Goal: Task Accomplishment & Management: Use online tool/utility

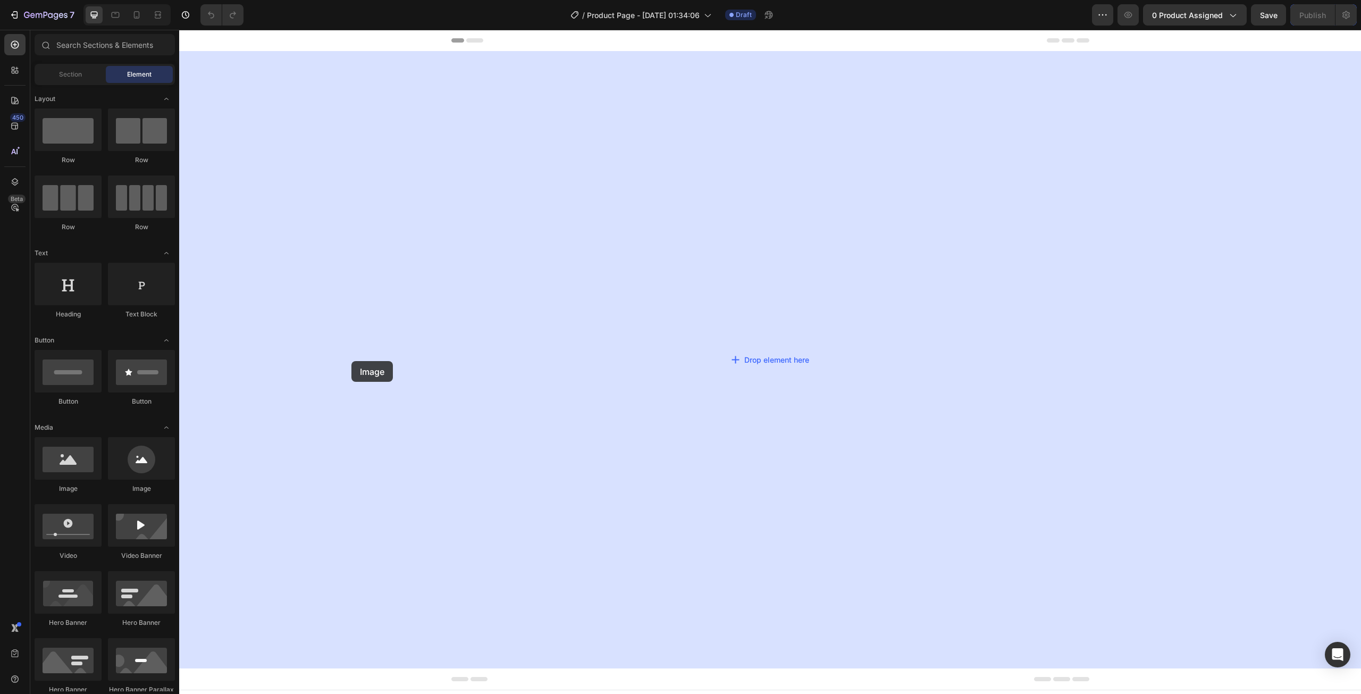
drag, startPoint x: 241, startPoint y: 472, endPoint x: 565, endPoint y: 229, distance: 405.1
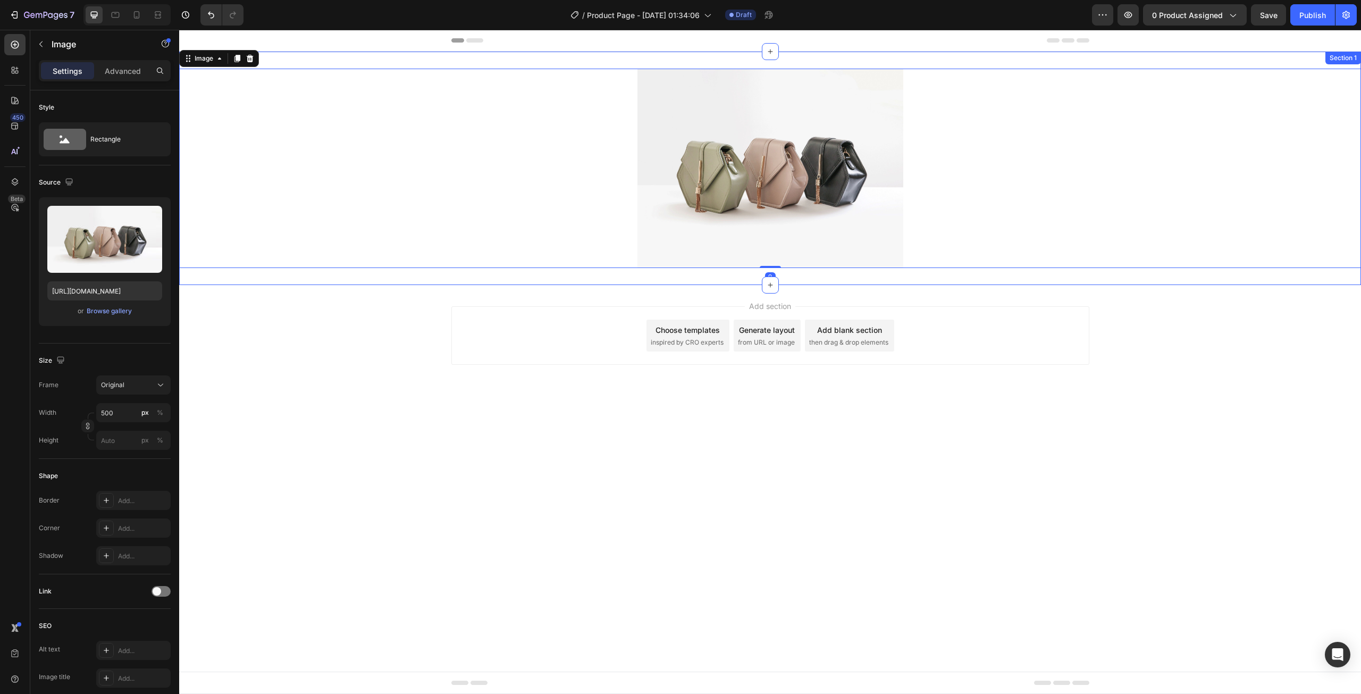
click at [719, 63] on div "Image 0 Section 1" at bounding box center [770, 168] width 1182 height 233
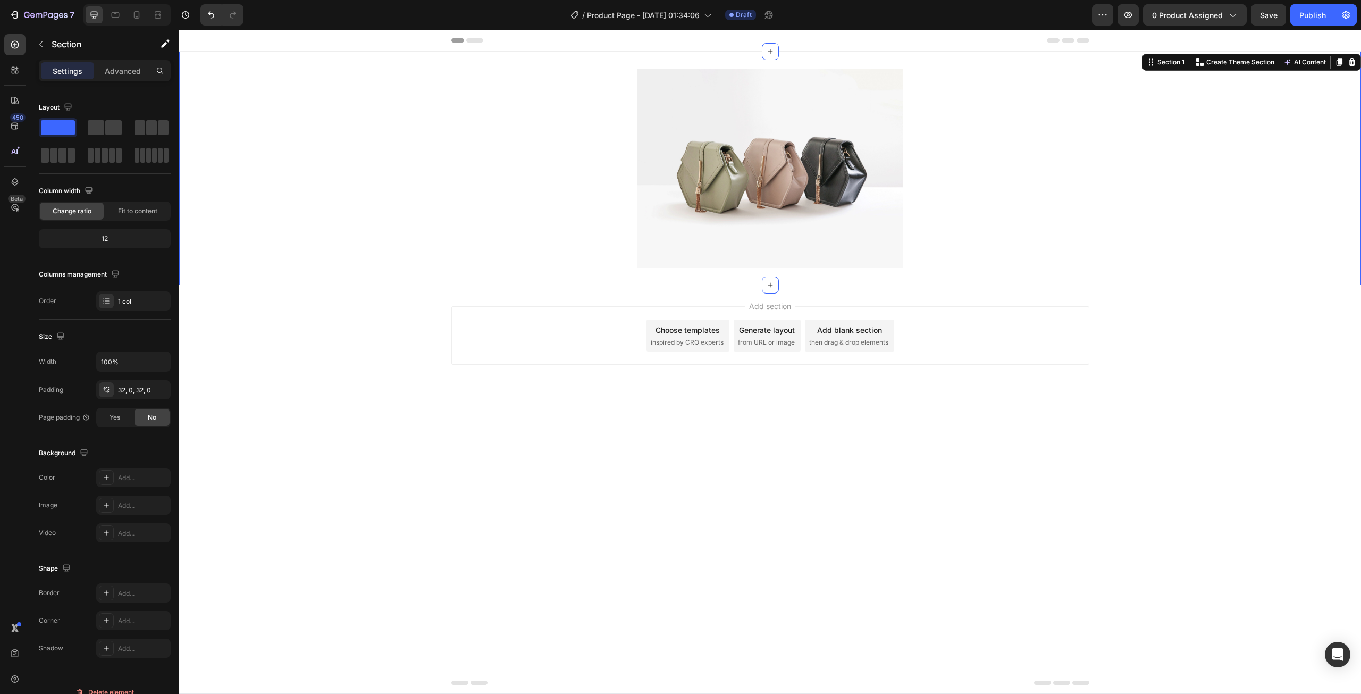
click at [112, 81] on div "Settings Advanced" at bounding box center [105, 70] width 132 height 21
click at [114, 79] on div "Settings Advanced" at bounding box center [105, 70] width 132 height 21
click at [119, 75] on p "Advanced" at bounding box center [123, 70] width 36 height 11
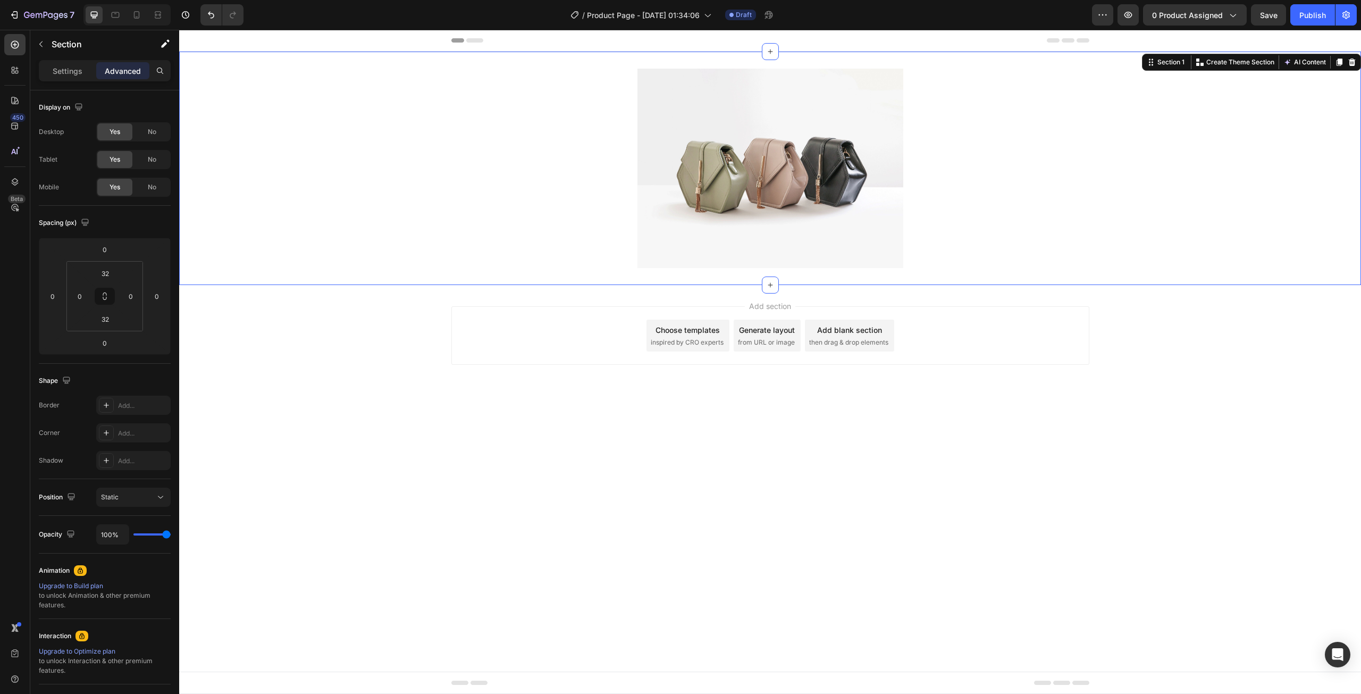
click at [122, 73] on p "Advanced" at bounding box center [123, 70] width 36 height 11
click at [112, 271] on input "32" at bounding box center [105, 273] width 21 height 16
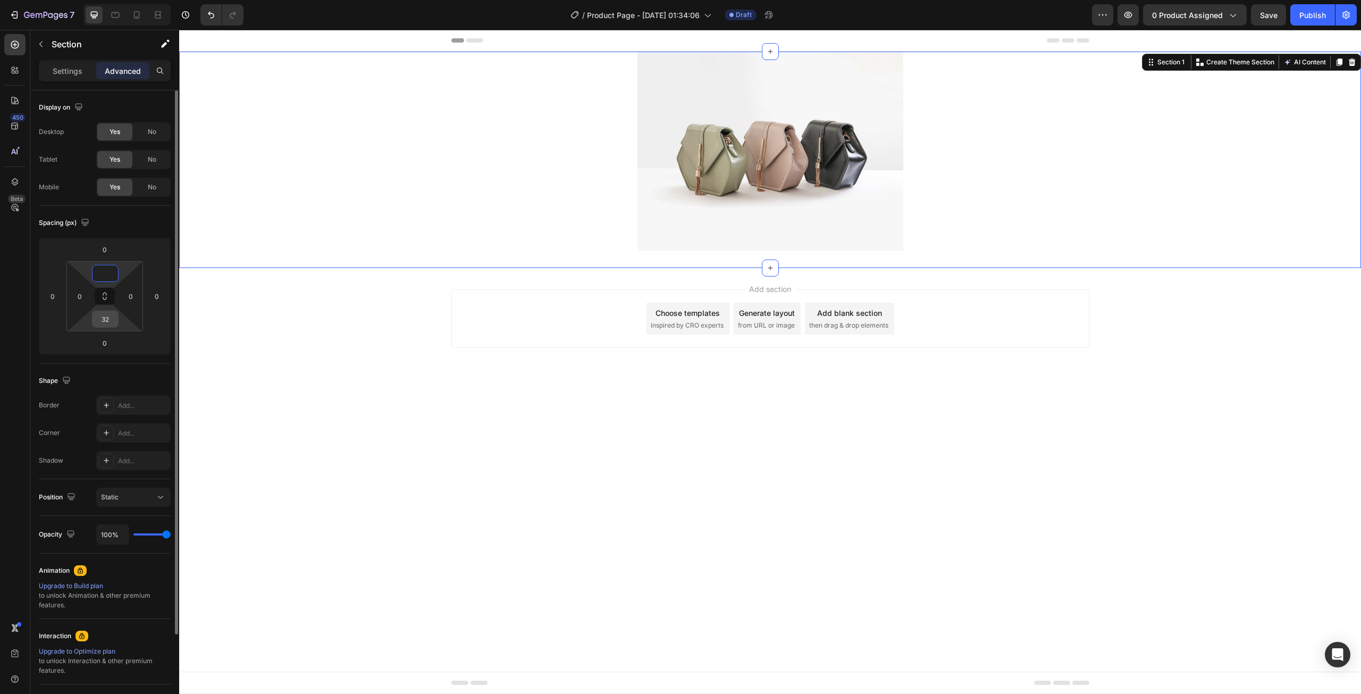
type input "0"
click at [99, 321] on input "32" at bounding box center [105, 319] width 21 height 16
type input "0"
click at [143, 222] on div "Spacing (px)" at bounding box center [105, 222] width 132 height 17
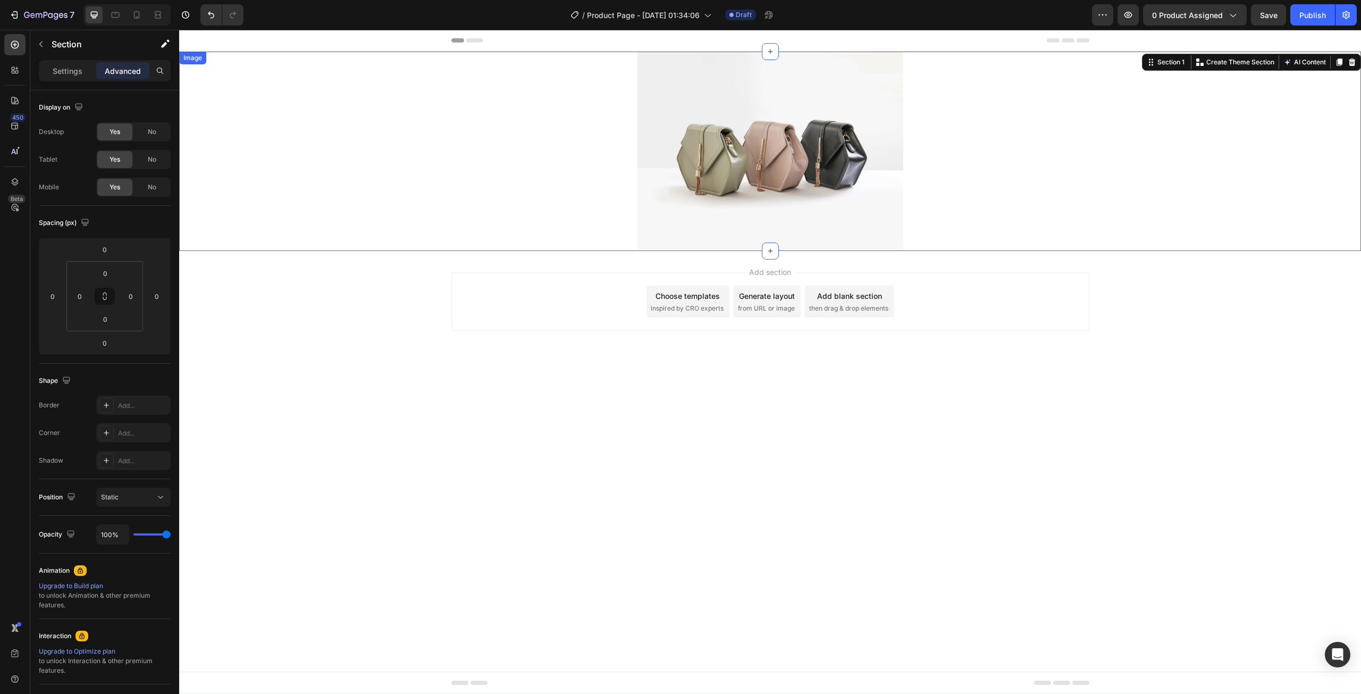
click at [627, 81] on div at bounding box center [770, 151] width 1182 height 199
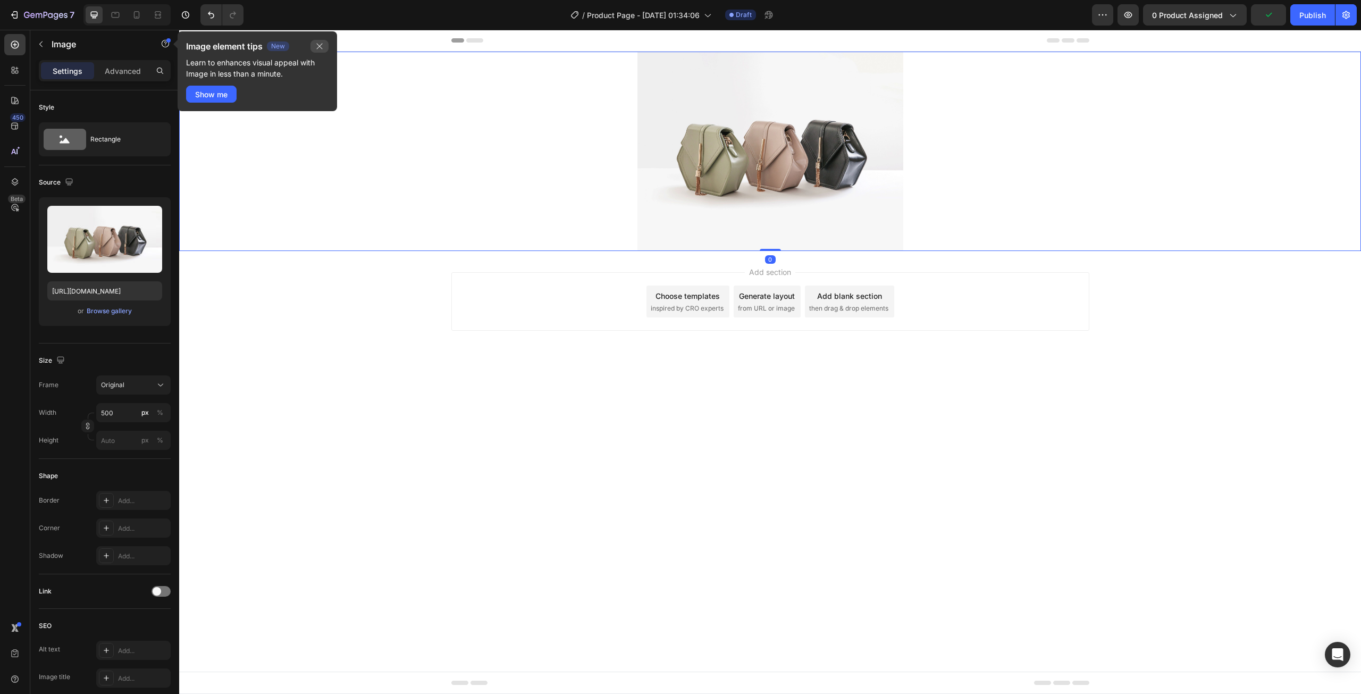
click at [322, 42] on icon "button" at bounding box center [319, 46] width 9 height 9
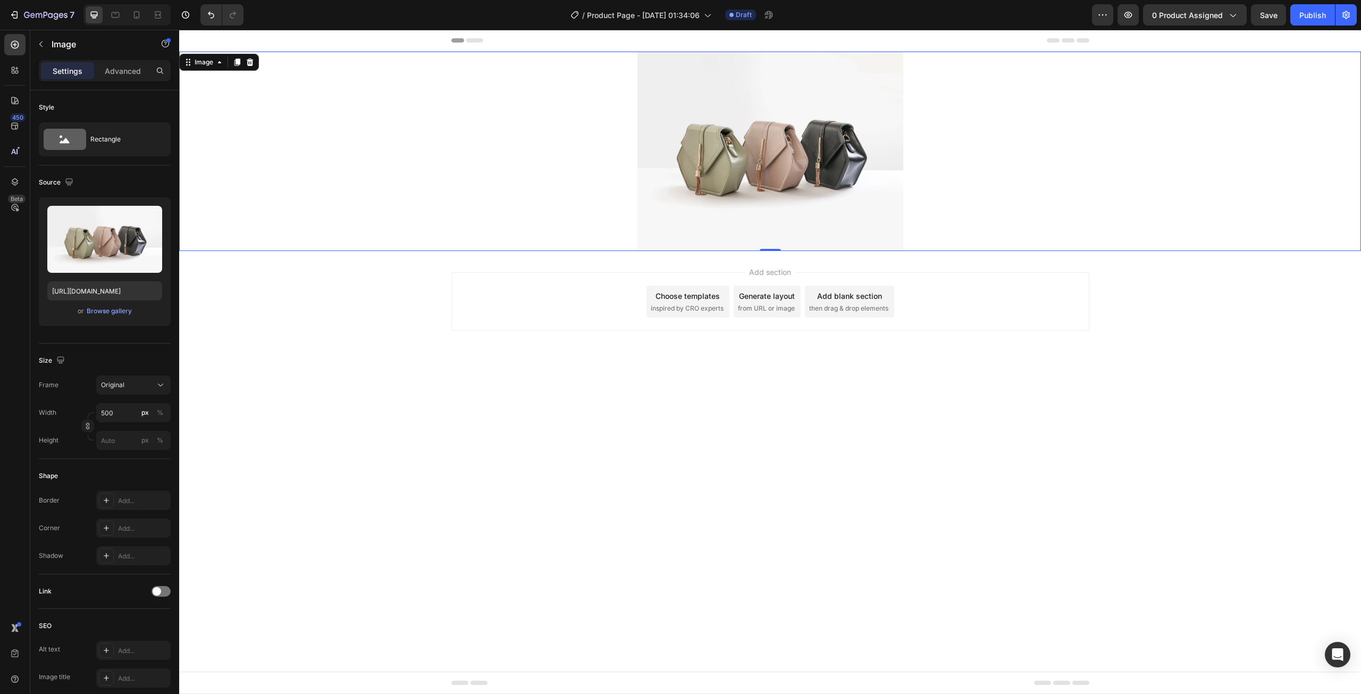
click at [728, 100] on img at bounding box center [770, 151] width 266 height 199
click at [239, 65] on icon at bounding box center [237, 61] width 6 height 7
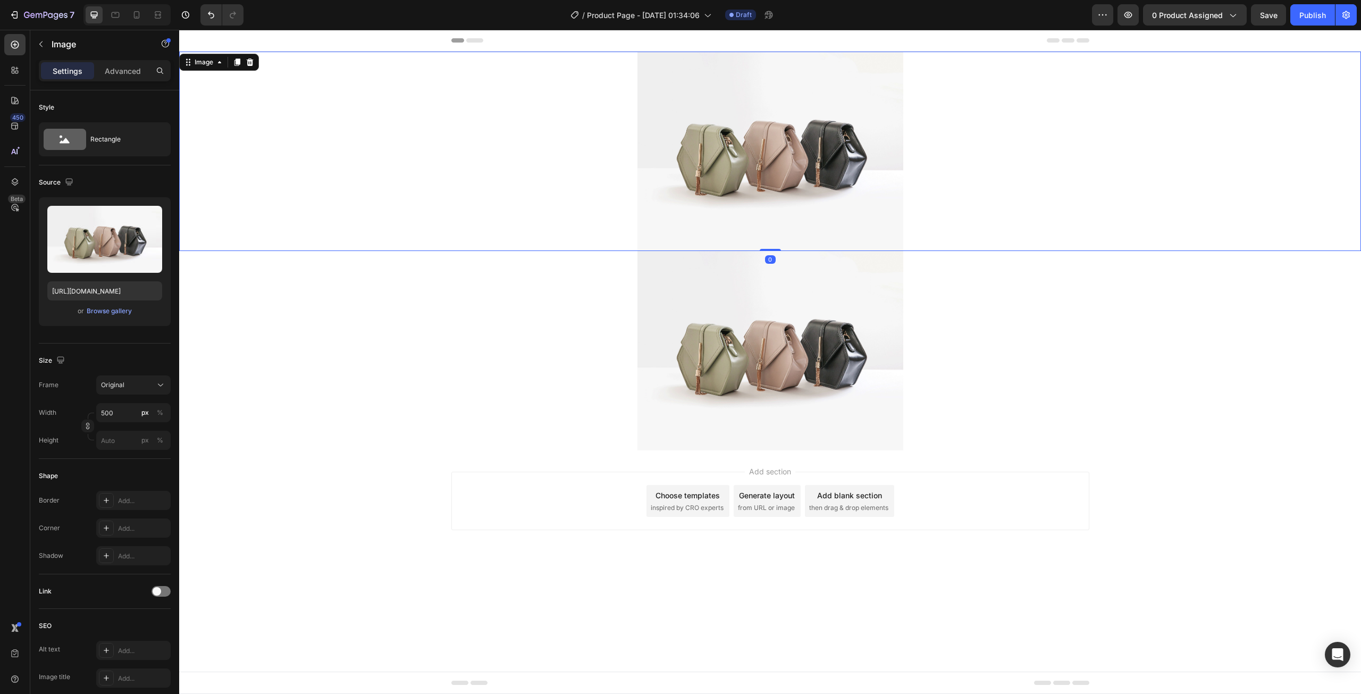
click at [239, 65] on div "Image 0" at bounding box center [770, 151] width 1182 height 199
click at [239, 65] on icon at bounding box center [237, 62] width 9 height 9
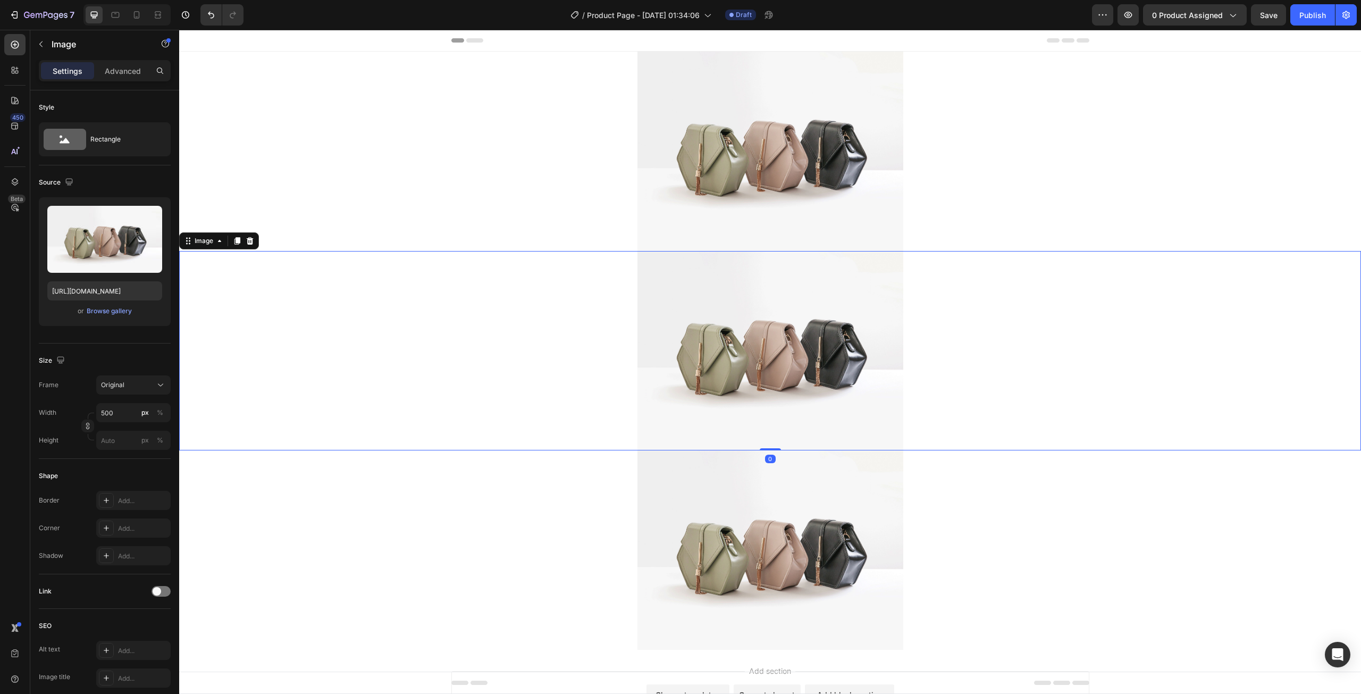
click at [239, 65] on div "Image" at bounding box center [770, 151] width 1182 height 199
click at [239, 65] on icon at bounding box center [237, 62] width 9 height 9
click at [239, 65] on div "Image" at bounding box center [770, 151] width 1182 height 199
click at [239, 65] on icon at bounding box center [237, 62] width 9 height 9
click at [239, 65] on div "Image" at bounding box center [770, 151] width 1182 height 199
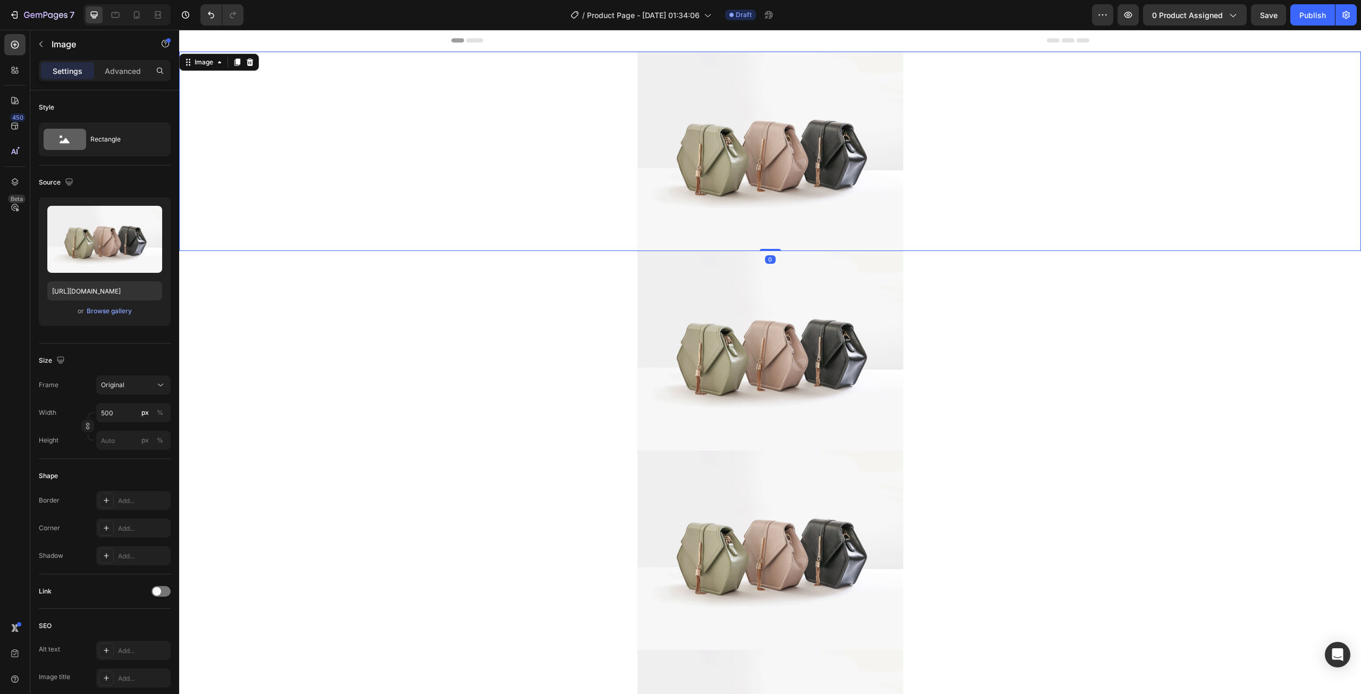
click at [239, 65] on icon at bounding box center [237, 62] width 9 height 9
click at [341, 96] on div at bounding box center [770, 151] width 1182 height 199
click at [131, 21] on div at bounding box center [136, 14] width 17 height 17
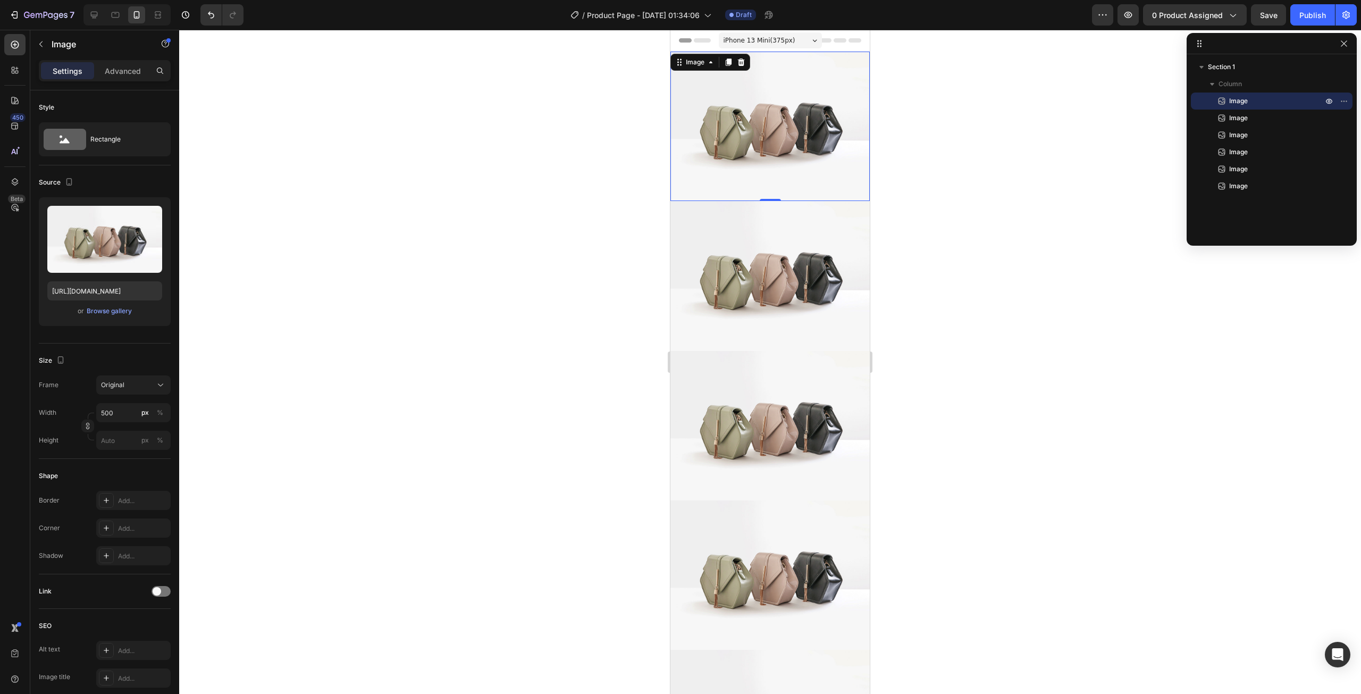
drag, startPoint x: 759, startPoint y: 128, endPoint x: 934, endPoint y: 172, distance: 179.9
click at [759, 128] on img at bounding box center [769, 126] width 199 height 149
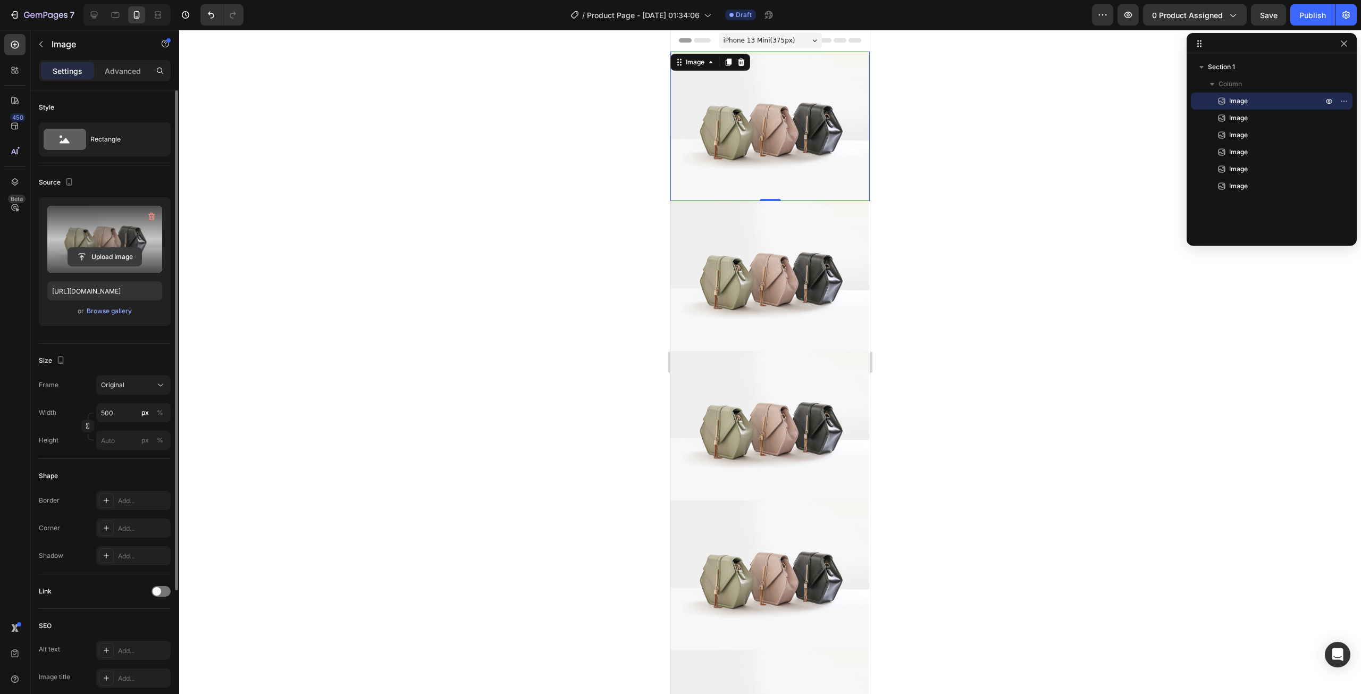
click at [118, 259] on input "file" at bounding box center [104, 257] width 73 height 18
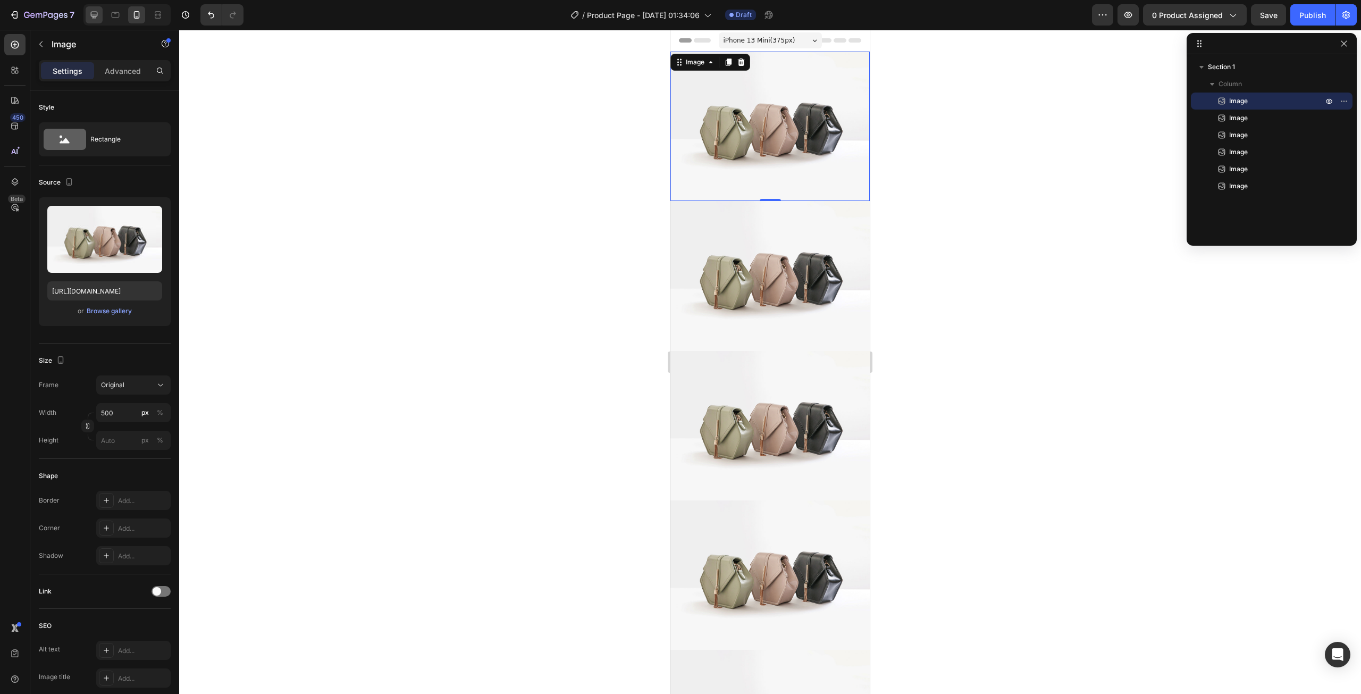
click at [89, 23] on div at bounding box center [126, 14] width 87 height 21
click at [91, 20] on icon at bounding box center [94, 15] width 11 height 11
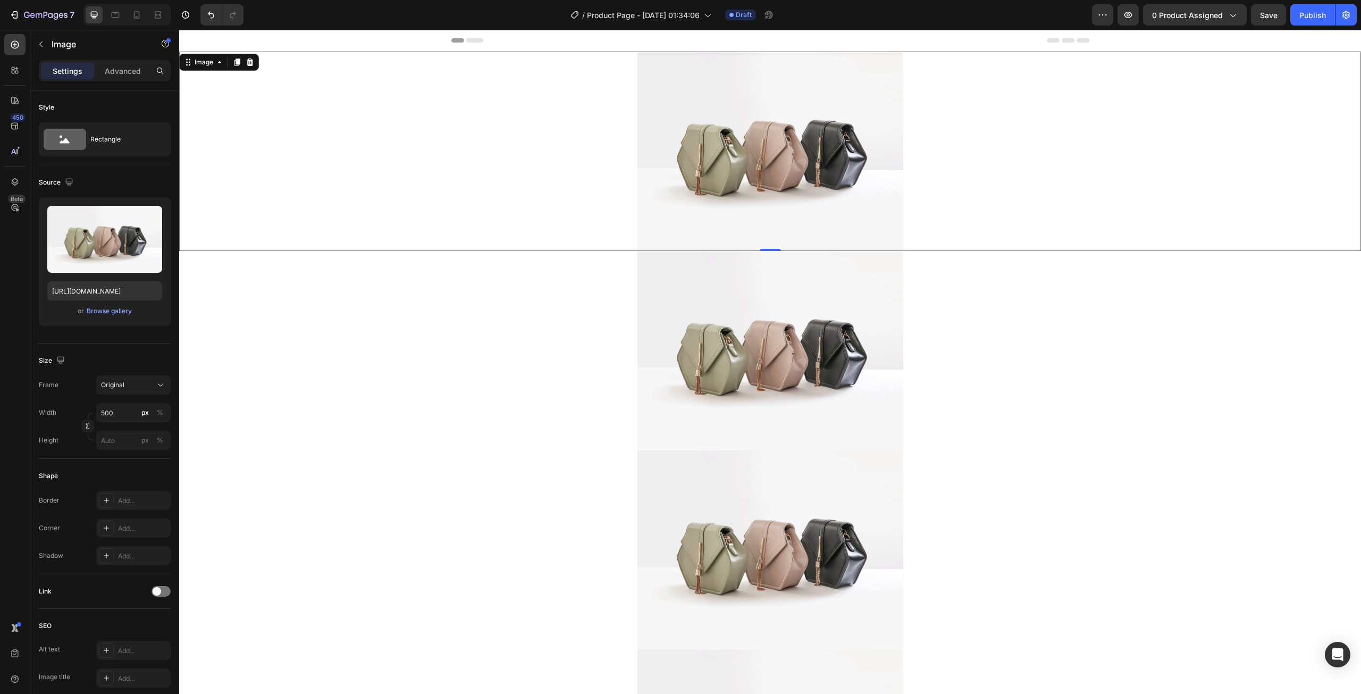
click at [655, 124] on img at bounding box center [770, 151] width 266 height 199
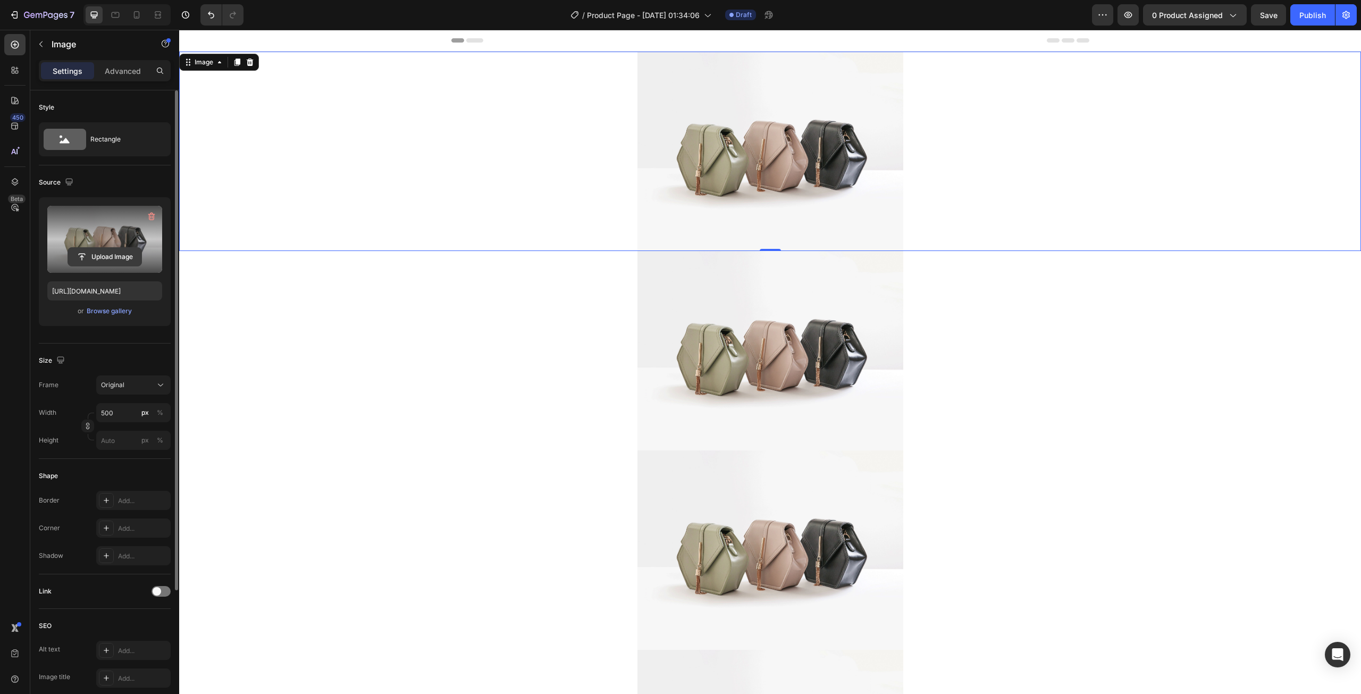
click at [98, 254] on input "file" at bounding box center [104, 257] width 73 height 18
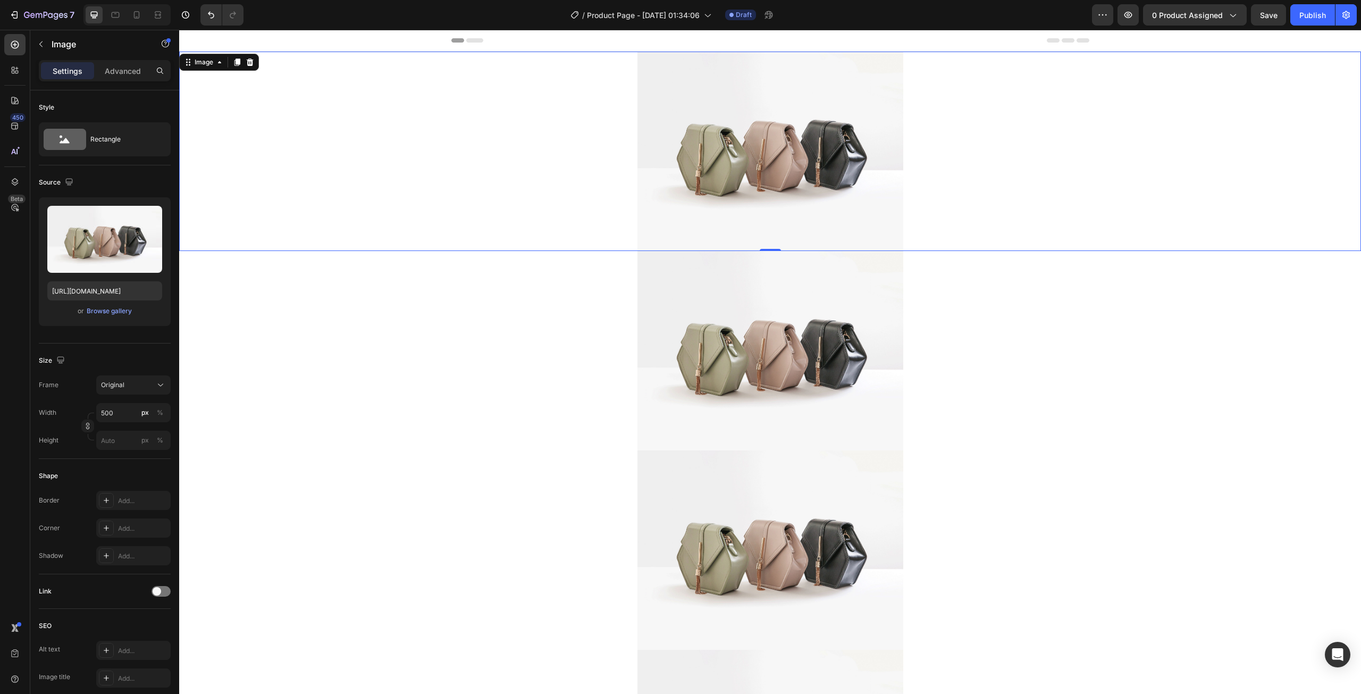
click at [781, 169] on img at bounding box center [770, 151] width 266 height 199
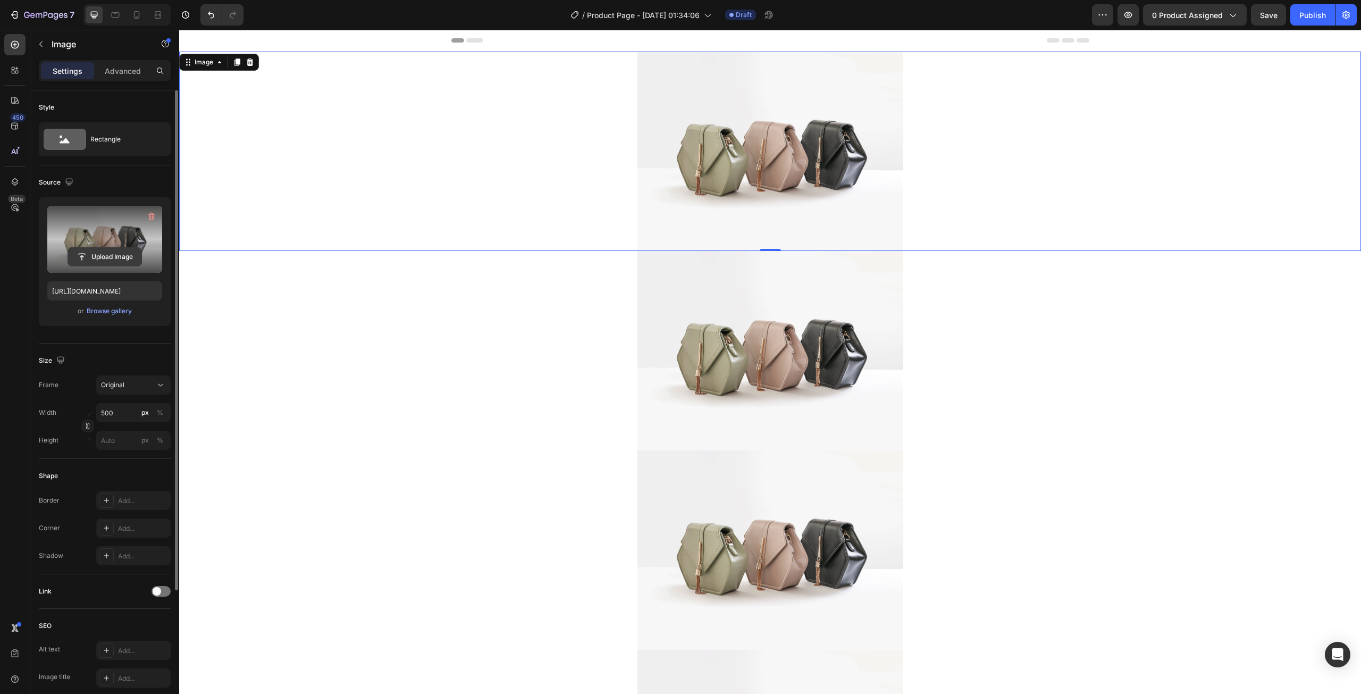
click at [93, 258] on input "file" at bounding box center [104, 257] width 73 height 18
type input "[URL][DOMAIN_NAME]"
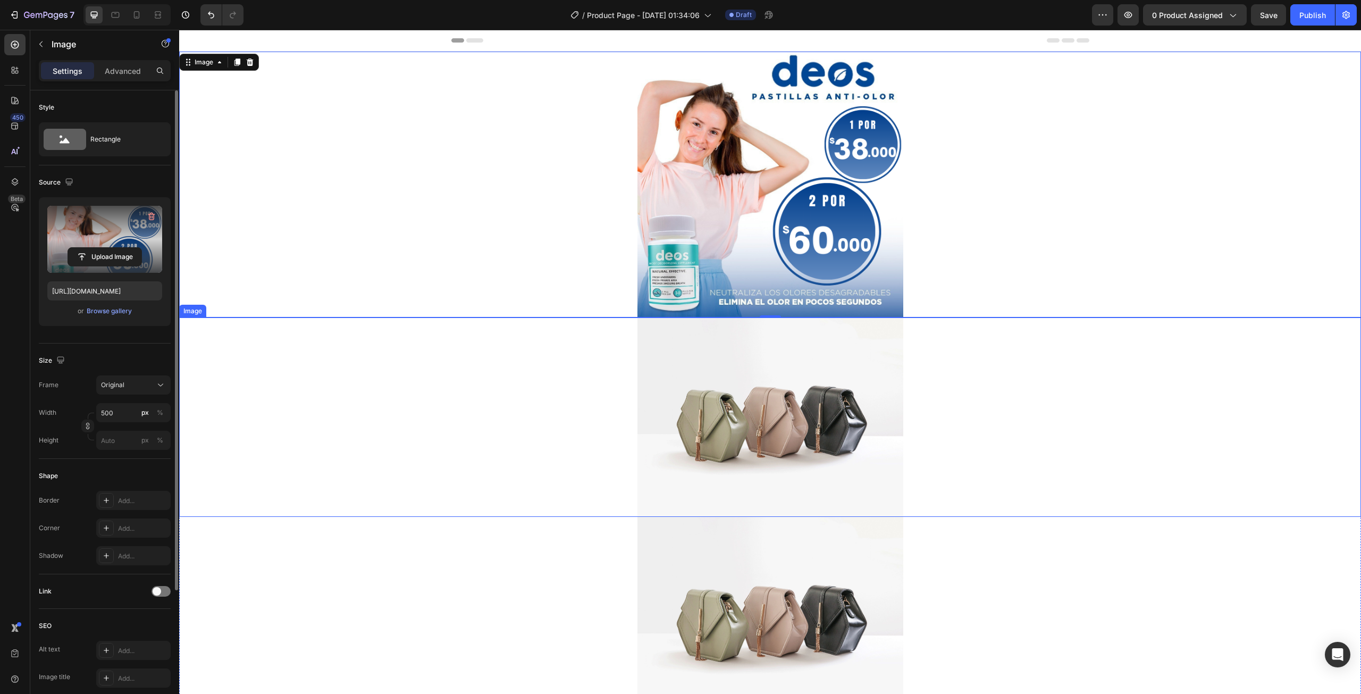
click at [725, 402] on img at bounding box center [770, 416] width 266 height 199
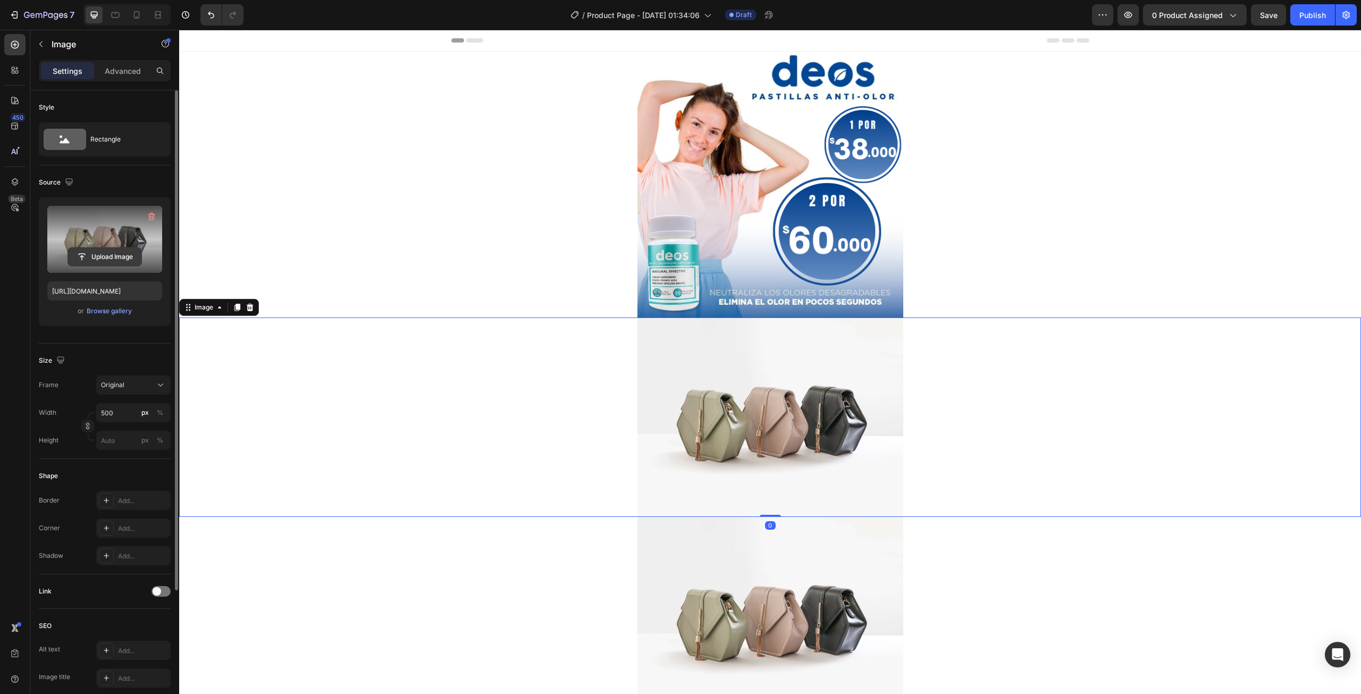
click at [115, 254] on input "file" at bounding box center [104, 257] width 73 height 18
type input "[URL][DOMAIN_NAME]"
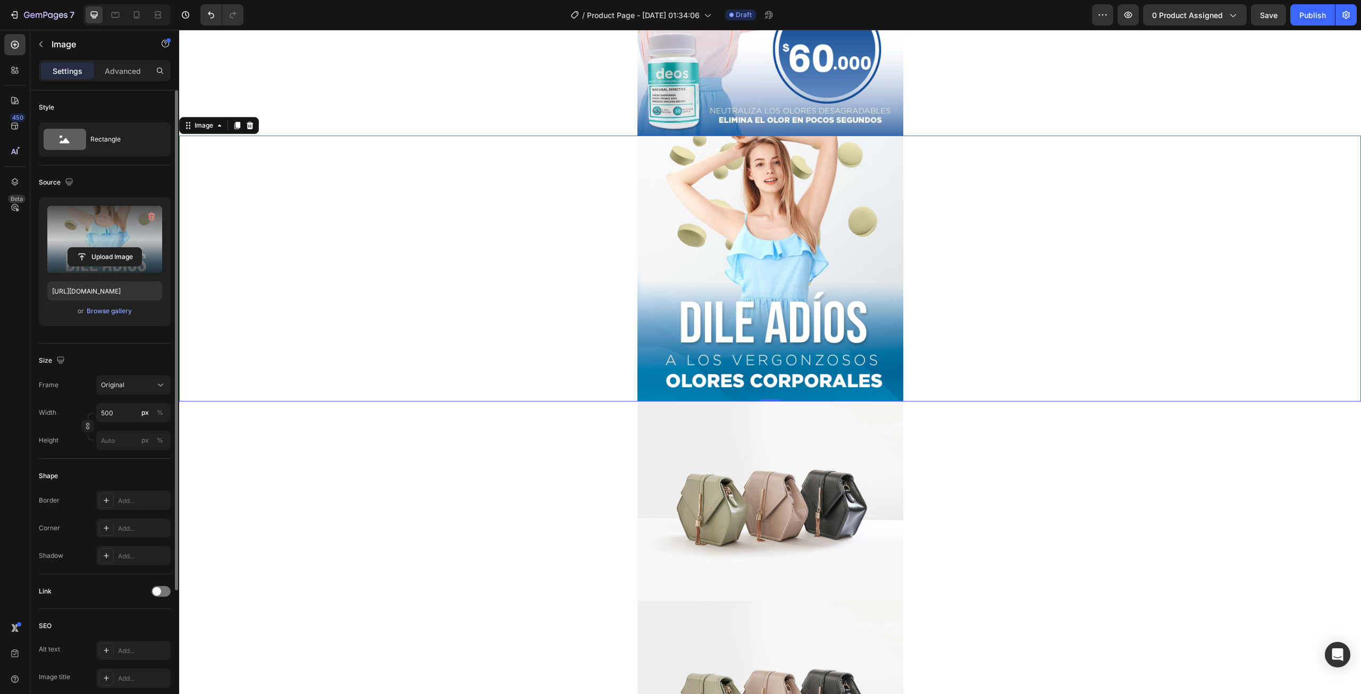
scroll to position [213, 0]
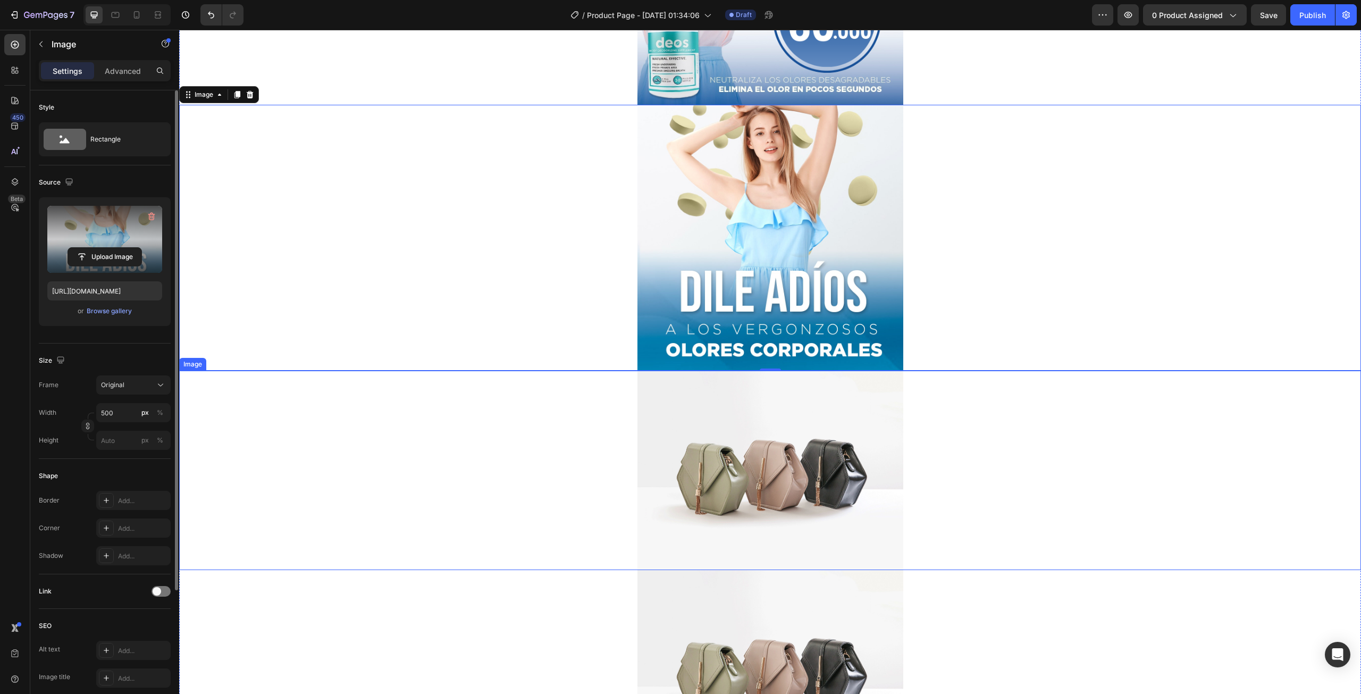
click at [759, 487] on img at bounding box center [770, 470] width 266 height 199
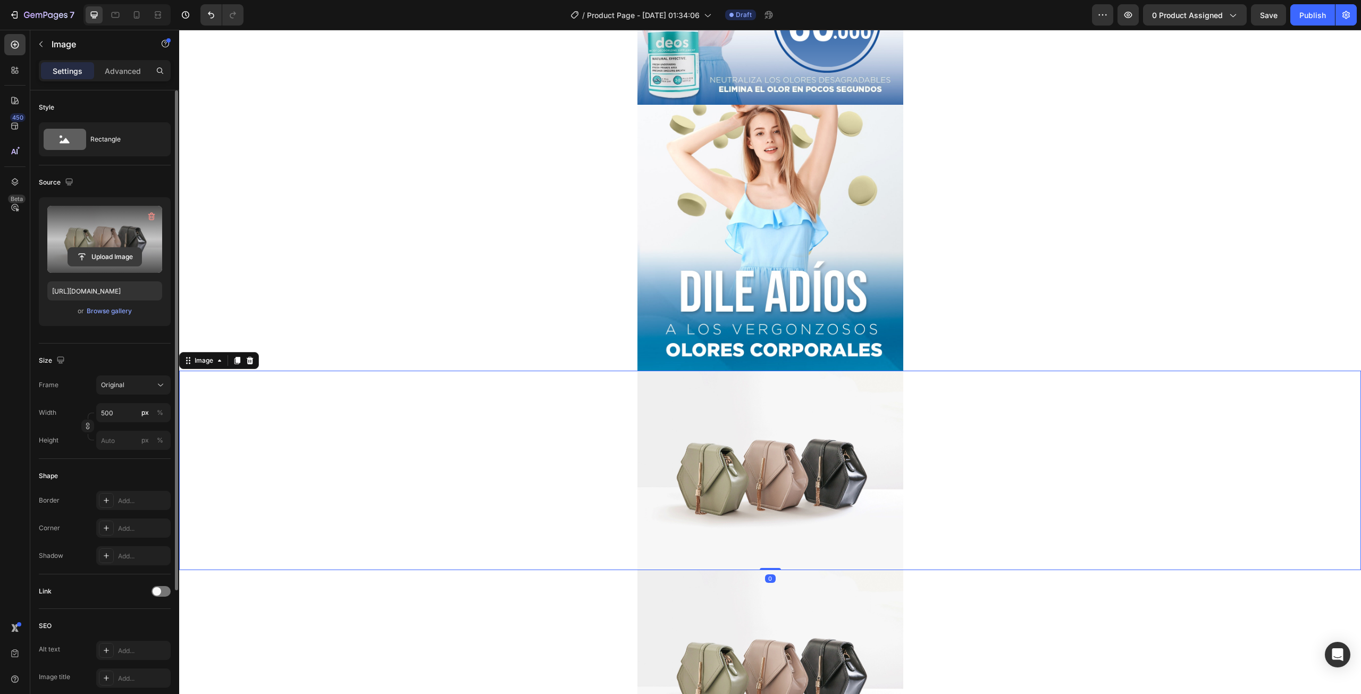
click at [73, 248] on input "file" at bounding box center [104, 257] width 73 height 18
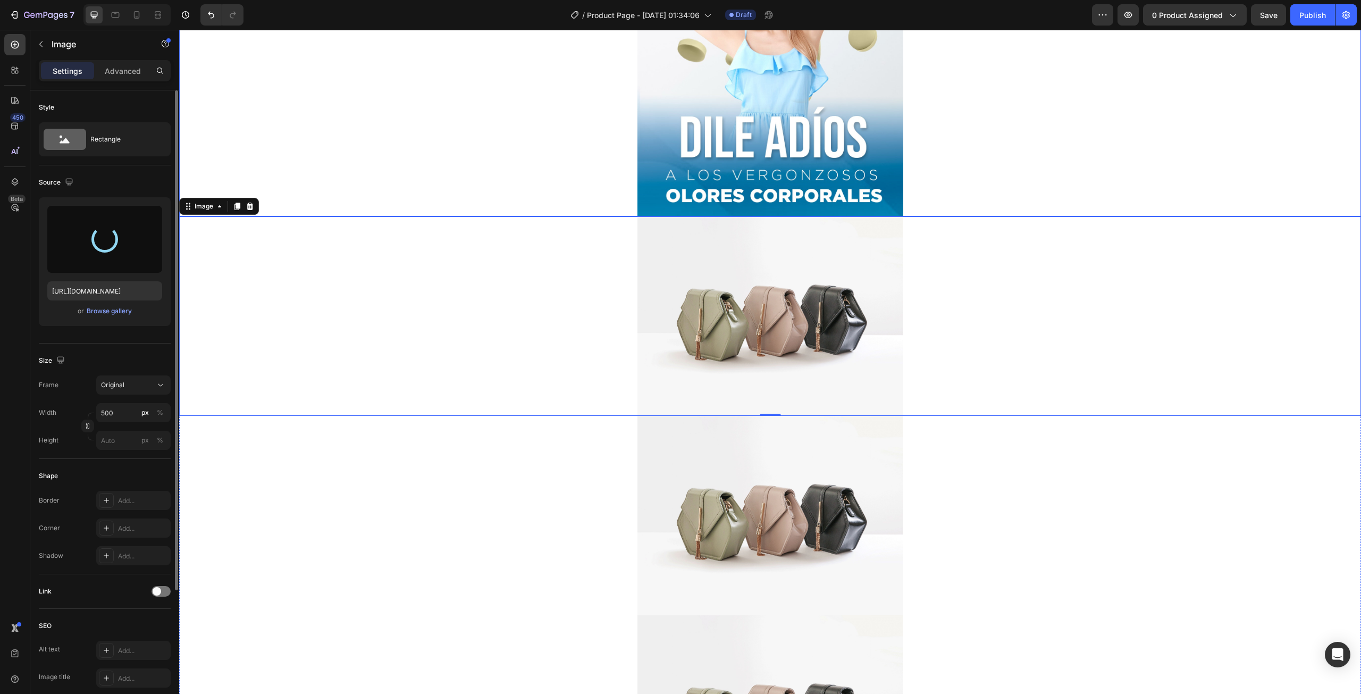
scroll to position [532, 0]
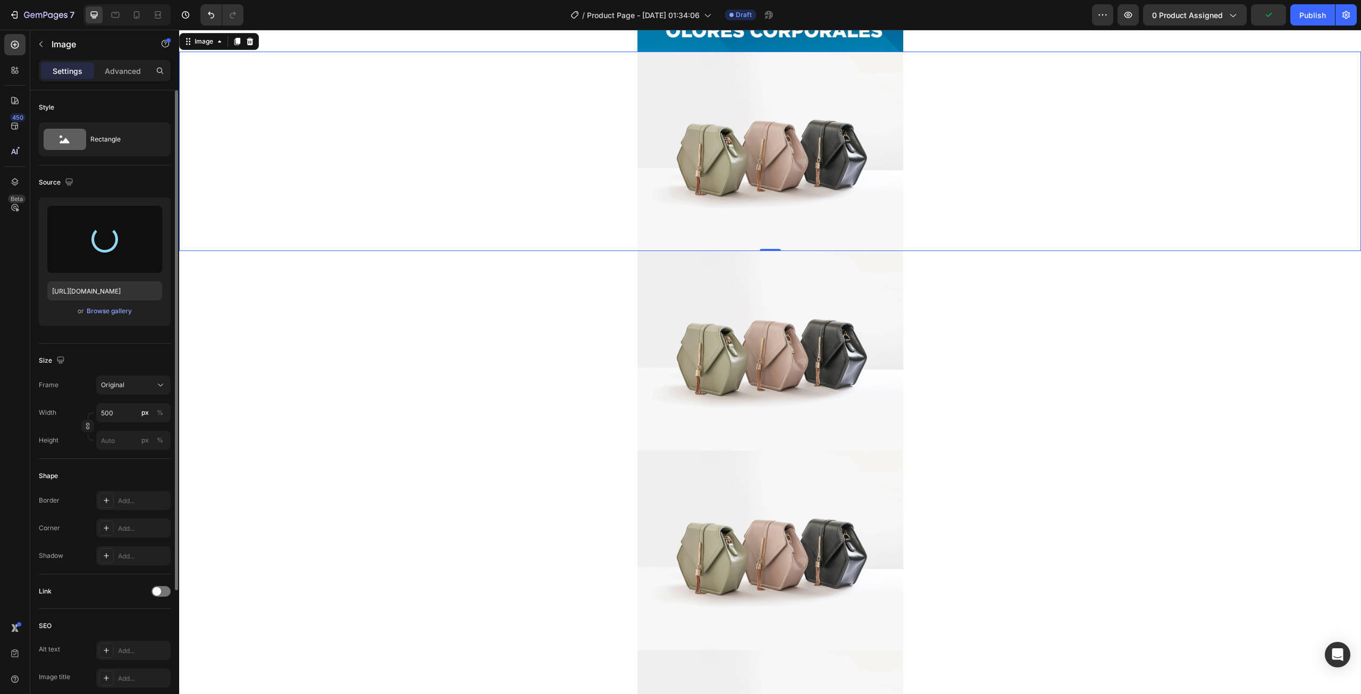
type input "[URL][DOMAIN_NAME]"
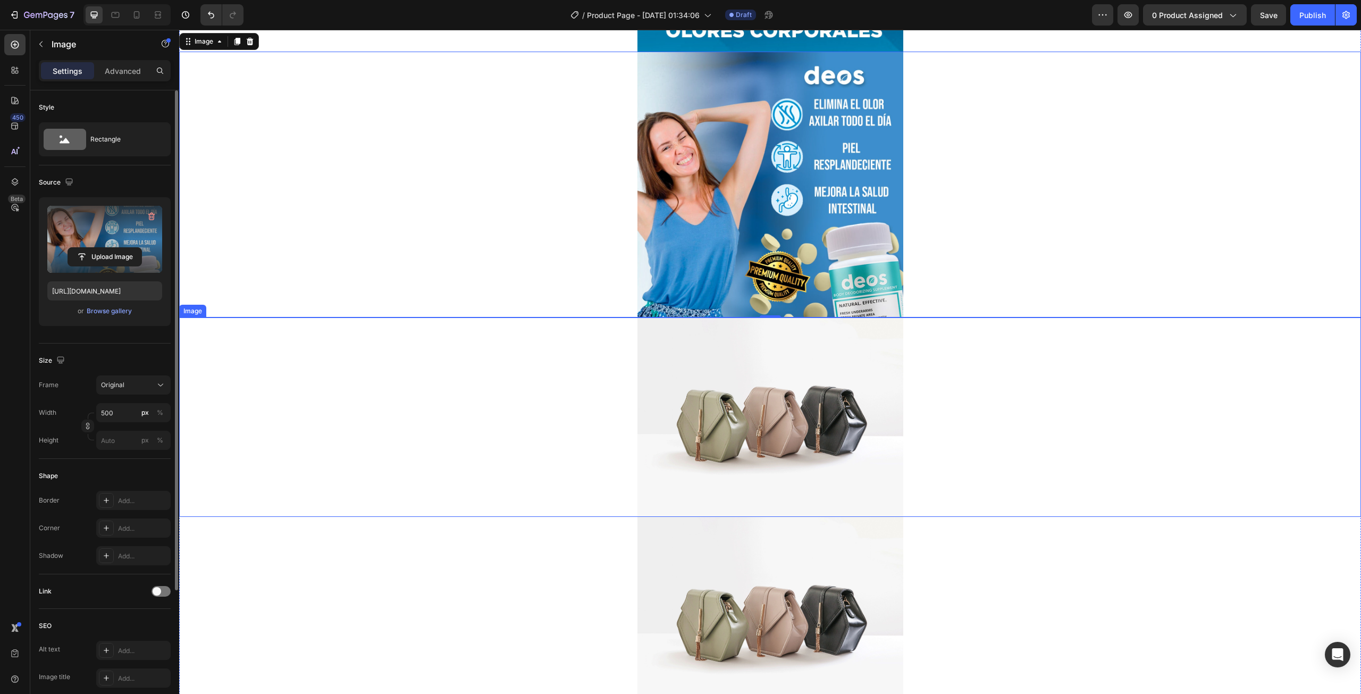
click at [791, 377] on img at bounding box center [770, 416] width 266 height 199
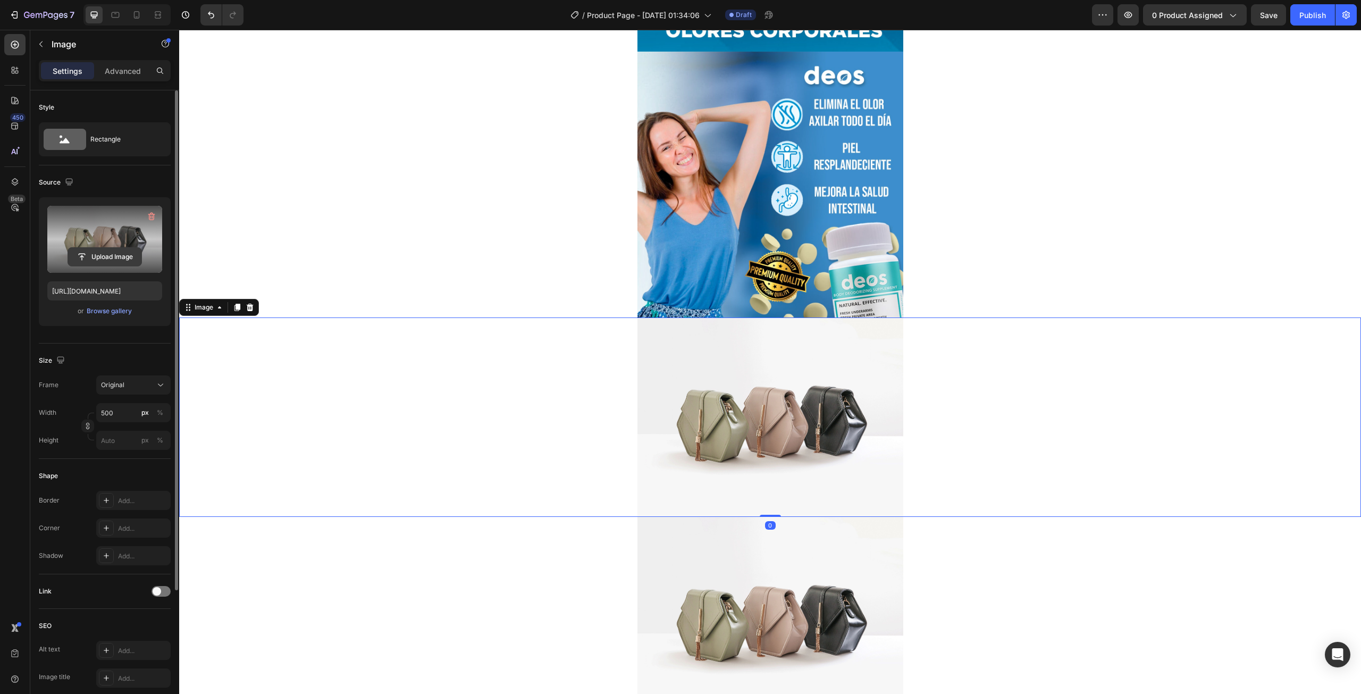
click at [104, 259] on input "file" at bounding box center [104, 257] width 73 height 18
type input "[URL][DOMAIN_NAME]"
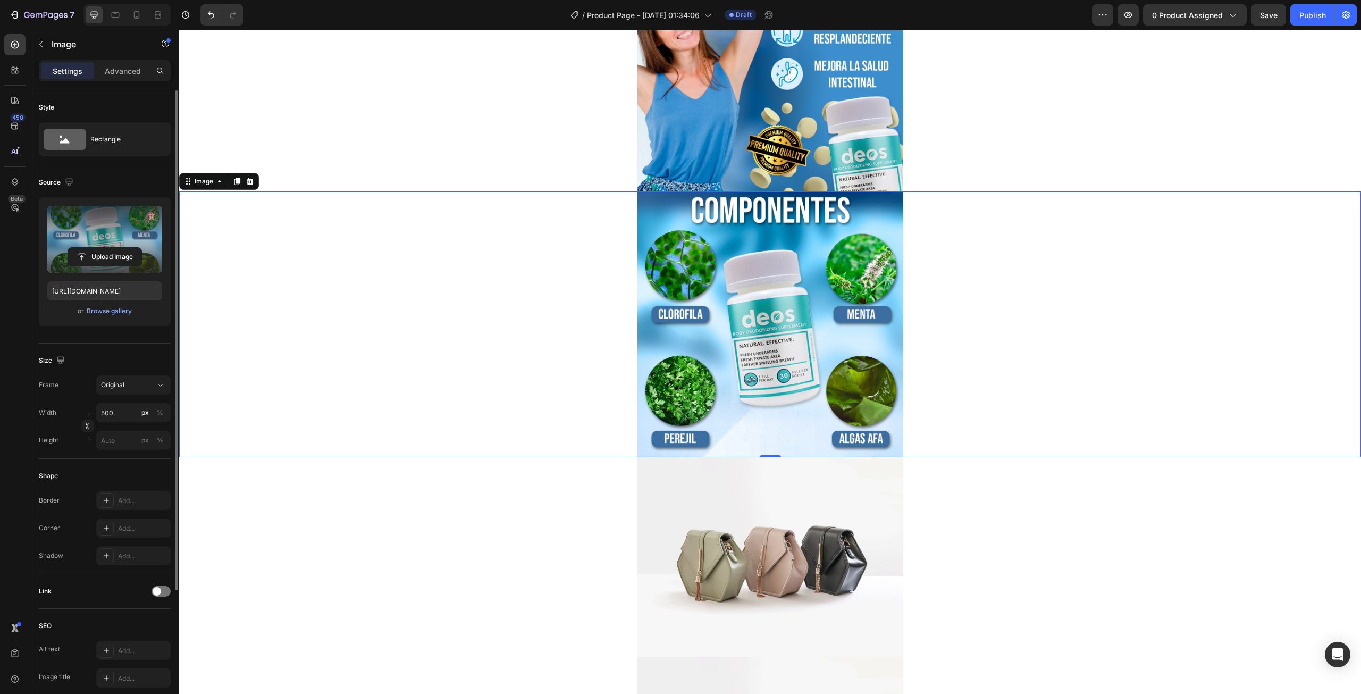
scroll to position [798, 0]
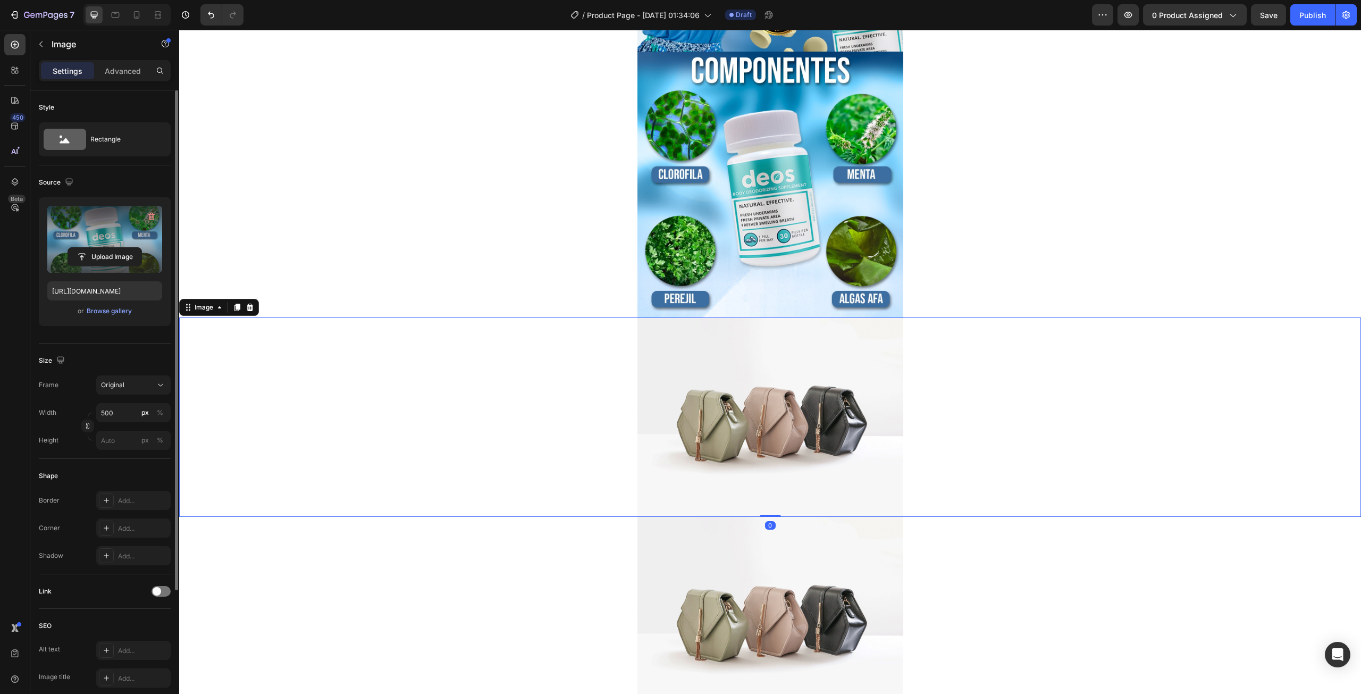
click at [732, 354] on img at bounding box center [770, 416] width 266 height 199
click at [122, 261] on input "file" at bounding box center [104, 257] width 73 height 18
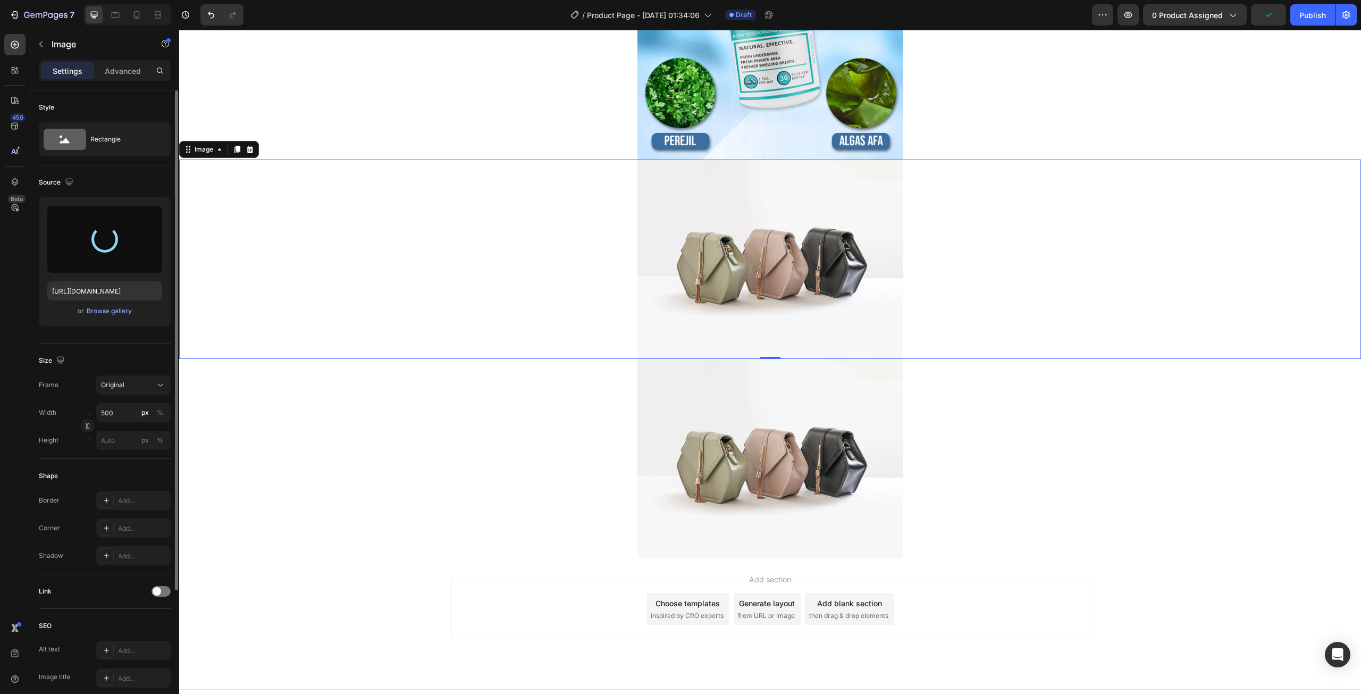
scroll to position [973, 0]
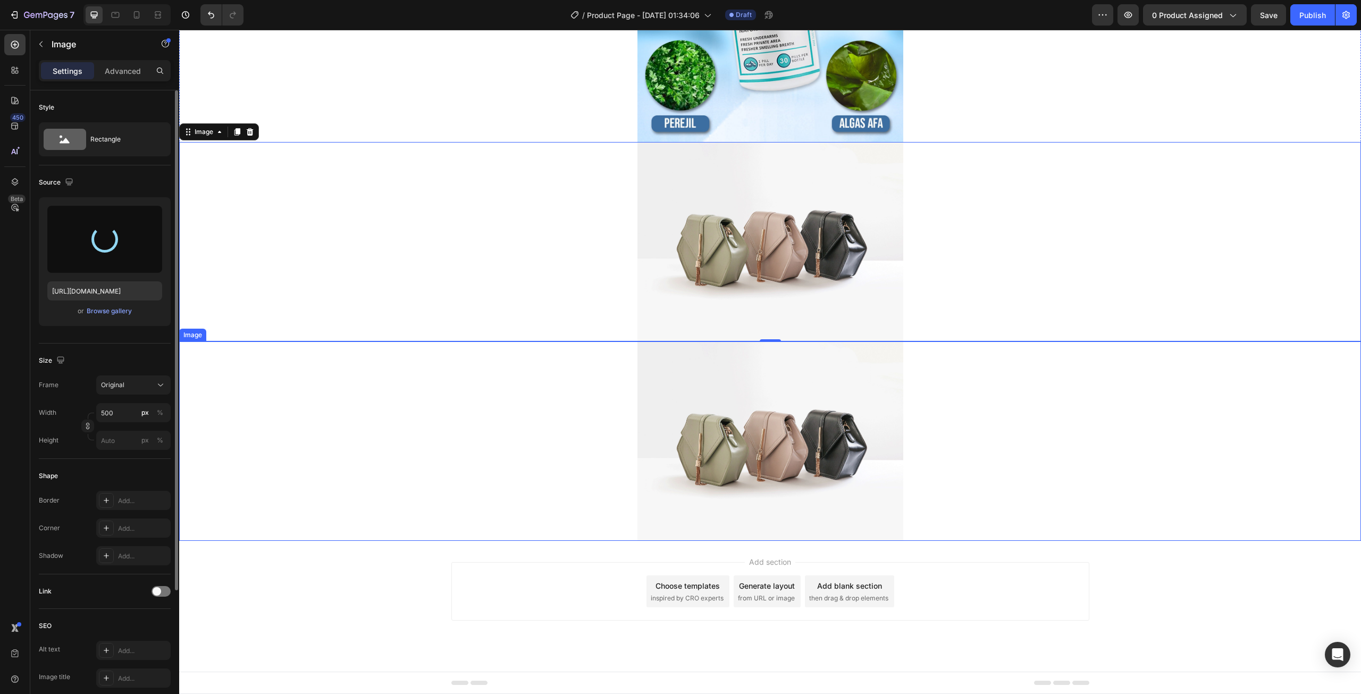
type input "[URL][DOMAIN_NAME]"
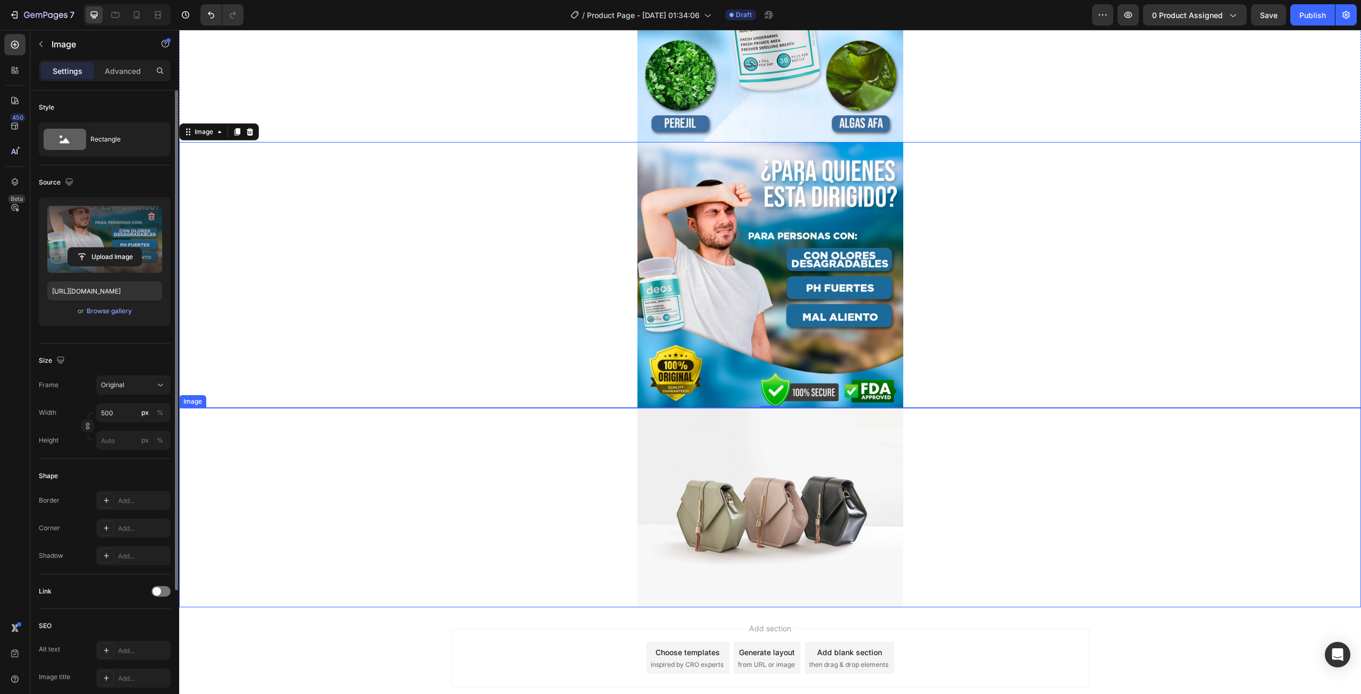
click at [683, 452] on img at bounding box center [770, 507] width 266 height 199
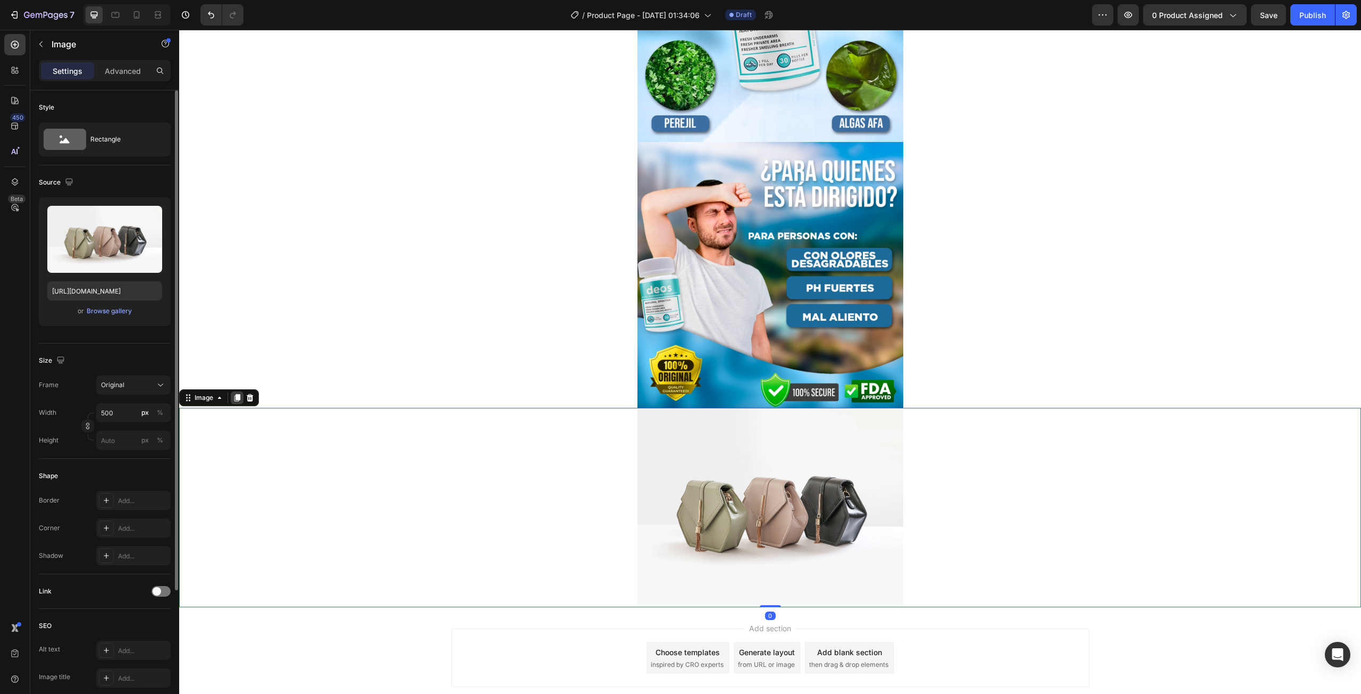
click at [234, 398] on icon at bounding box center [237, 397] width 6 height 7
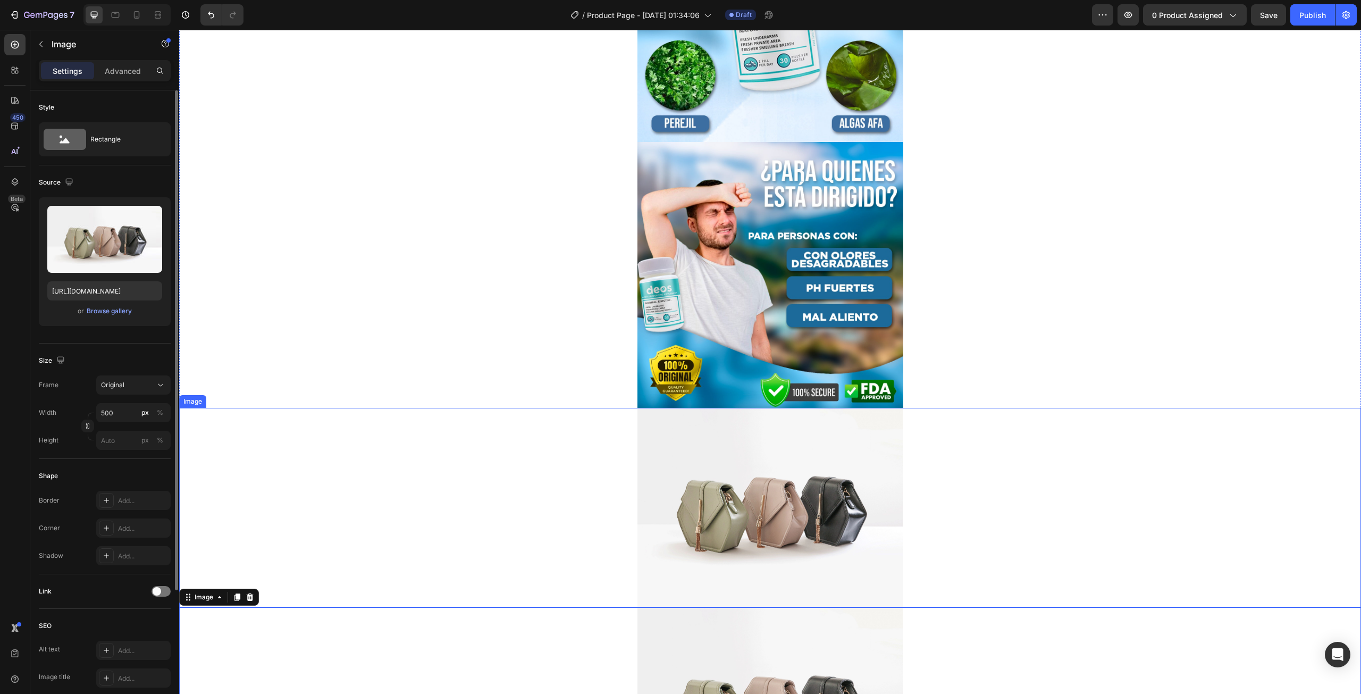
click at [778, 433] on img at bounding box center [770, 507] width 266 height 199
click at [237, 398] on icon at bounding box center [237, 397] width 6 height 7
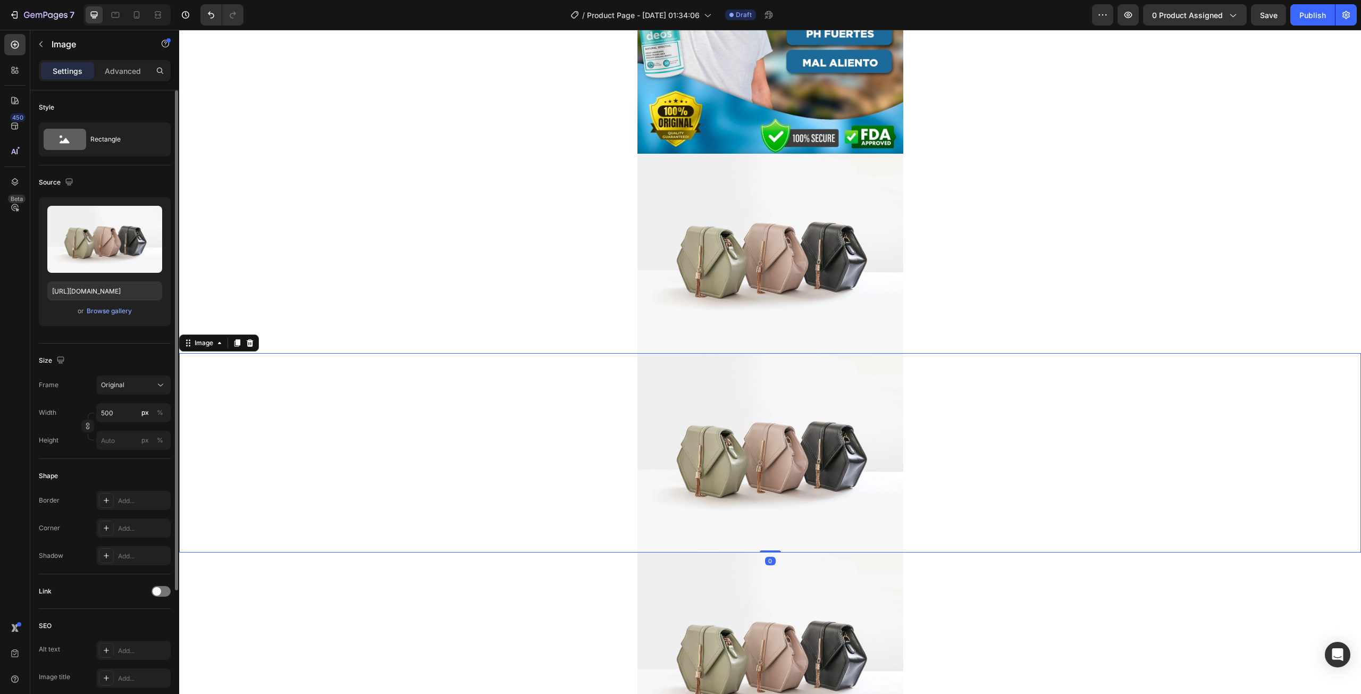
scroll to position [1226, 0]
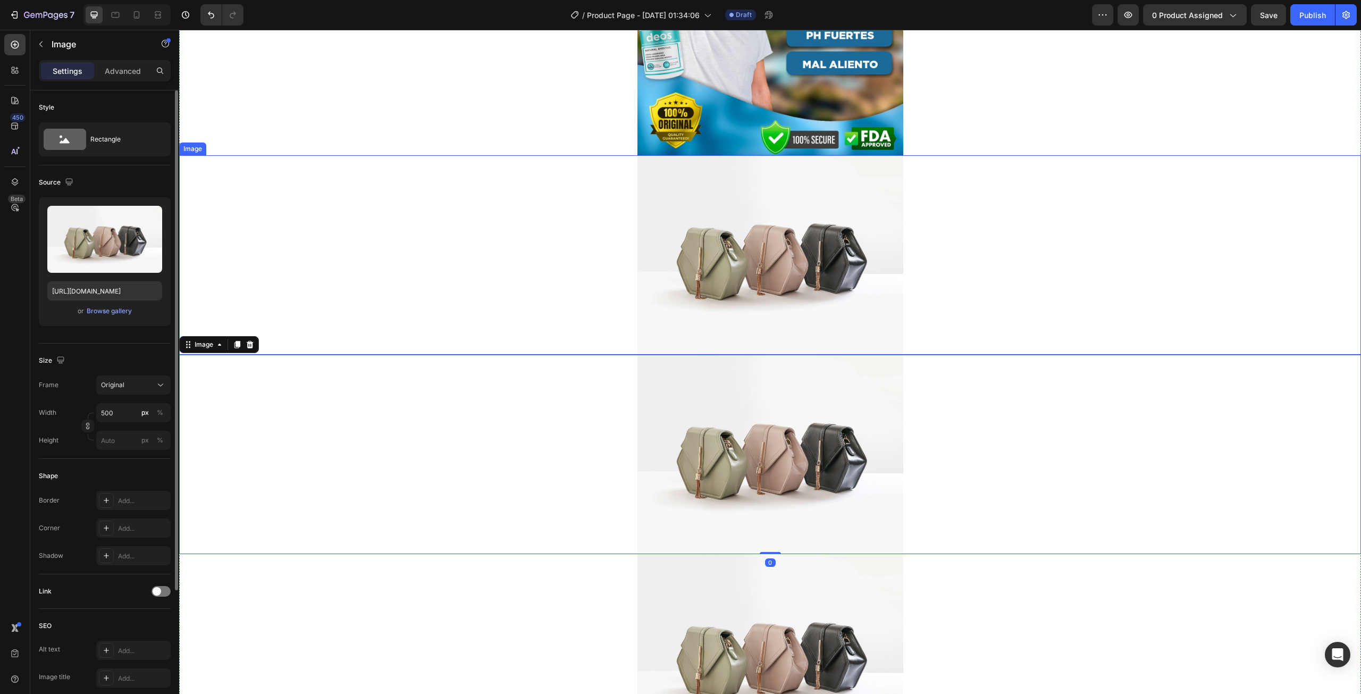
click at [769, 281] on img at bounding box center [770, 254] width 266 height 199
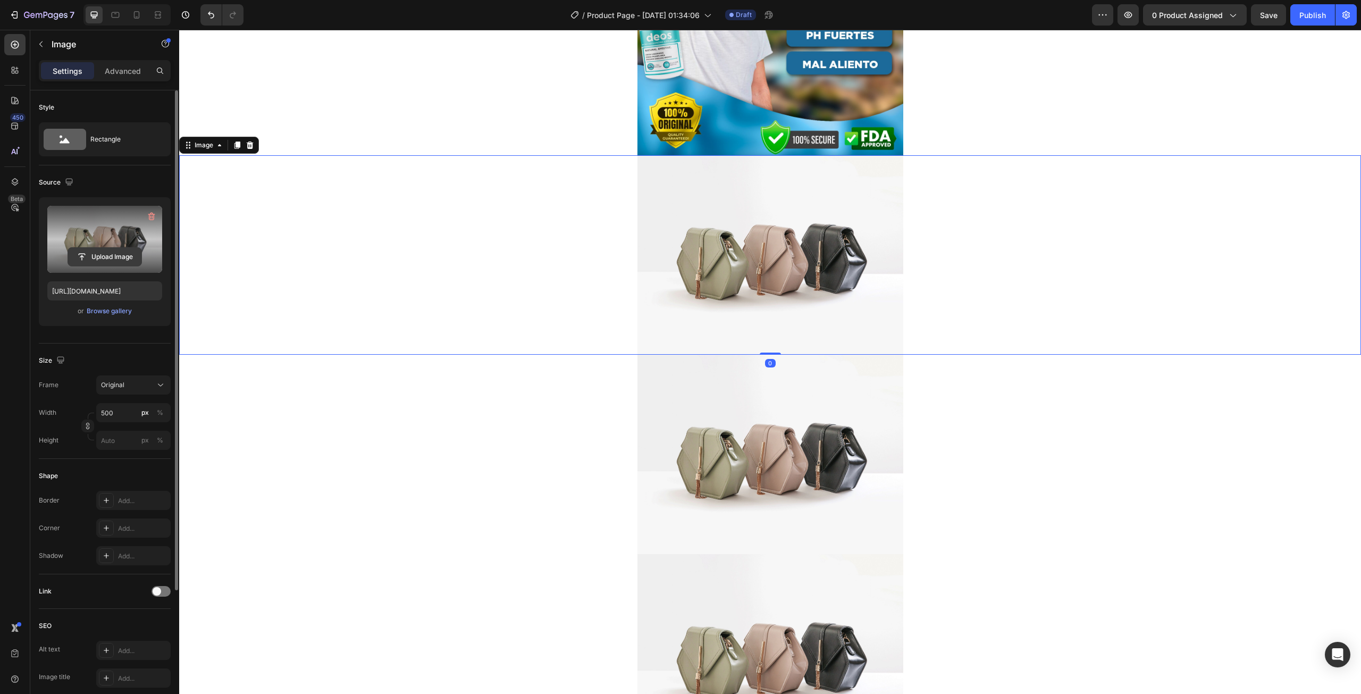
click at [104, 256] on input "file" at bounding box center [104, 257] width 73 height 18
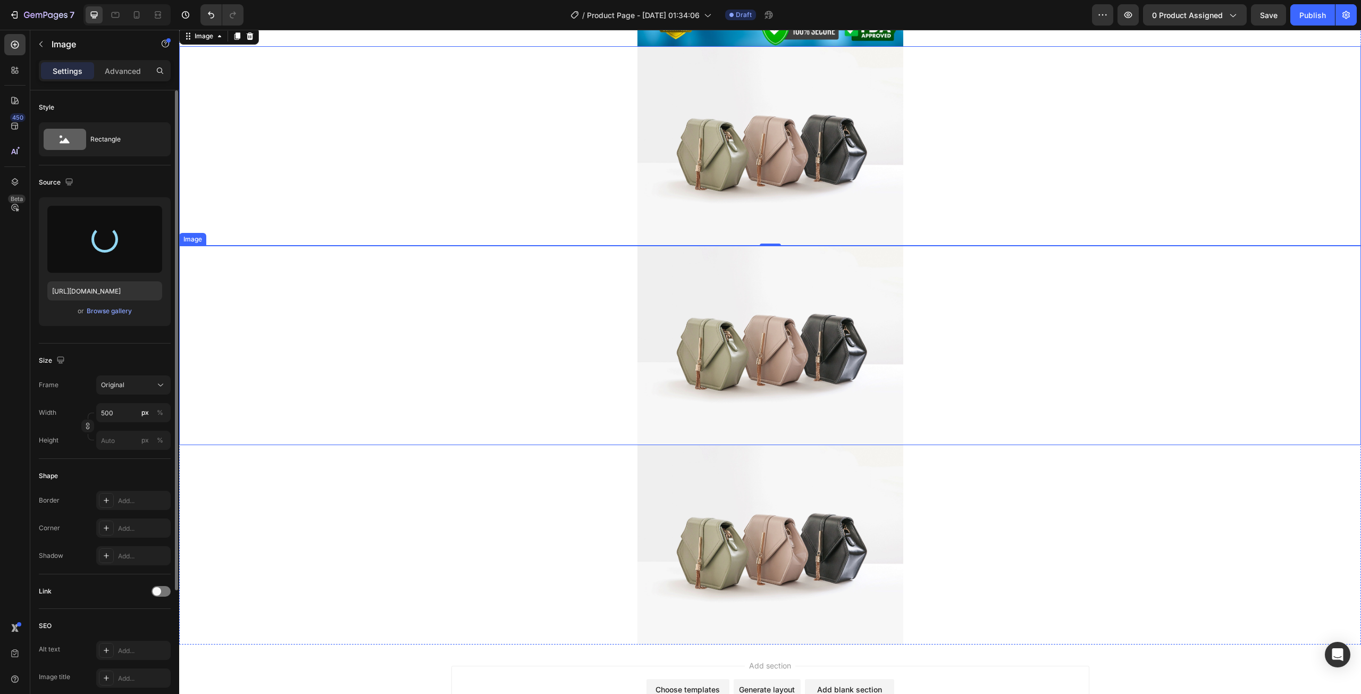
scroll to position [1385, 0]
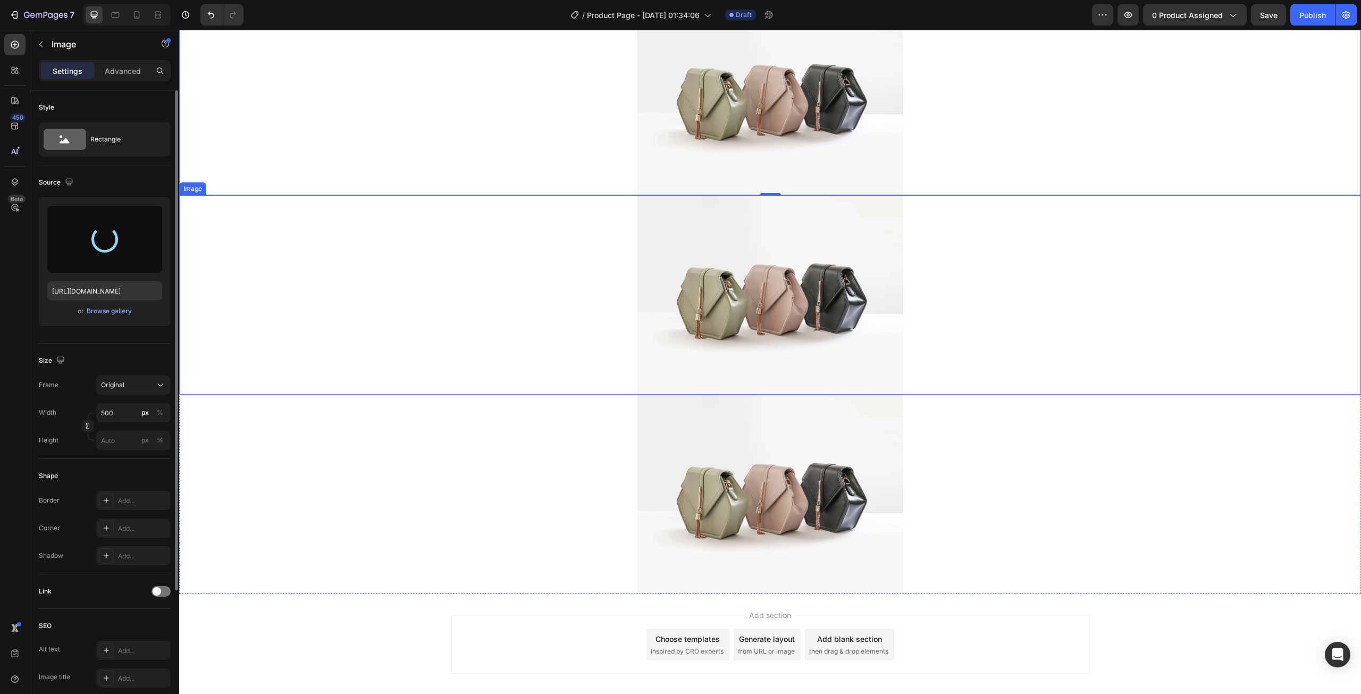
type input "[URL][DOMAIN_NAME]"
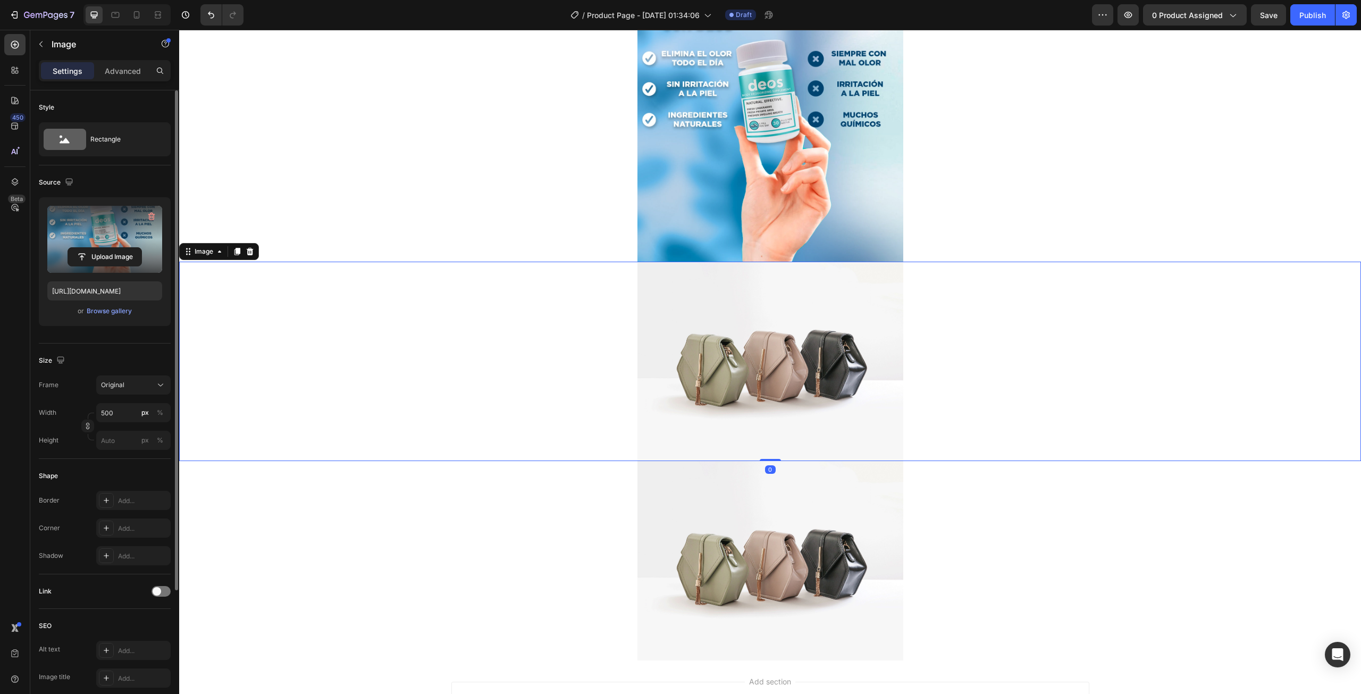
click at [708, 370] on img at bounding box center [770, 361] width 266 height 199
click at [116, 247] on label at bounding box center [104, 239] width 115 height 67
click at [116, 248] on input "file" at bounding box center [104, 257] width 73 height 18
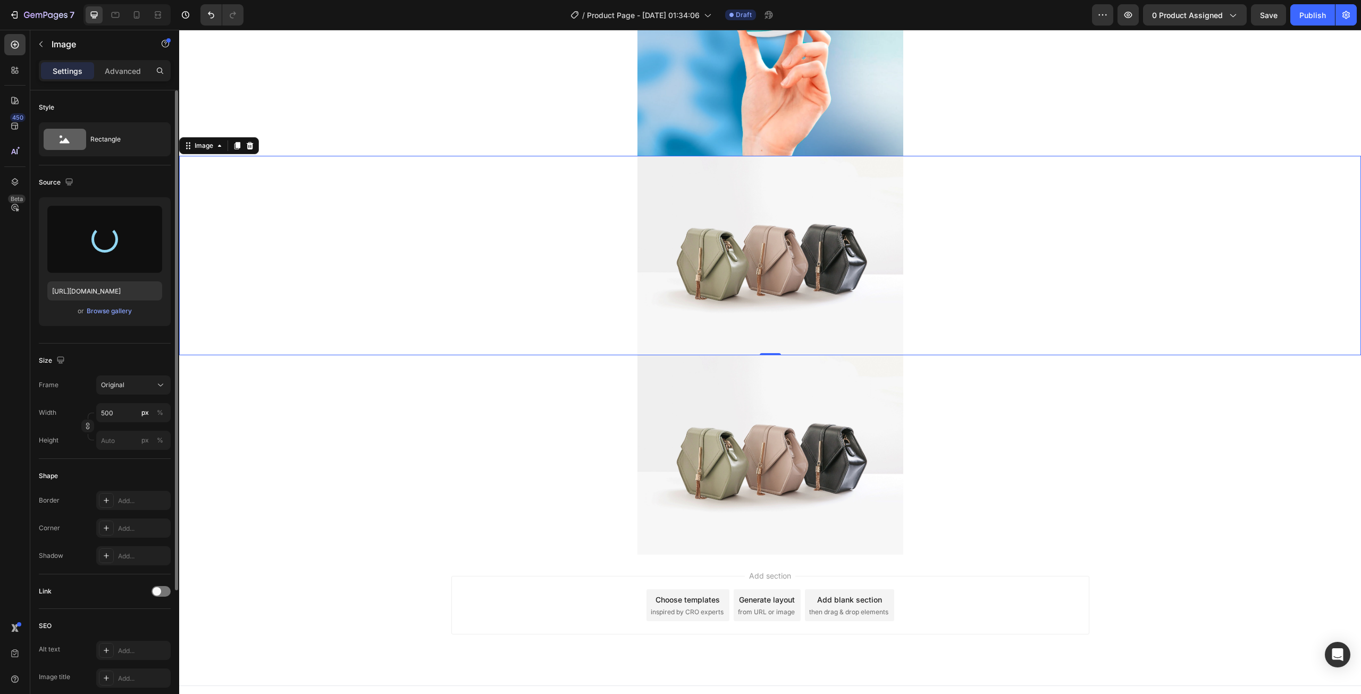
scroll to position [1505, 0]
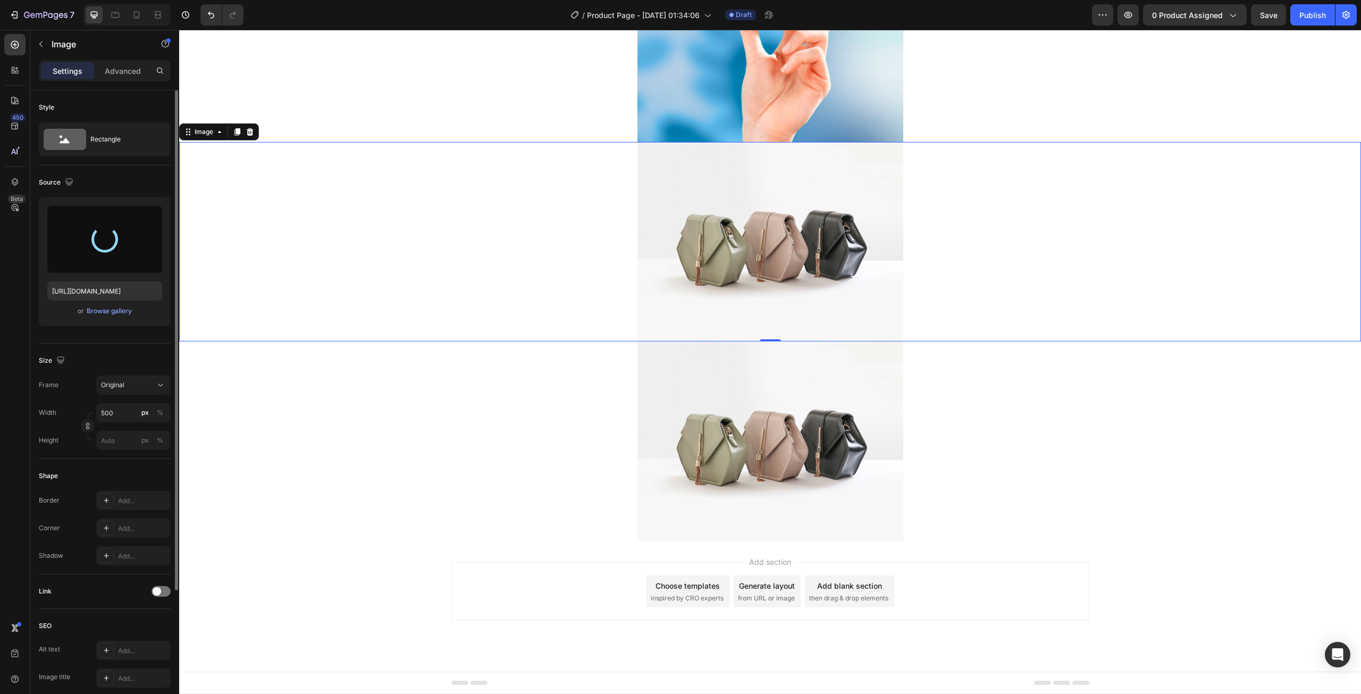
type input "[URL][DOMAIN_NAME]"
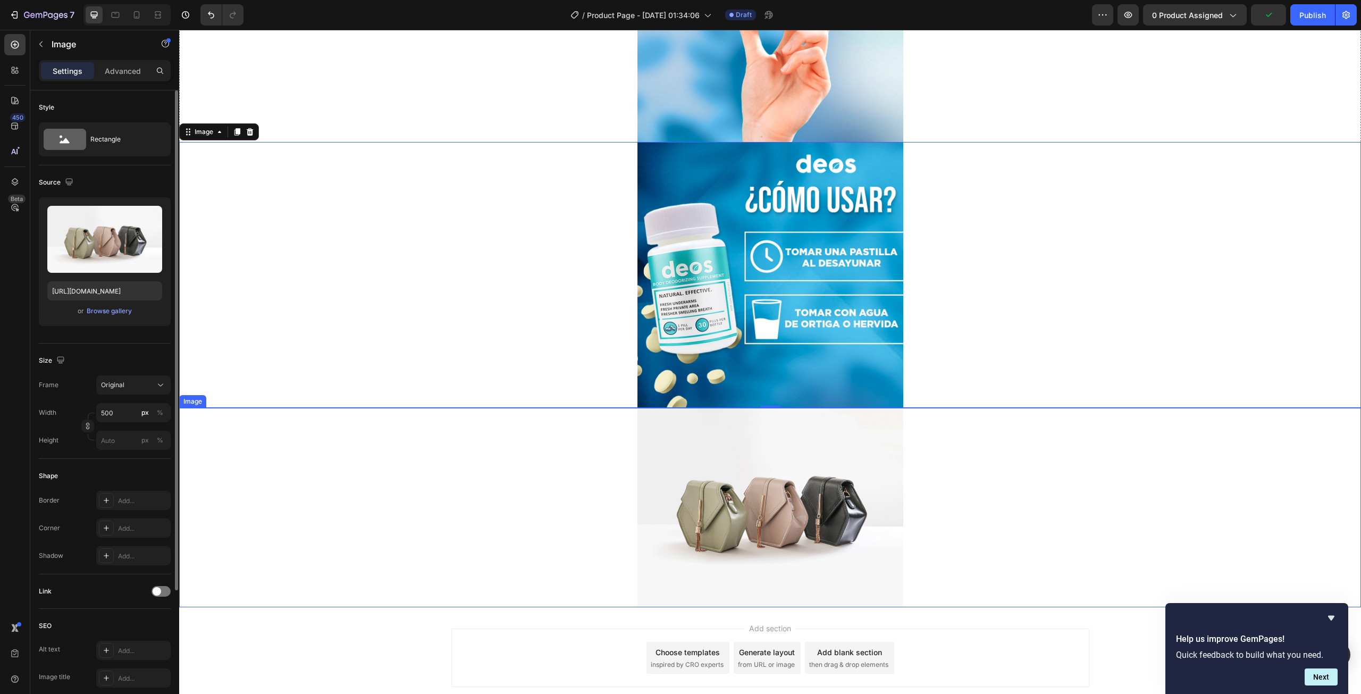
click at [753, 459] on img at bounding box center [770, 507] width 266 height 199
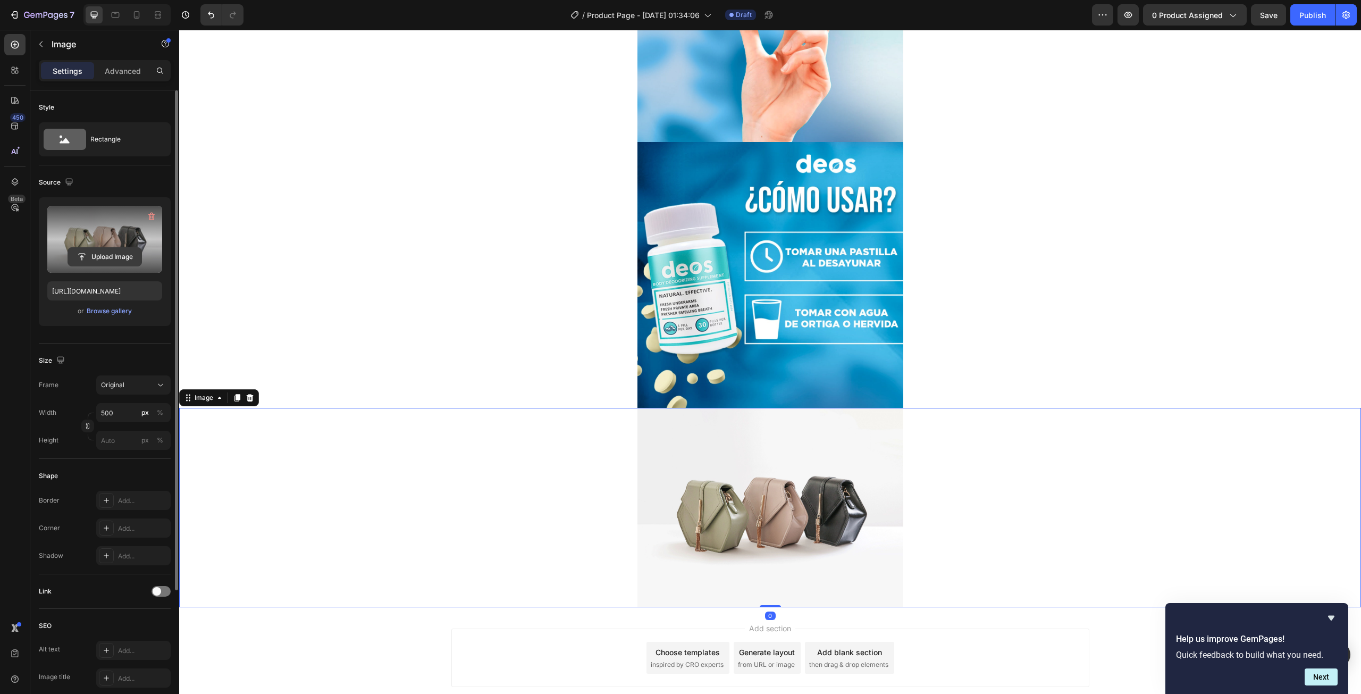
click at [110, 262] on input "file" at bounding box center [104, 257] width 73 height 18
type input "[URL][DOMAIN_NAME]"
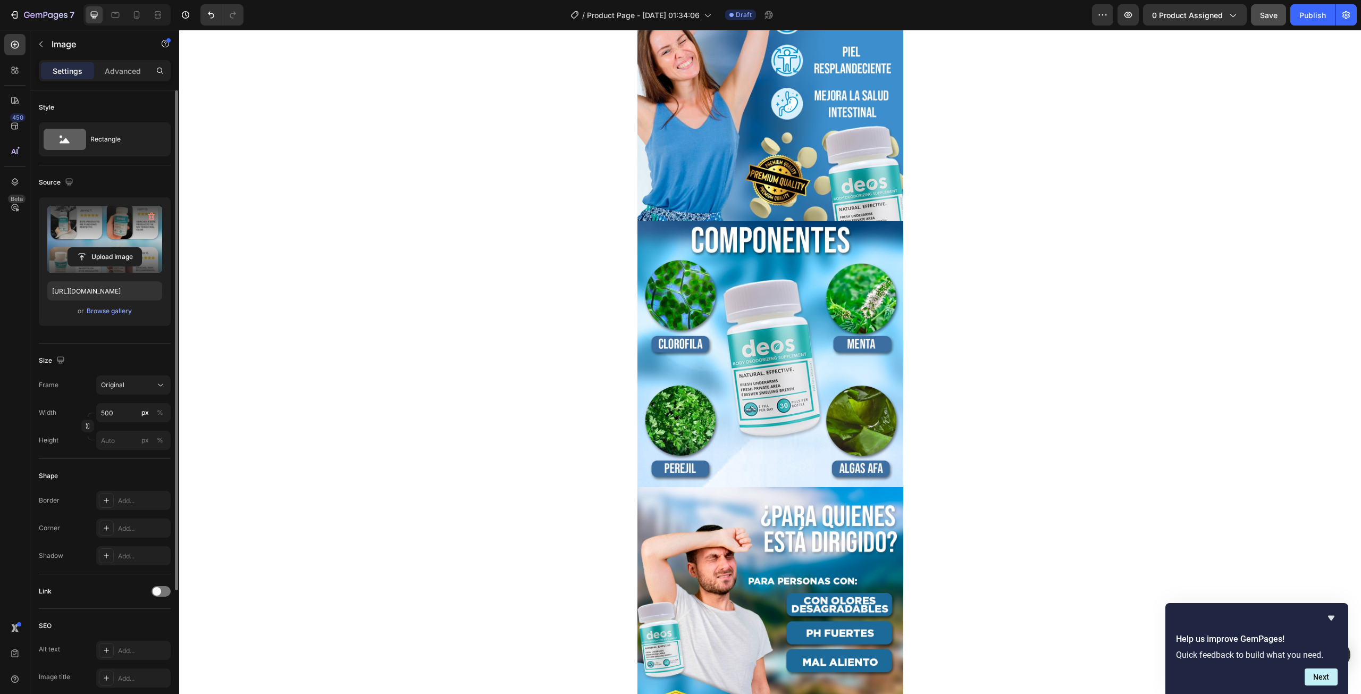
scroll to position [627, 0]
click at [140, 14] on icon at bounding box center [136, 15] width 11 height 11
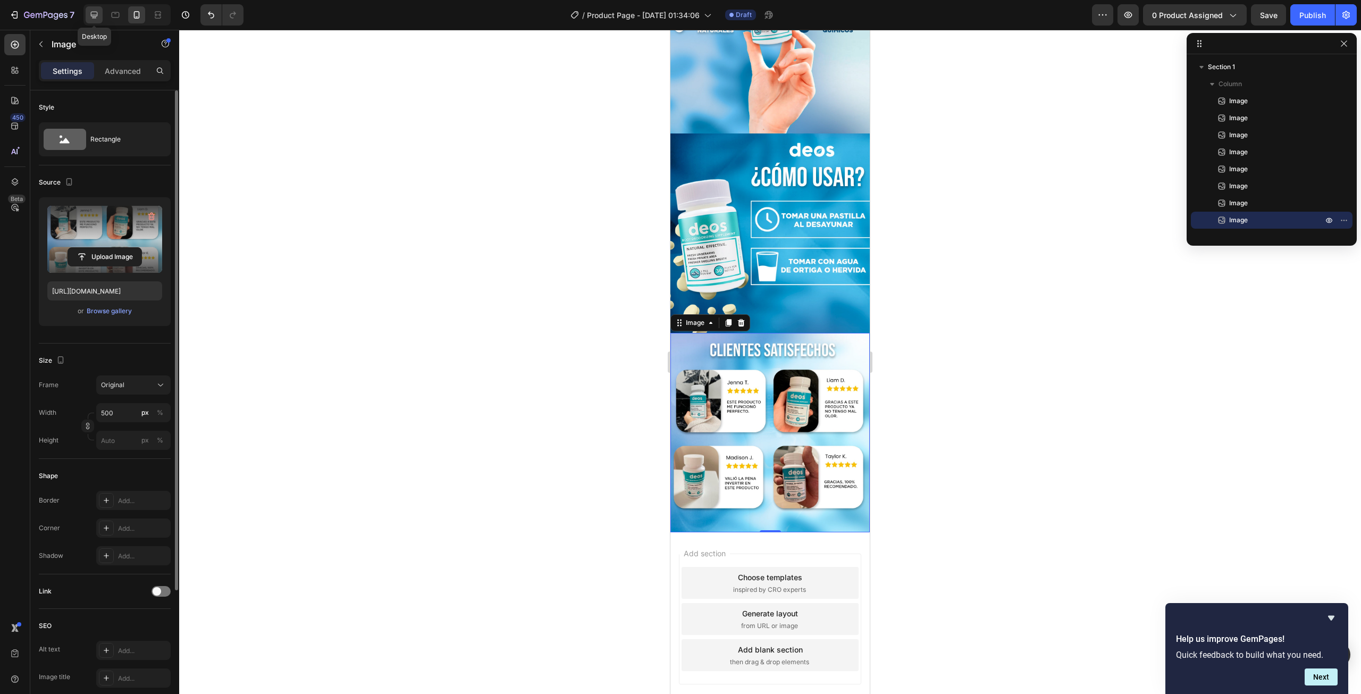
drag, startPoint x: 92, startPoint y: 13, endPoint x: 14, endPoint y: 55, distance: 88.5
click at [92, 13] on icon at bounding box center [94, 15] width 11 height 11
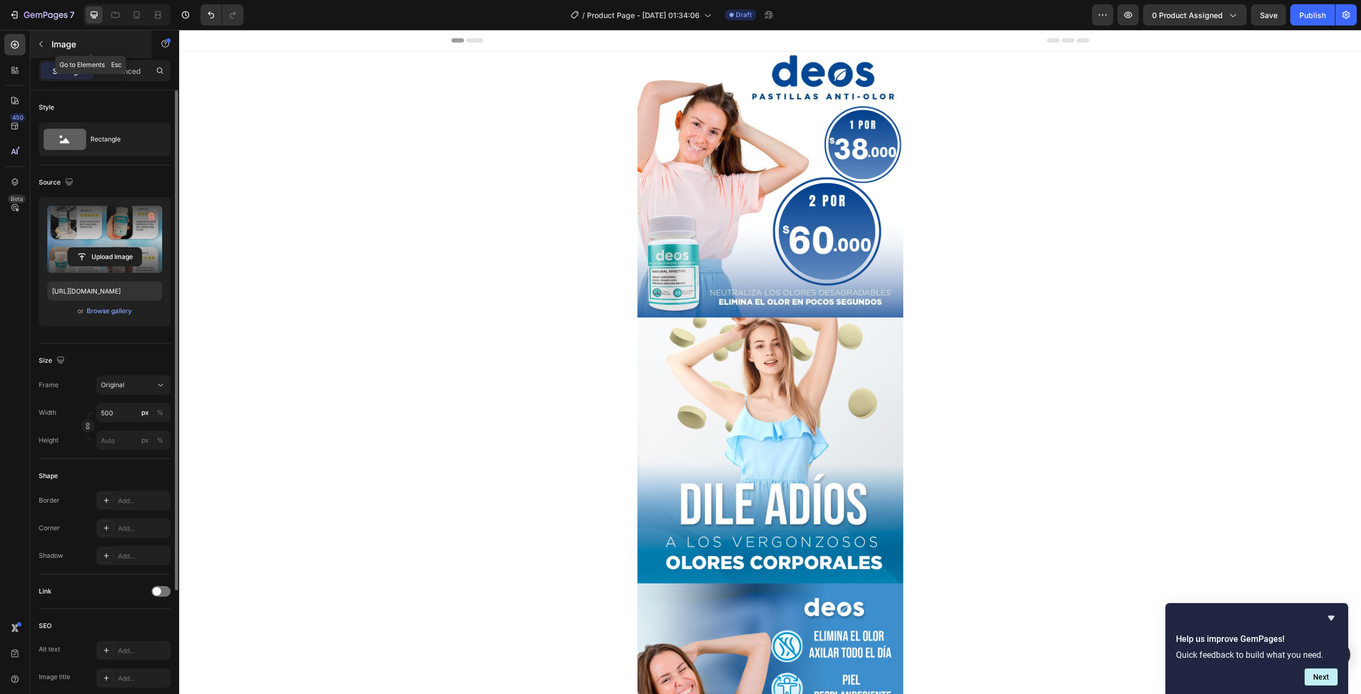
click at [56, 48] on p "Image" at bounding box center [97, 44] width 90 height 13
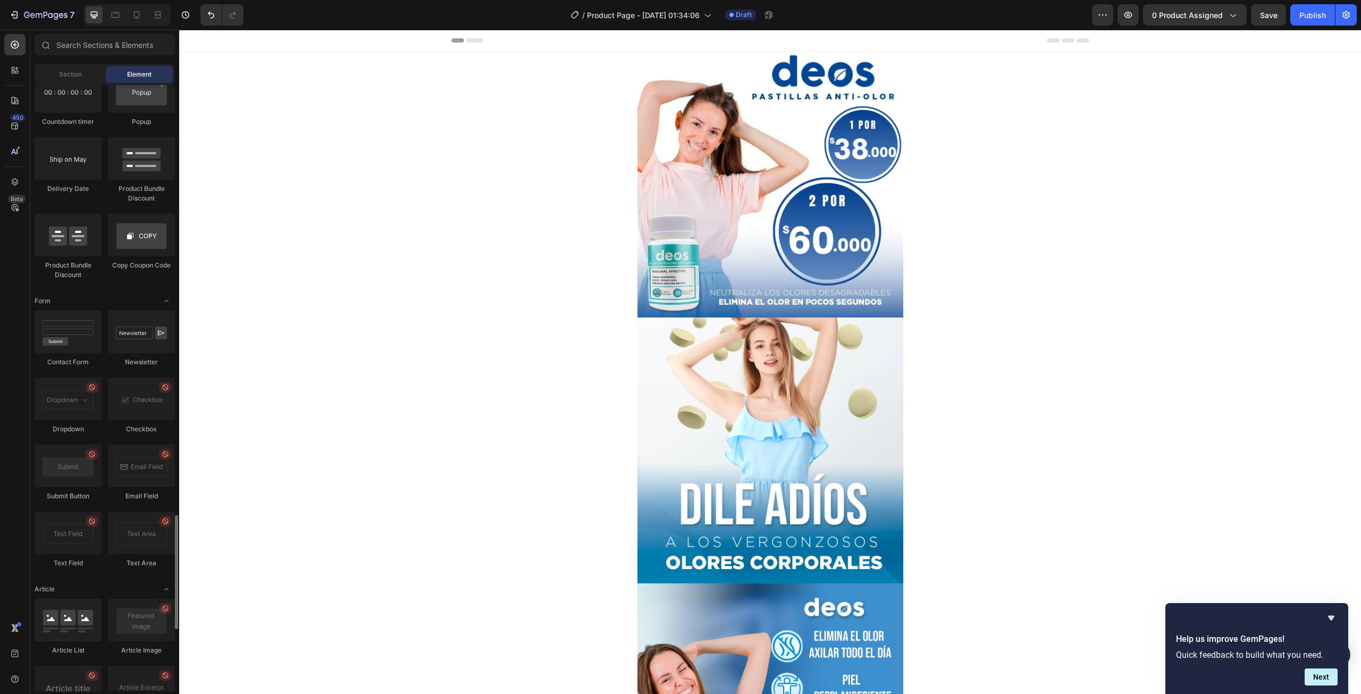
scroll to position [2615, 0]
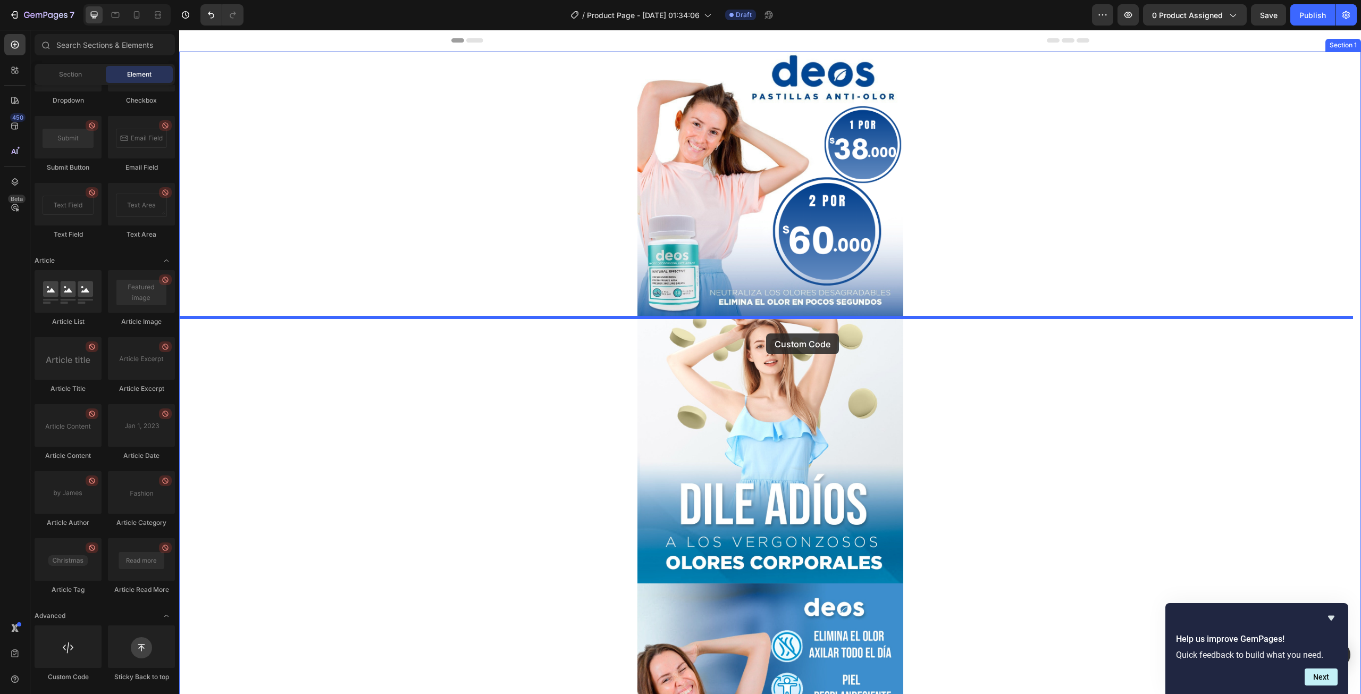
drag, startPoint x: 252, startPoint y: 684, endPoint x: 766, endPoint y: 333, distance: 622.5
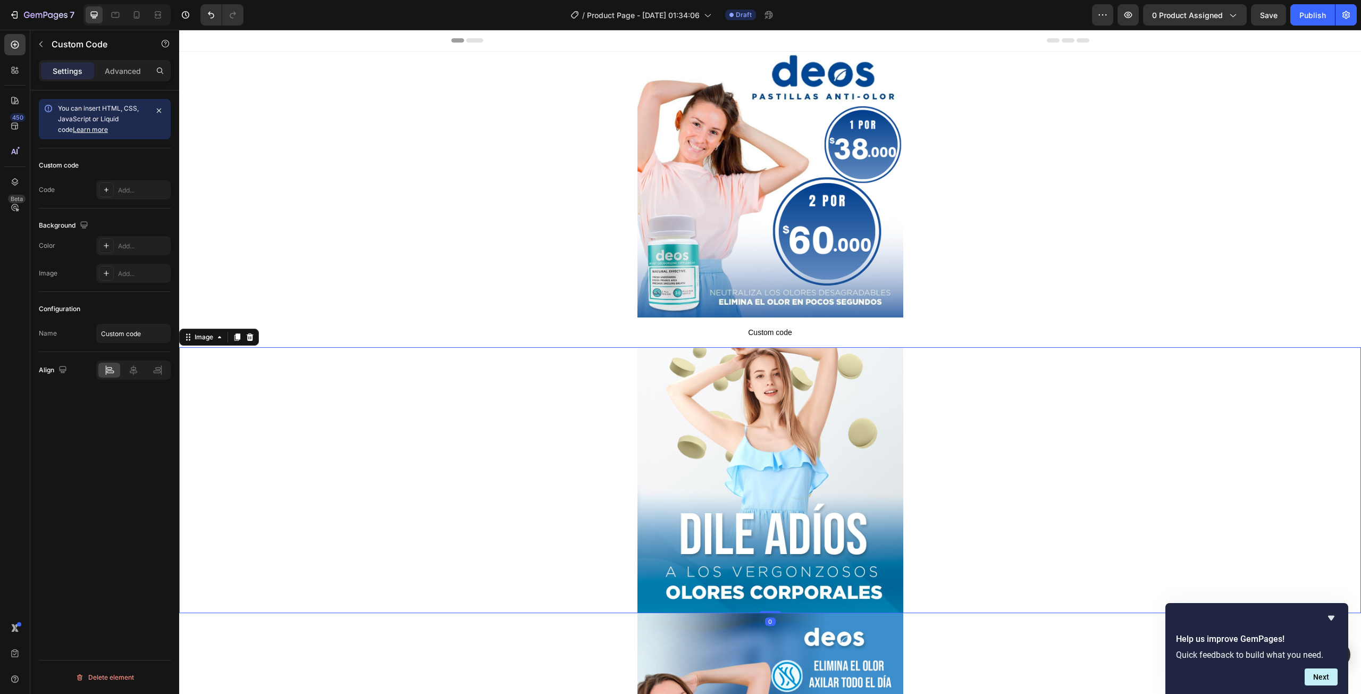
click at [394, 418] on div at bounding box center [770, 480] width 1182 height 266
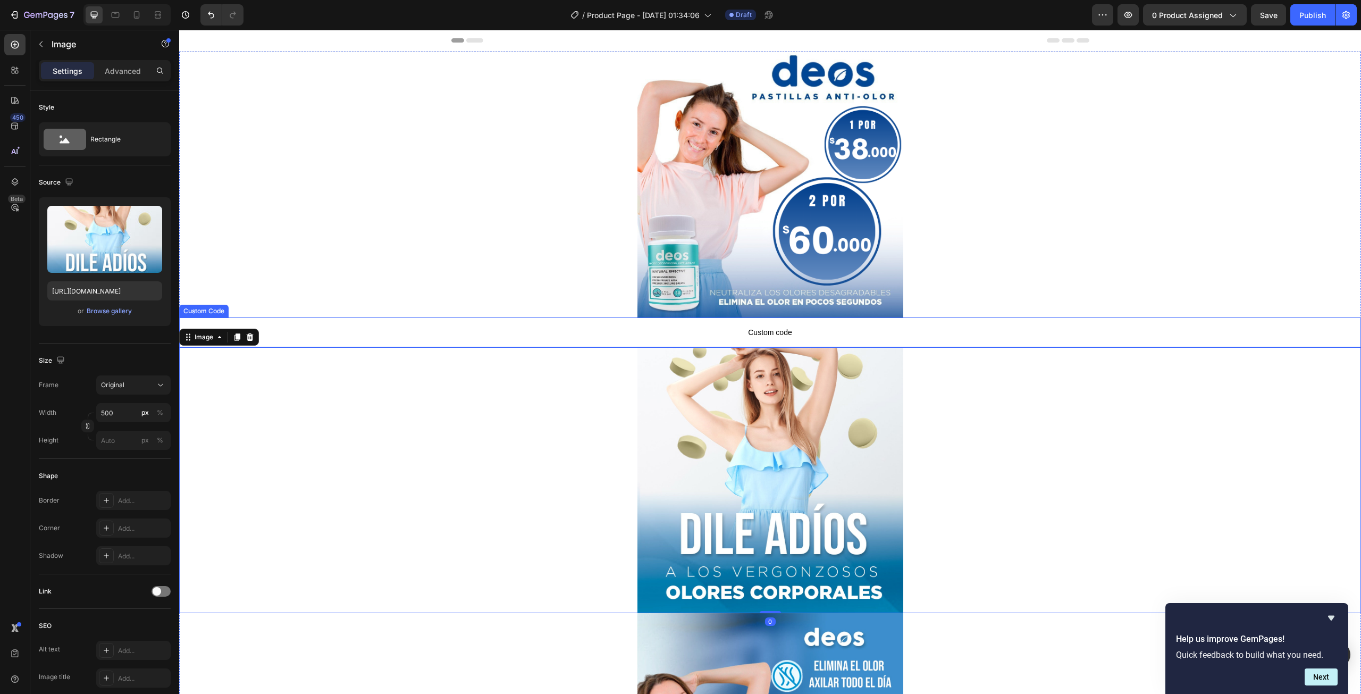
click at [615, 335] on span "Custom code" at bounding box center [770, 332] width 1182 height 13
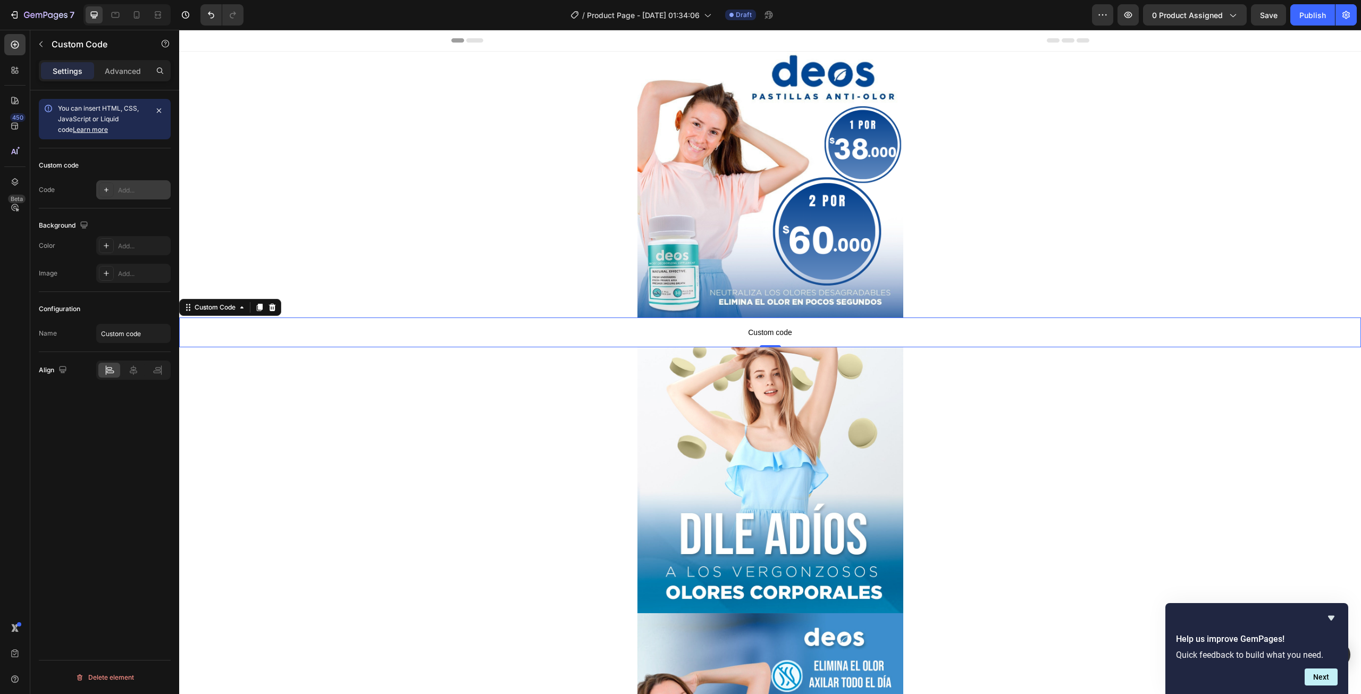
click at [150, 188] on div "Add..." at bounding box center [143, 191] width 50 height 10
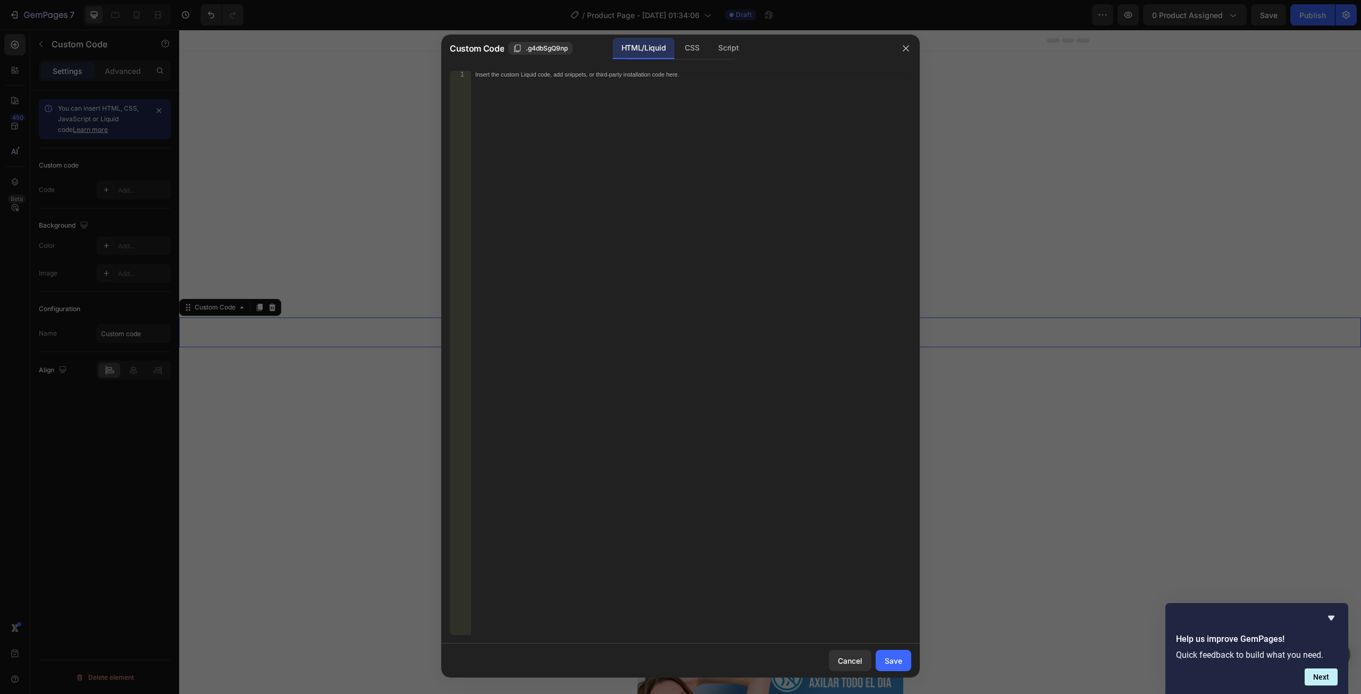
click at [650, 208] on div "Insert the custom Liquid code, add snippets, or third-party installation code h…" at bounding box center [691, 360] width 440 height 579
paste textarea "<div id="_rsi-cod-form-embed-custom-hook"></div>"
type textarea "<div id="_rsi-cod-form-embed-custom-hook"></div>"
drag, startPoint x: 908, startPoint y: 662, endPoint x: 895, endPoint y: 658, distance: 13.6
click at [907, 662] on button "Save" at bounding box center [894, 660] width 36 height 21
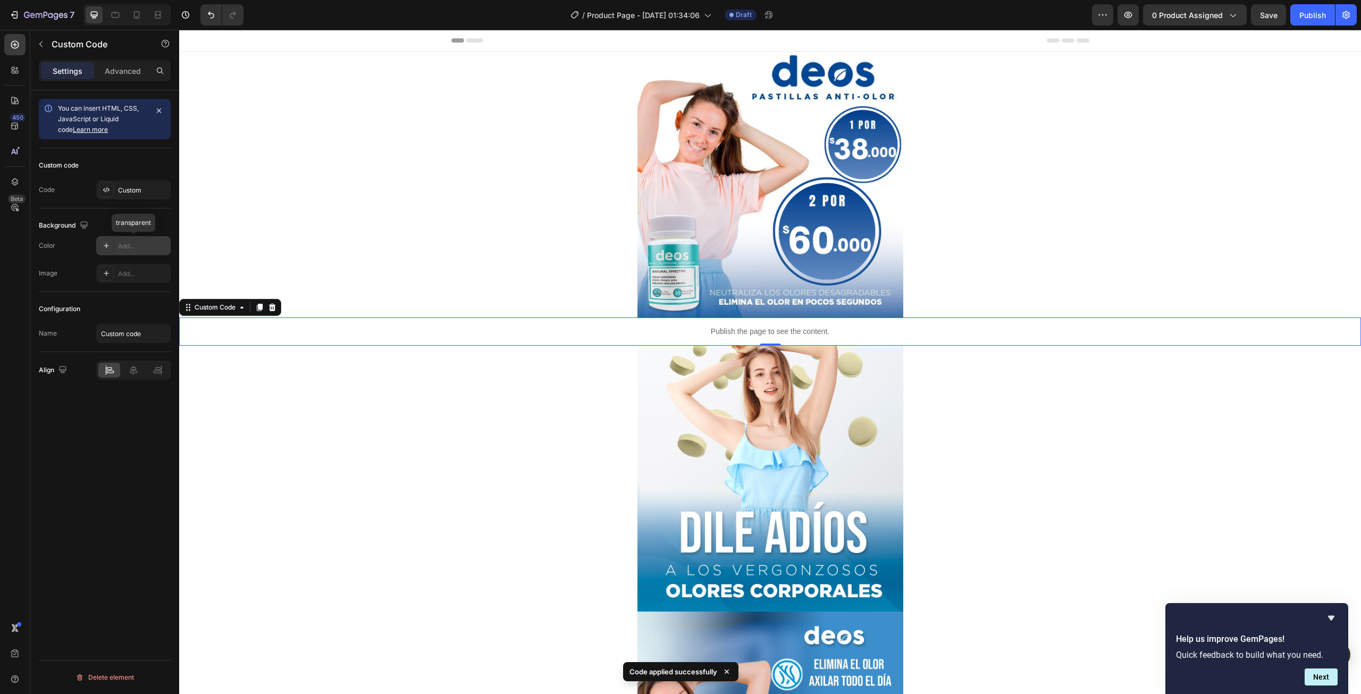
click at [153, 247] on div "Add..." at bounding box center [143, 246] width 50 height 10
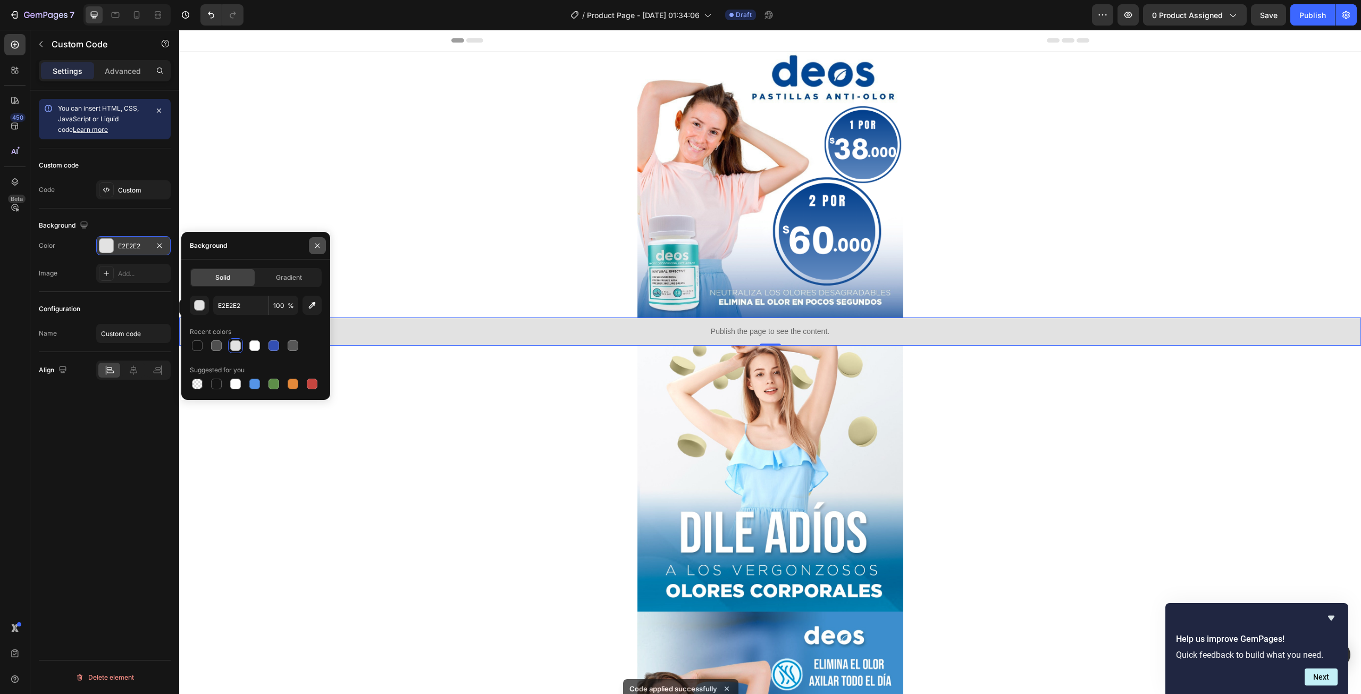
click at [317, 245] on icon "button" at bounding box center [317, 245] width 9 height 9
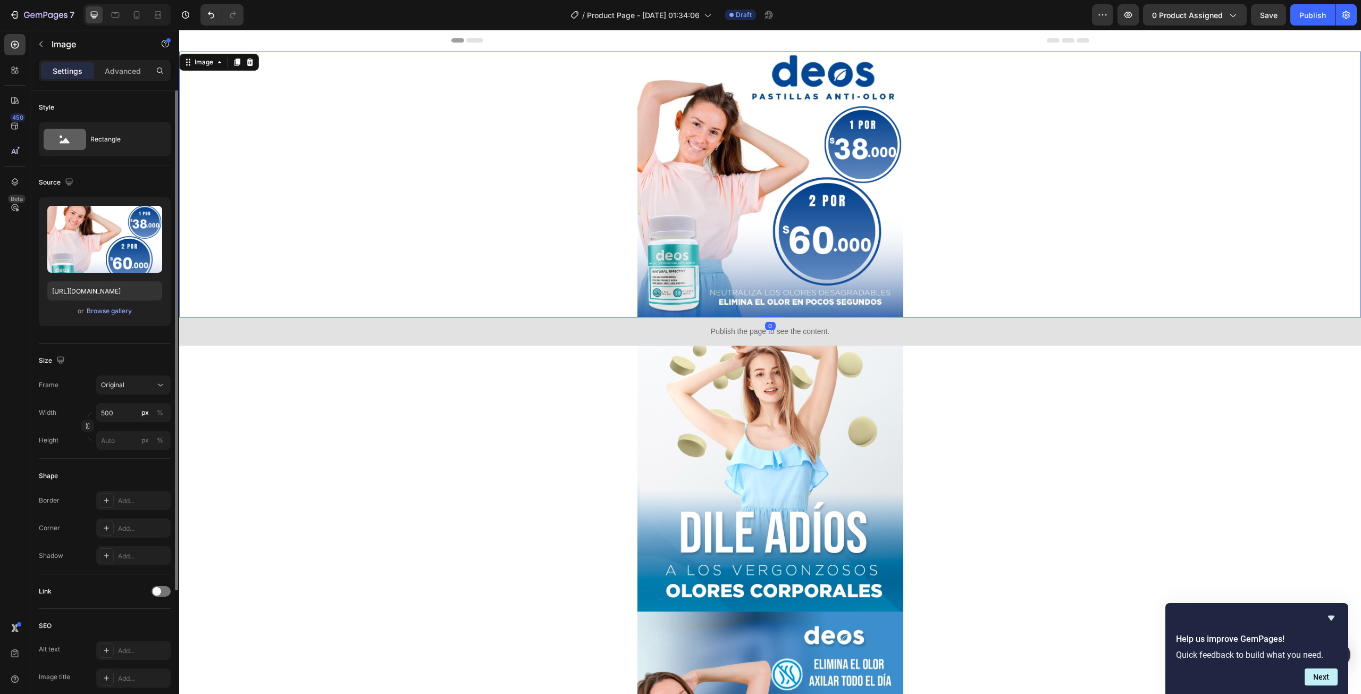
click at [461, 242] on div at bounding box center [770, 185] width 1182 height 266
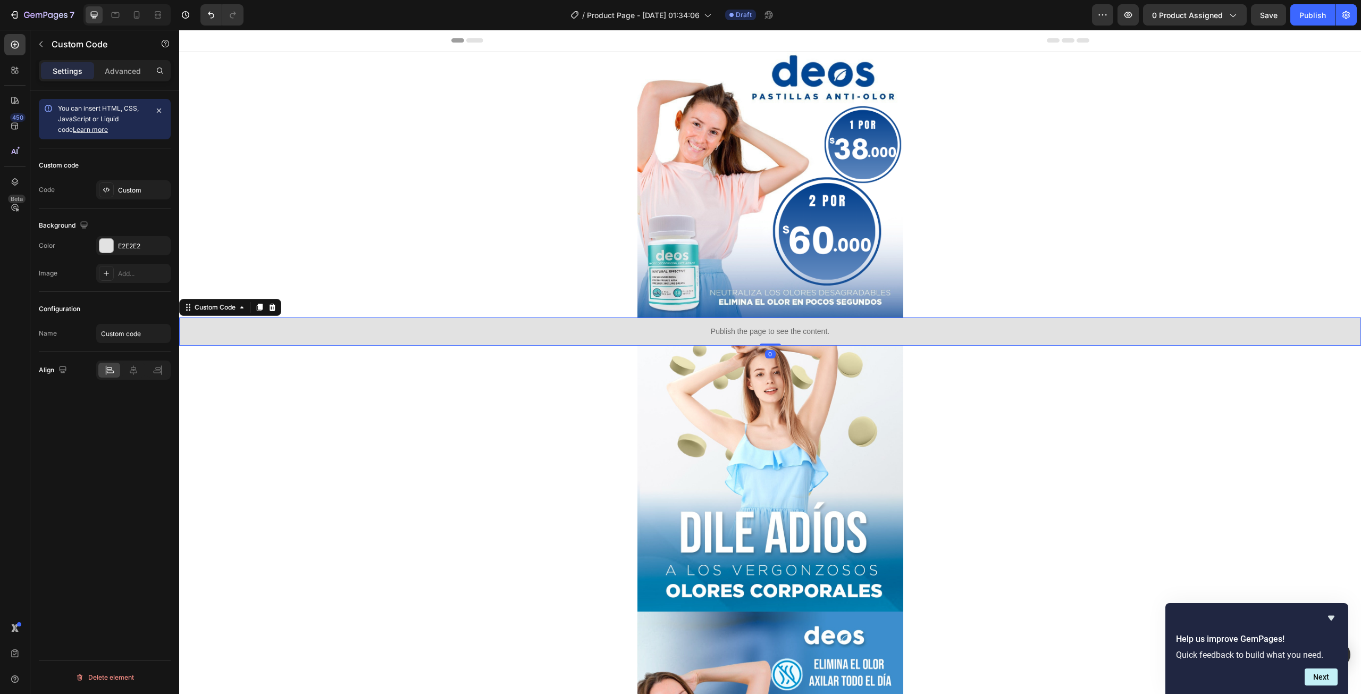
click at [509, 337] on div "Publish the page to see the content." at bounding box center [770, 331] width 1182 height 28
click at [142, 247] on div "E2E2E2" at bounding box center [133, 246] width 31 height 10
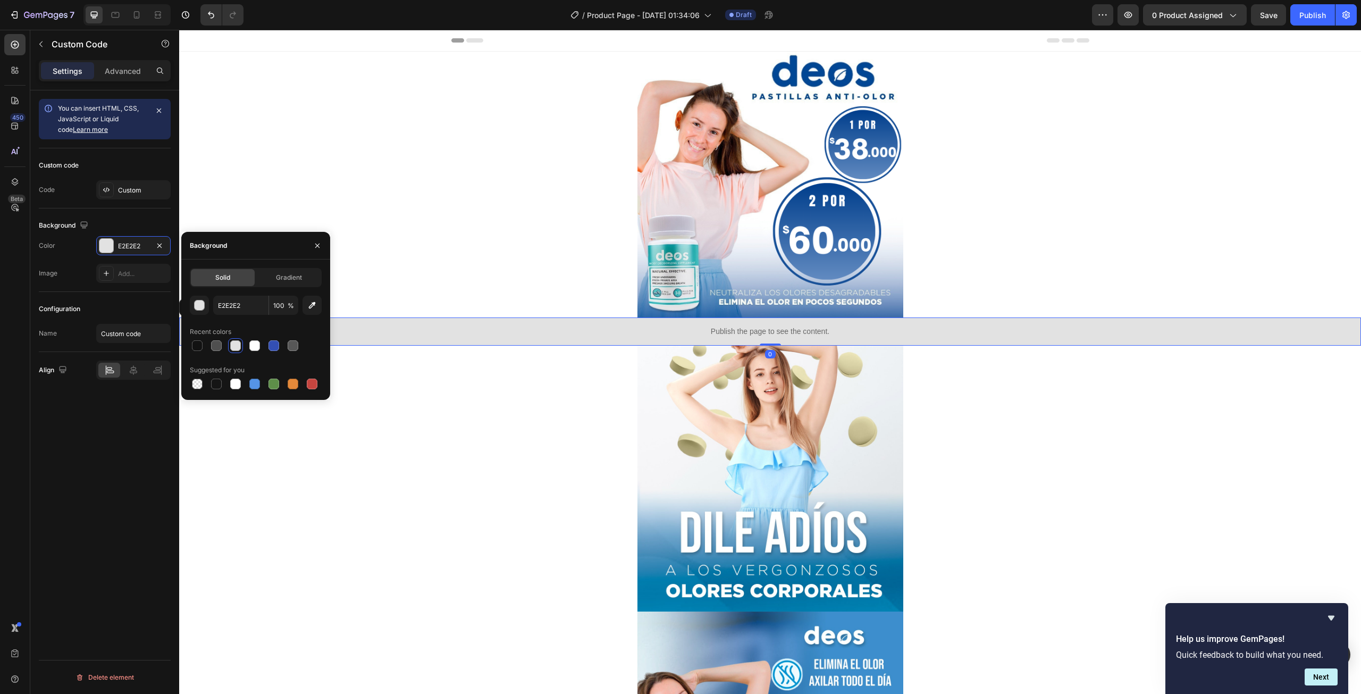
click at [224, 280] on span "Solid" at bounding box center [222, 278] width 15 height 10
click at [231, 300] on input "E2E2E2" at bounding box center [240, 305] width 55 height 19
paste input "0EDA5"
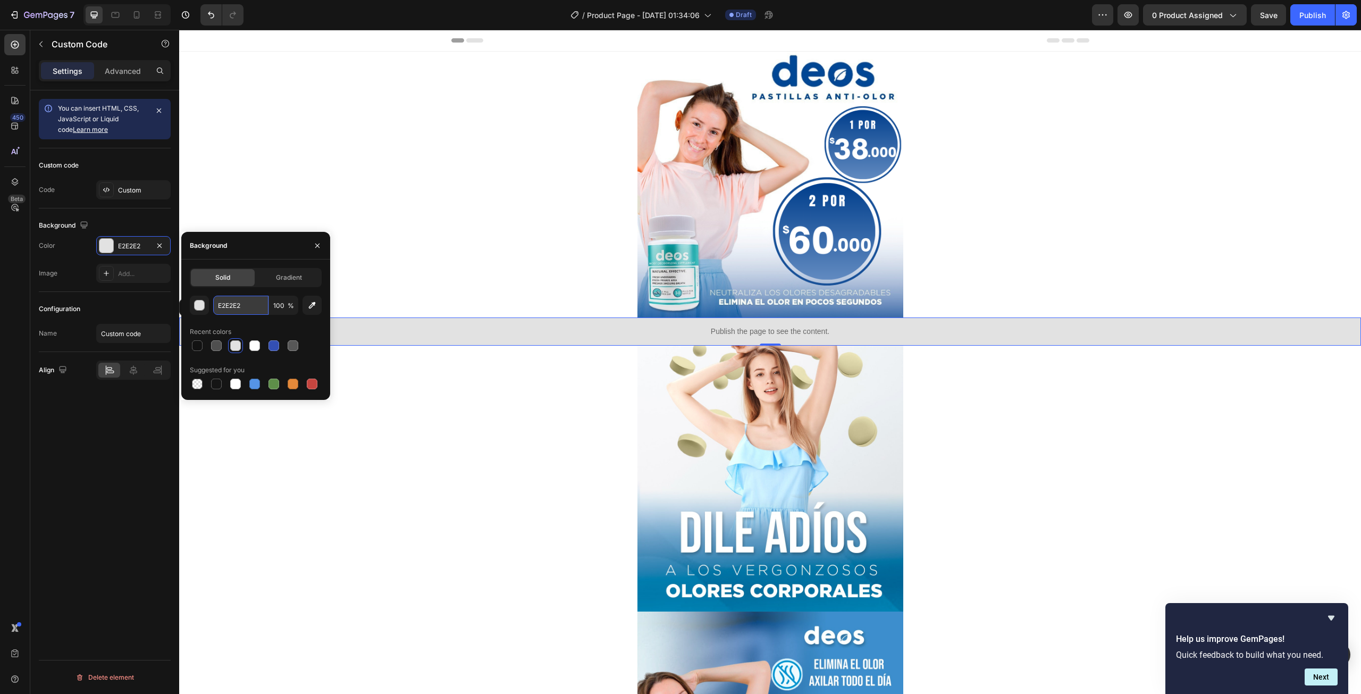
type input "0EDA52"
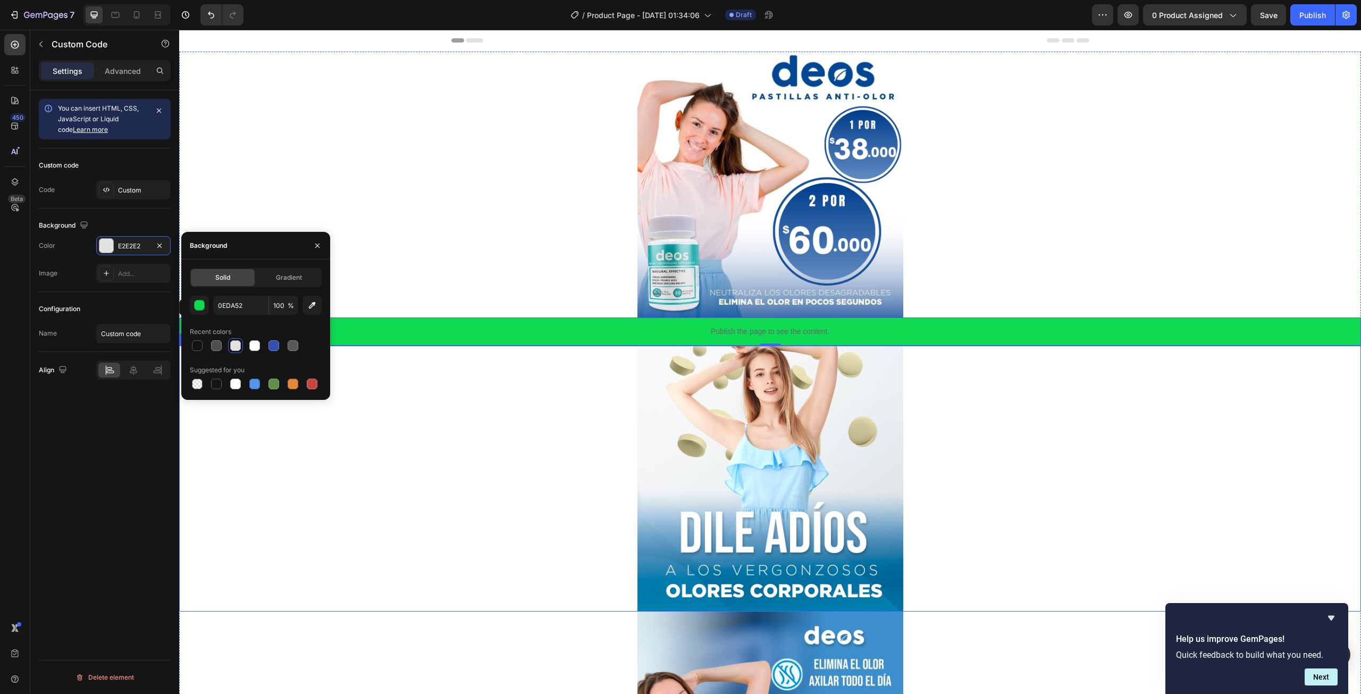
click at [408, 384] on div at bounding box center [770, 479] width 1182 height 266
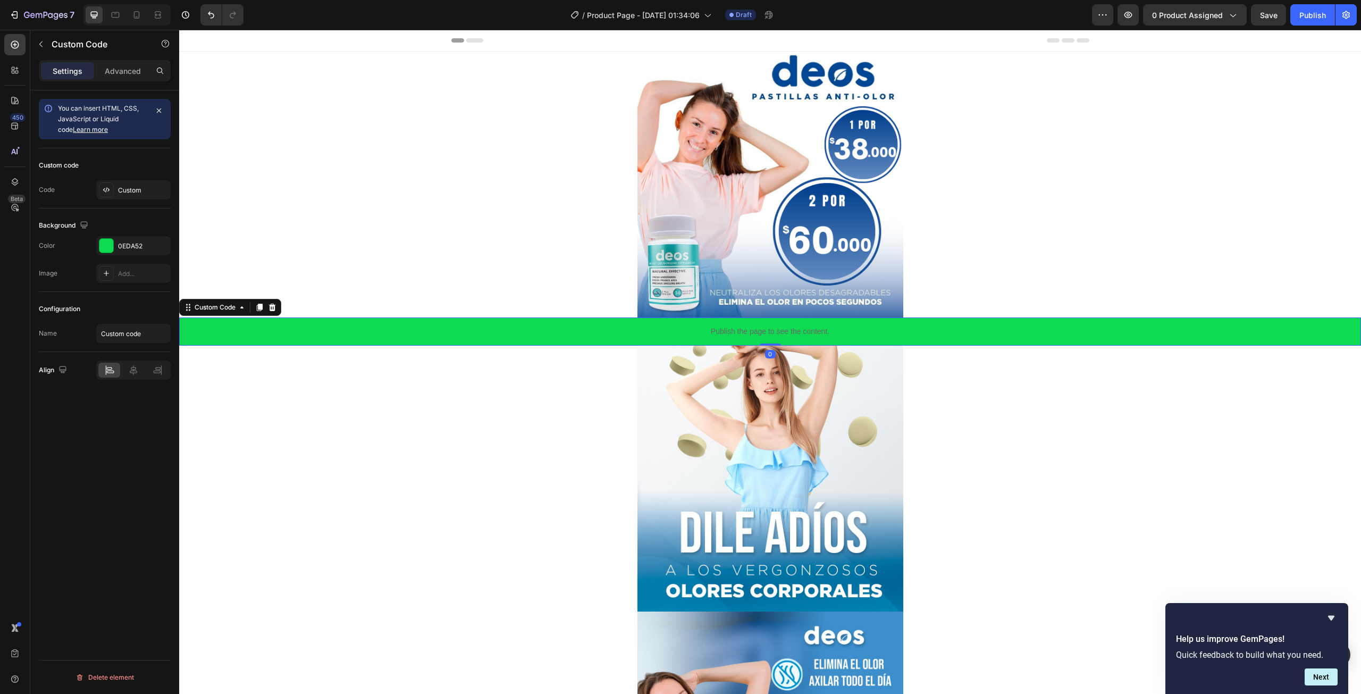
click at [587, 321] on div "Publish the page to see the content." at bounding box center [770, 331] width 1182 height 28
click at [144, 18] on div at bounding box center [136, 14] width 17 height 17
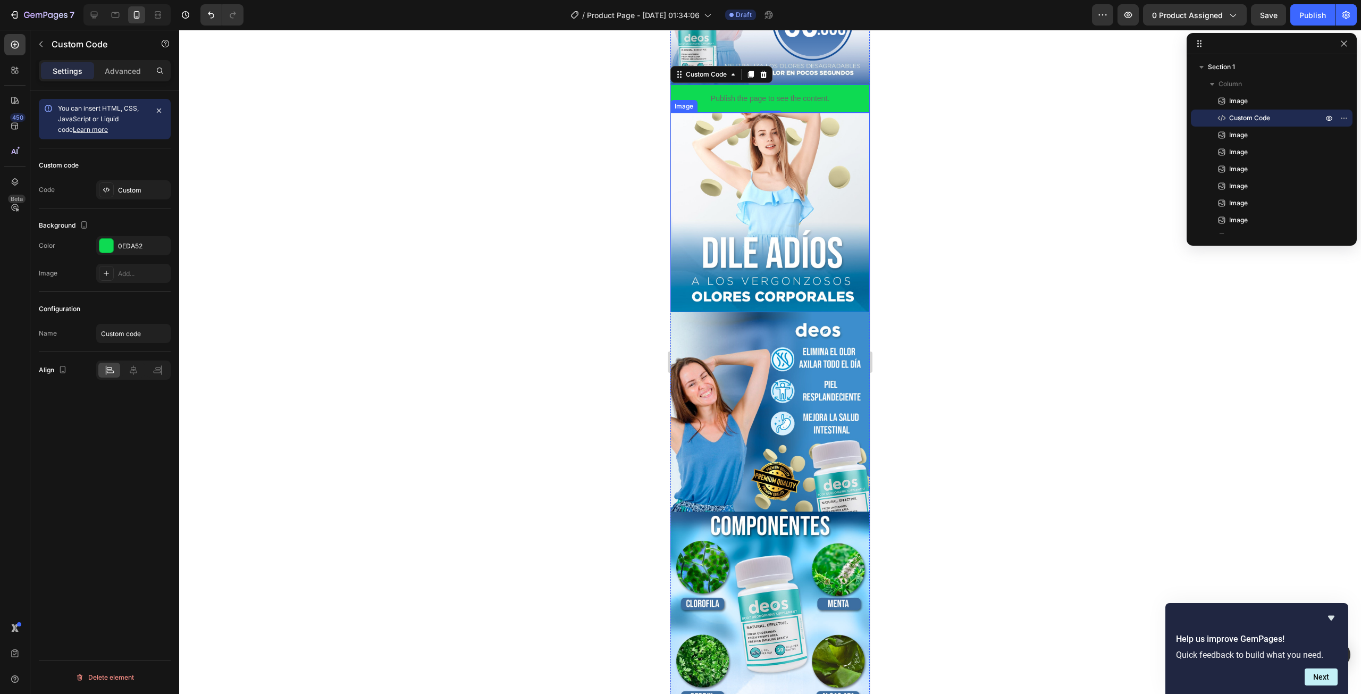
scroll to position [176, 0]
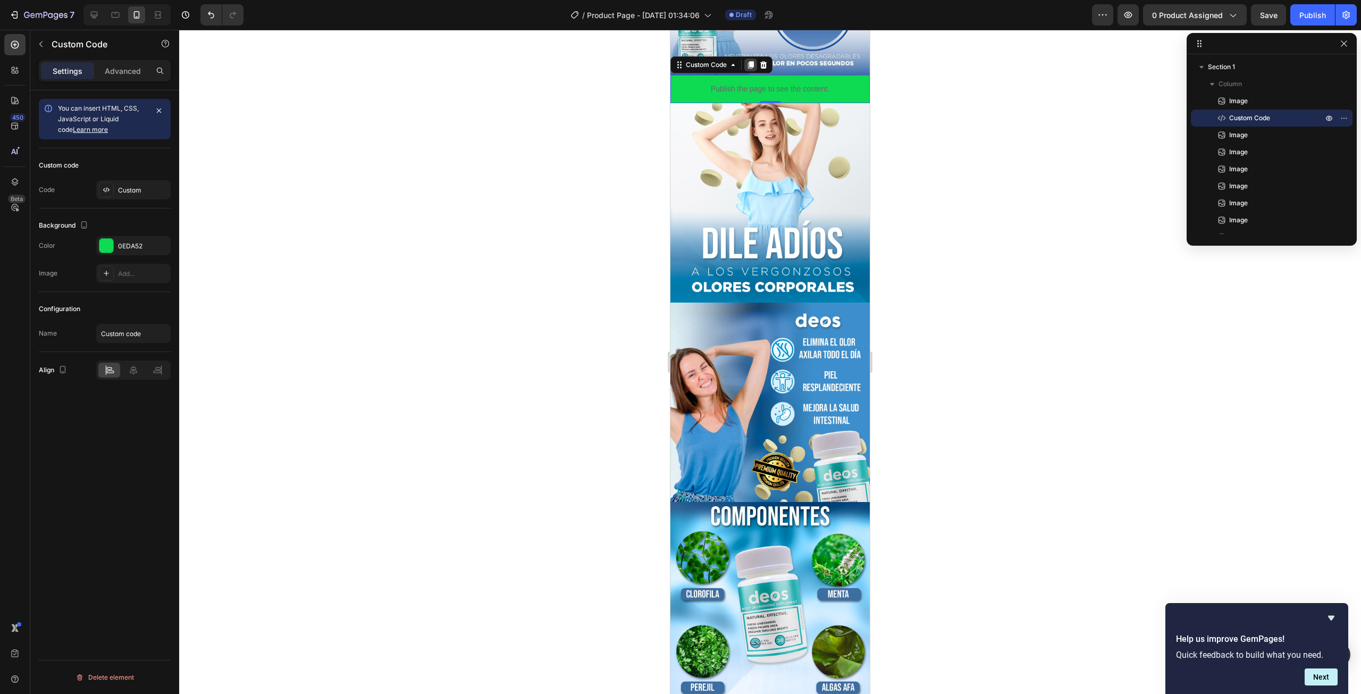
click at [749, 61] on icon at bounding box center [750, 65] width 9 height 9
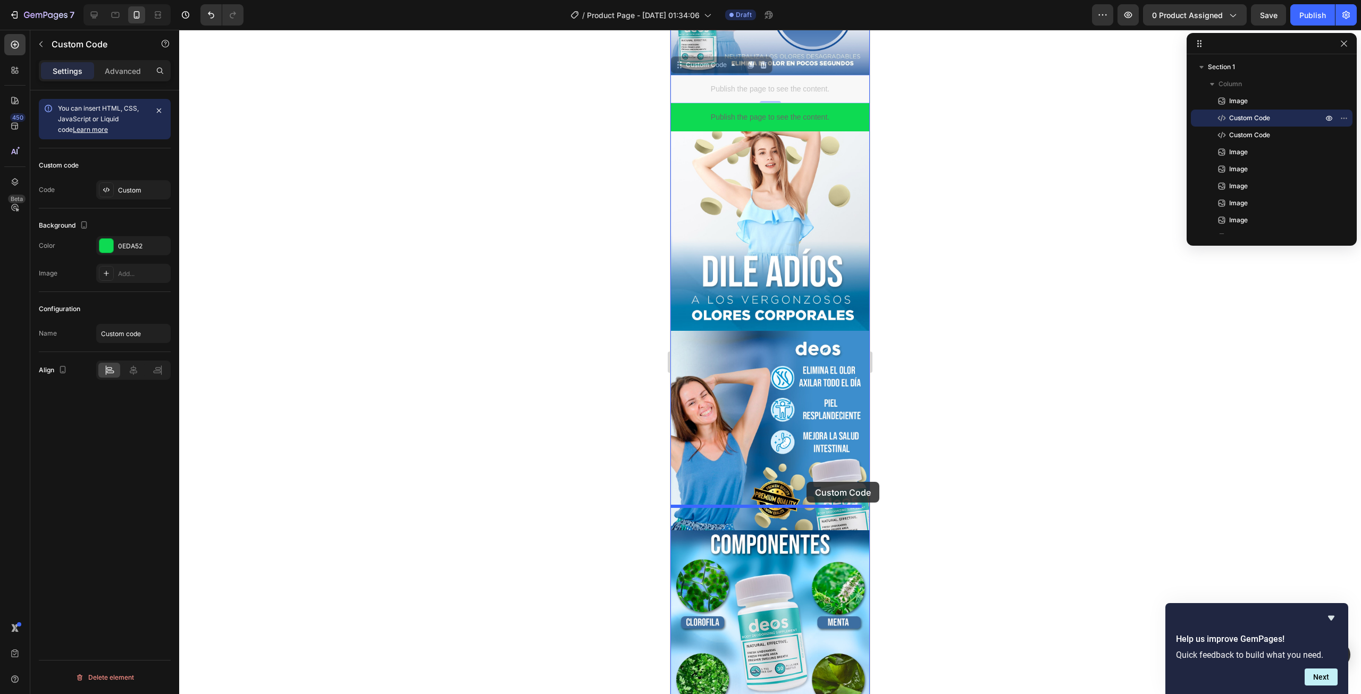
drag, startPoint x: 811, startPoint y: 88, endPoint x: 807, endPoint y: 482, distance: 393.5
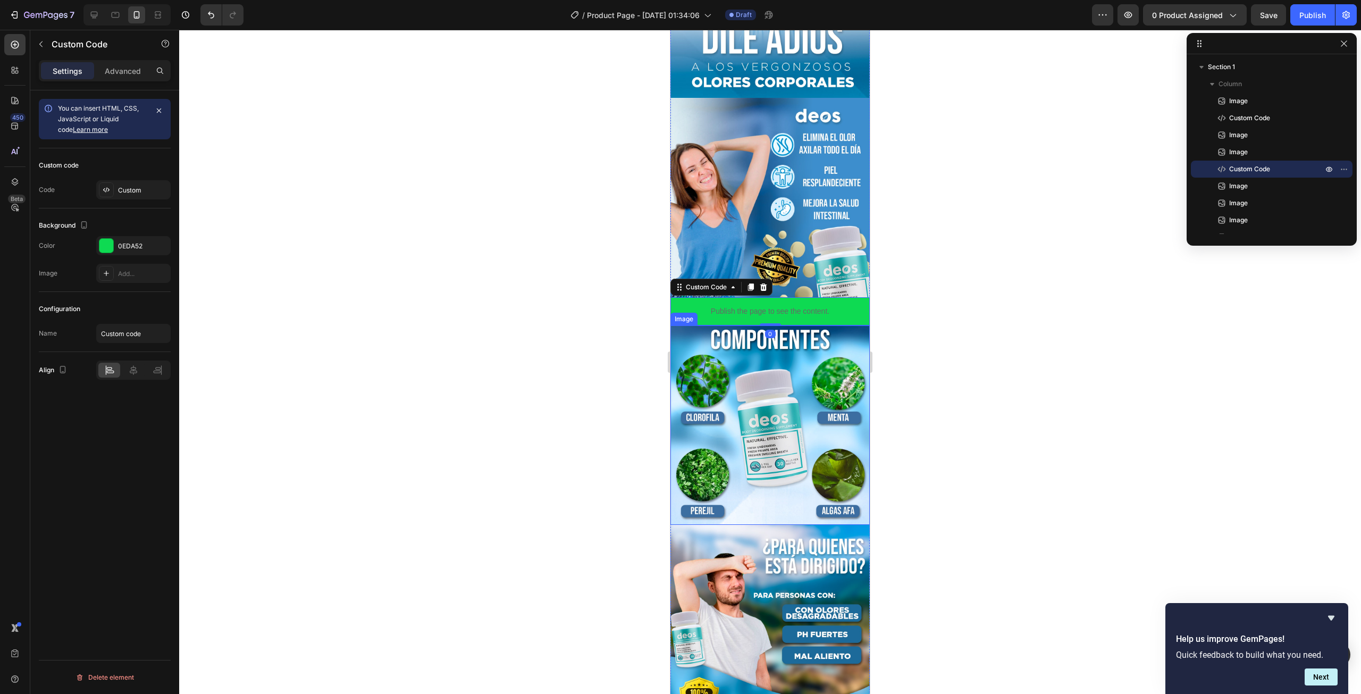
scroll to position [389, 0]
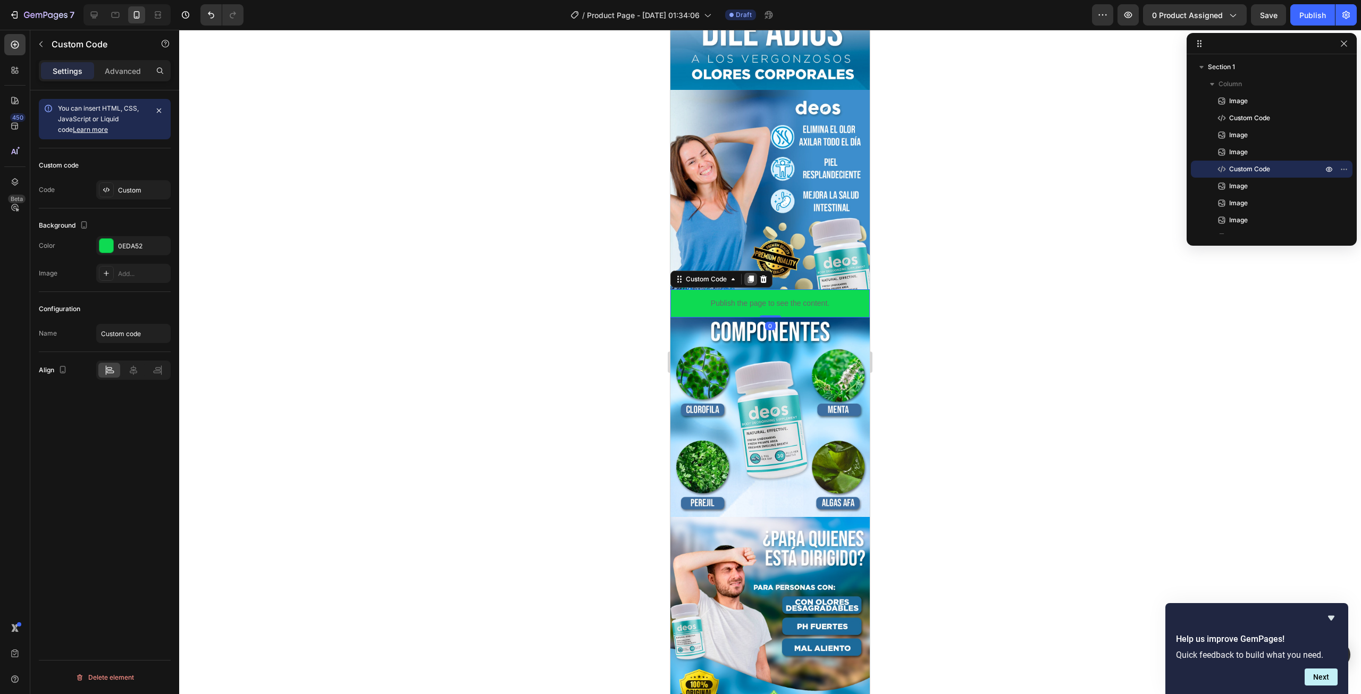
drag, startPoint x: 752, startPoint y: 255, endPoint x: 839, endPoint y: 292, distance: 94.8
click at [753, 275] on icon at bounding box center [751, 278] width 6 height 7
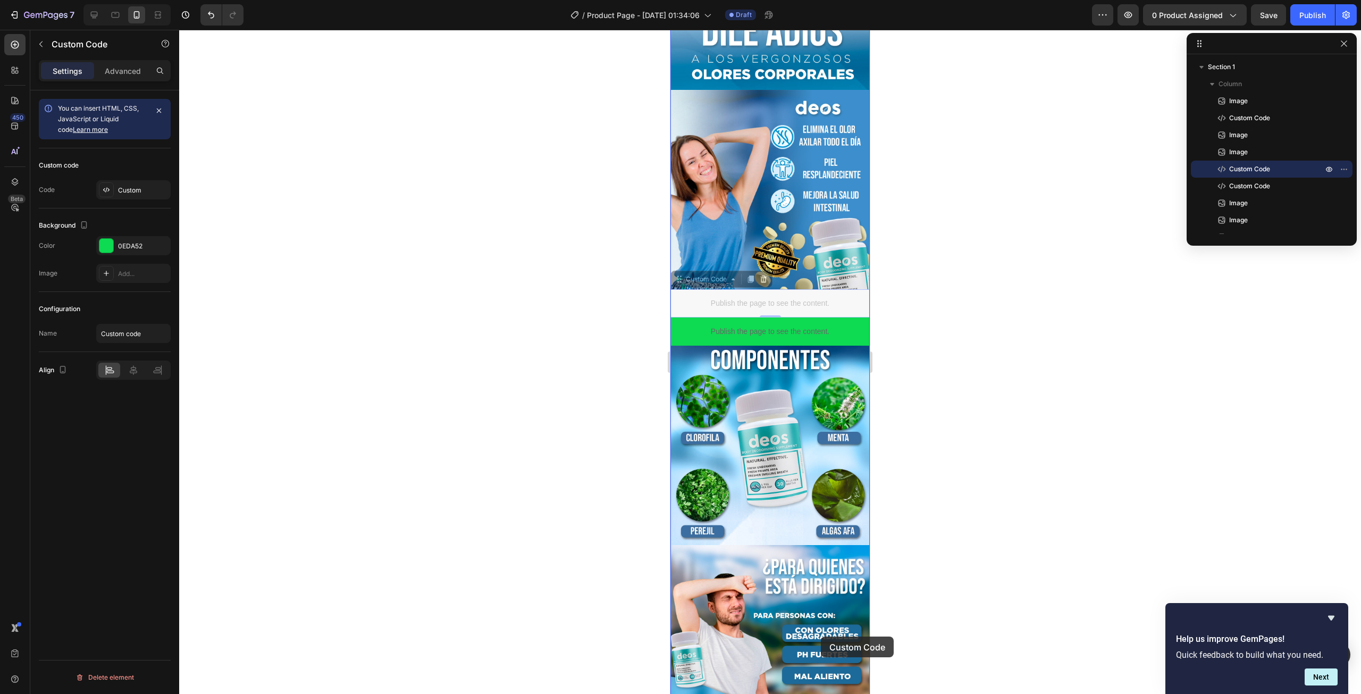
drag, startPoint x: 836, startPoint y: 281, endPoint x: 815, endPoint y: 668, distance: 387.6
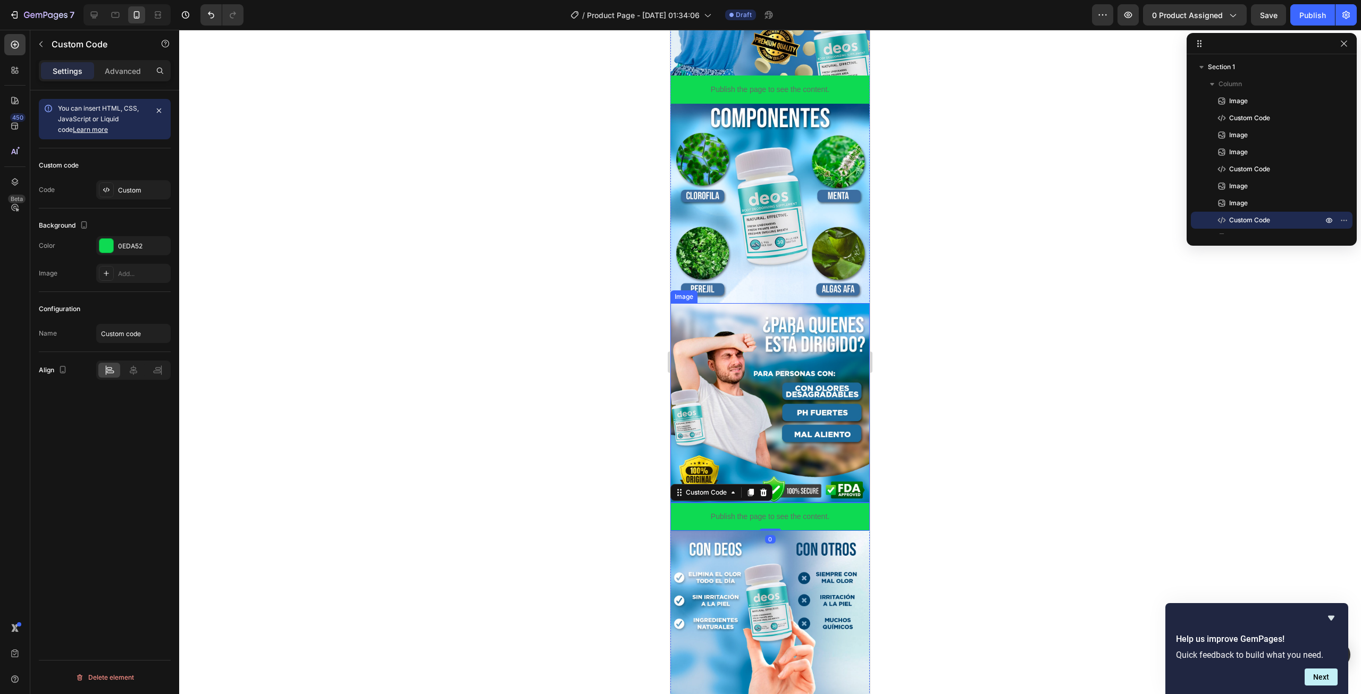
scroll to position [814, 0]
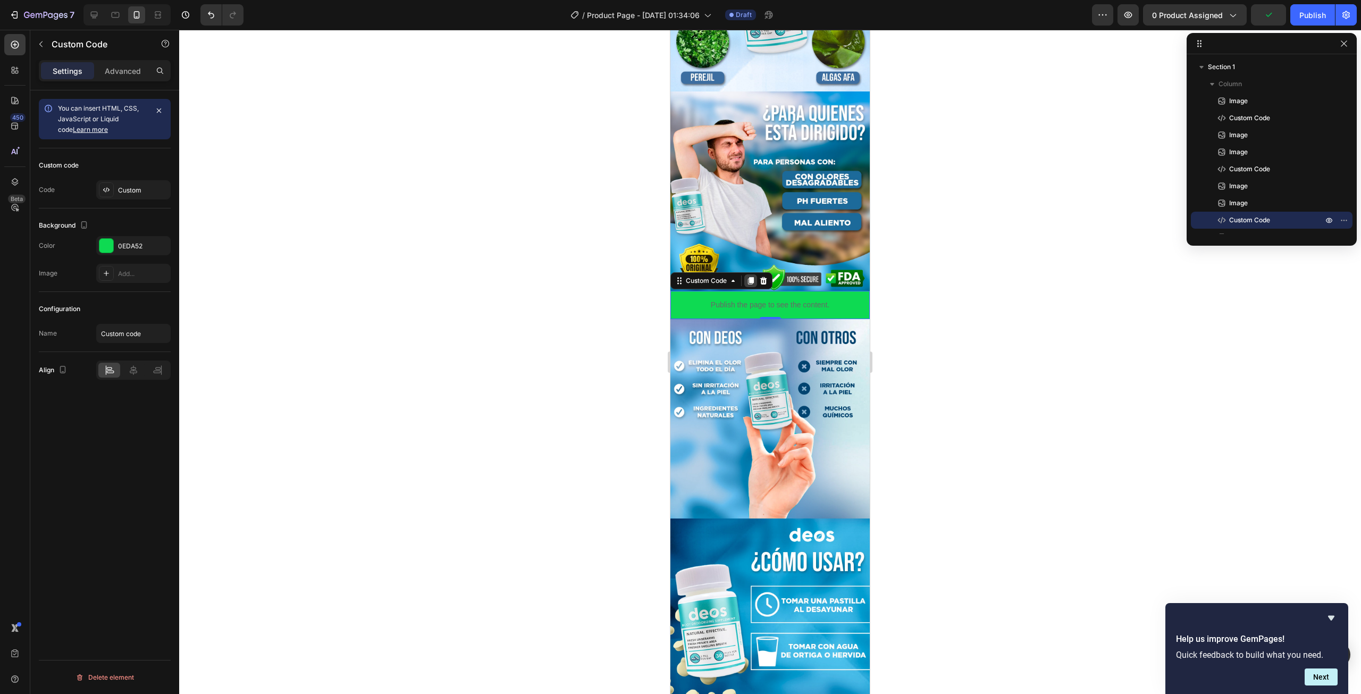
click at [753, 277] on icon at bounding box center [751, 280] width 6 height 7
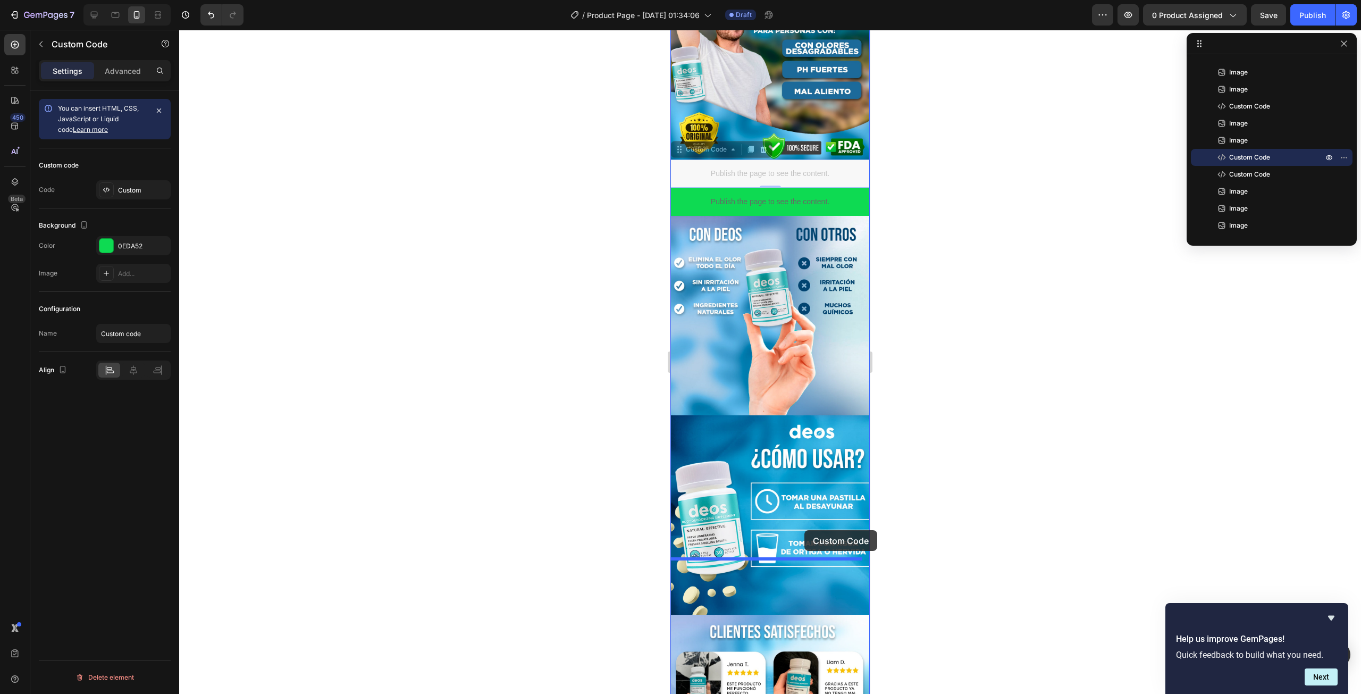
drag, startPoint x: 831, startPoint y: 270, endPoint x: 804, endPoint y: 530, distance: 261.3
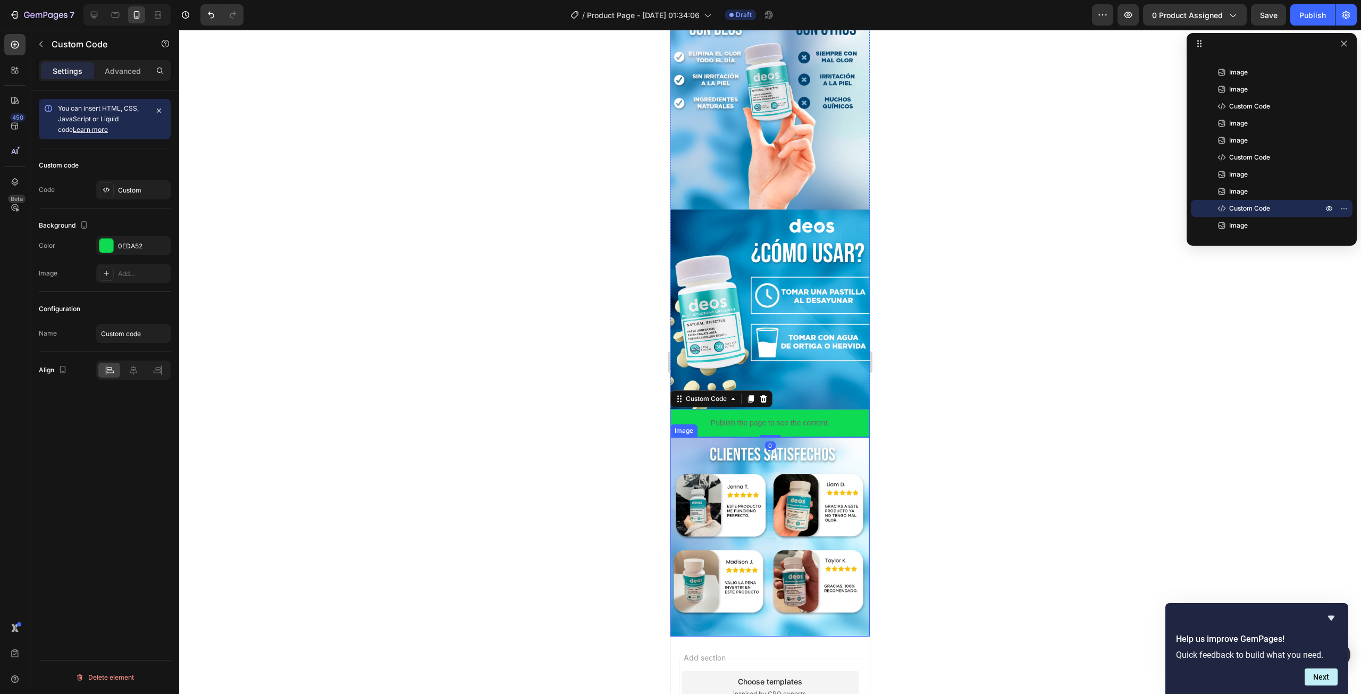
scroll to position [1158, 0]
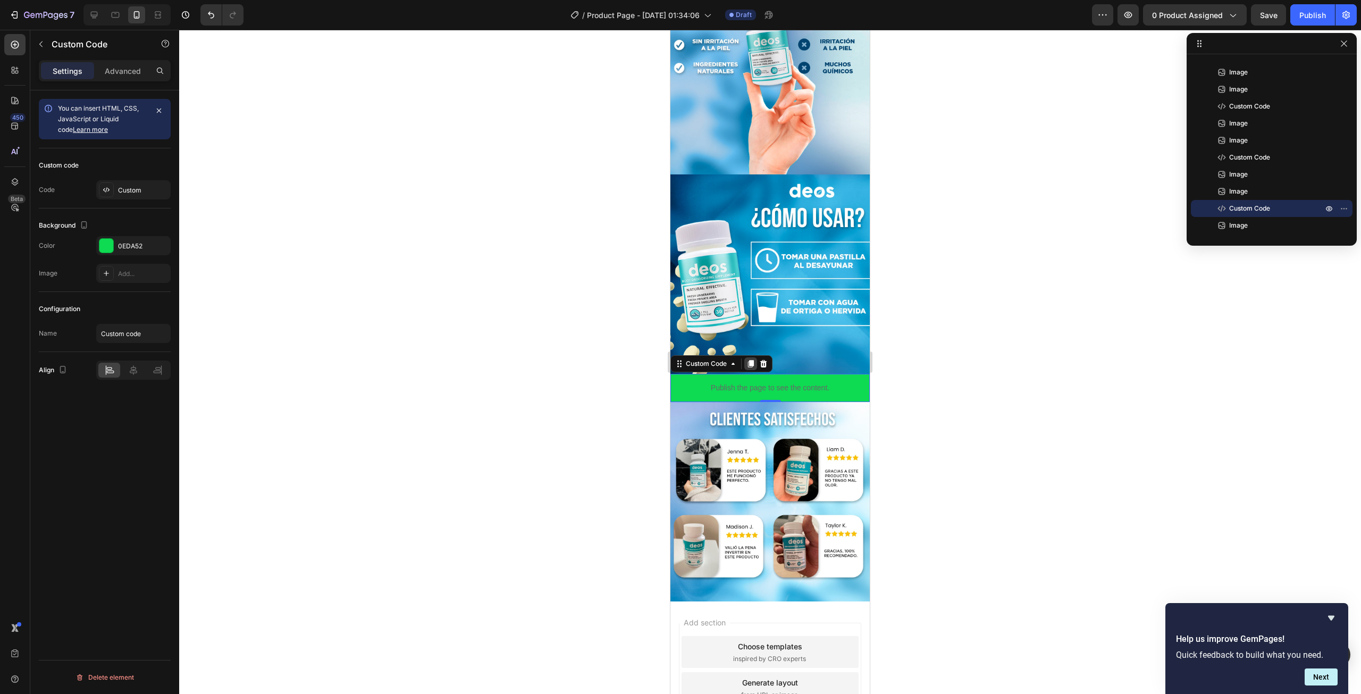
click at [754, 359] on icon at bounding box center [750, 363] width 9 height 9
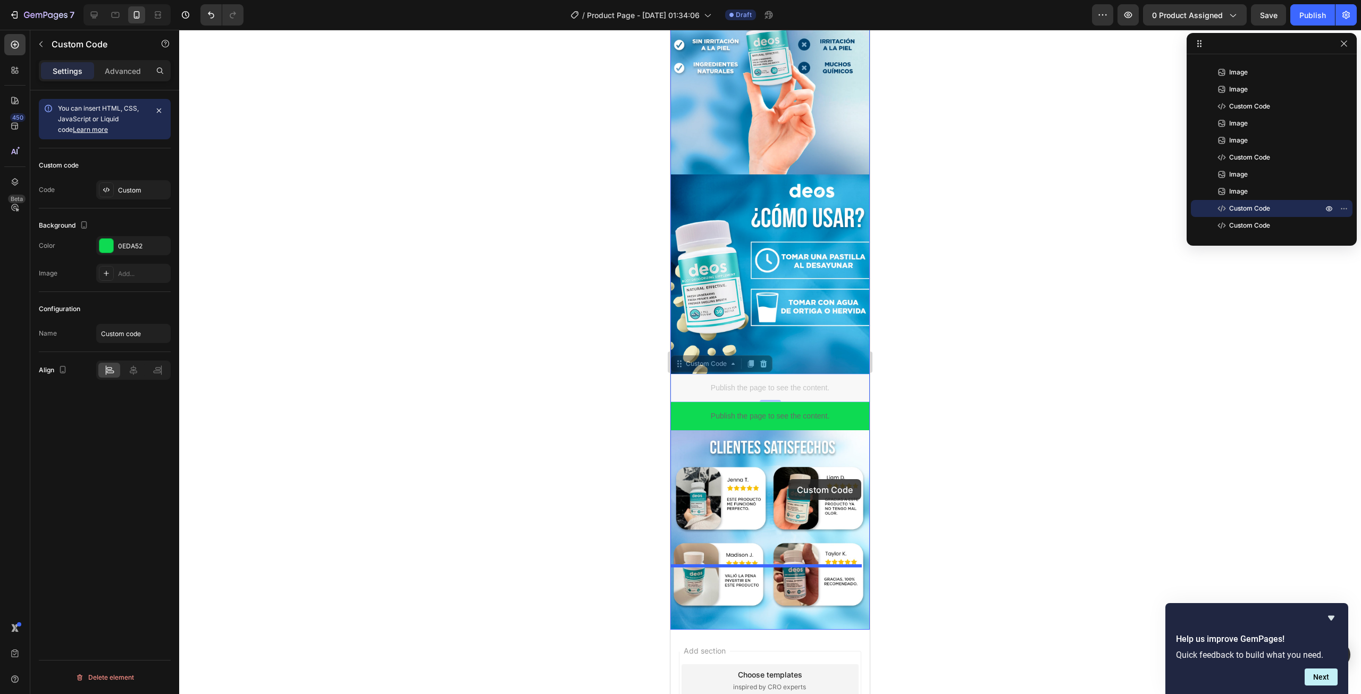
drag, startPoint x: 800, startPoint y: 326, endPoint x: 785, endPoint y: 482, distance: 157.1
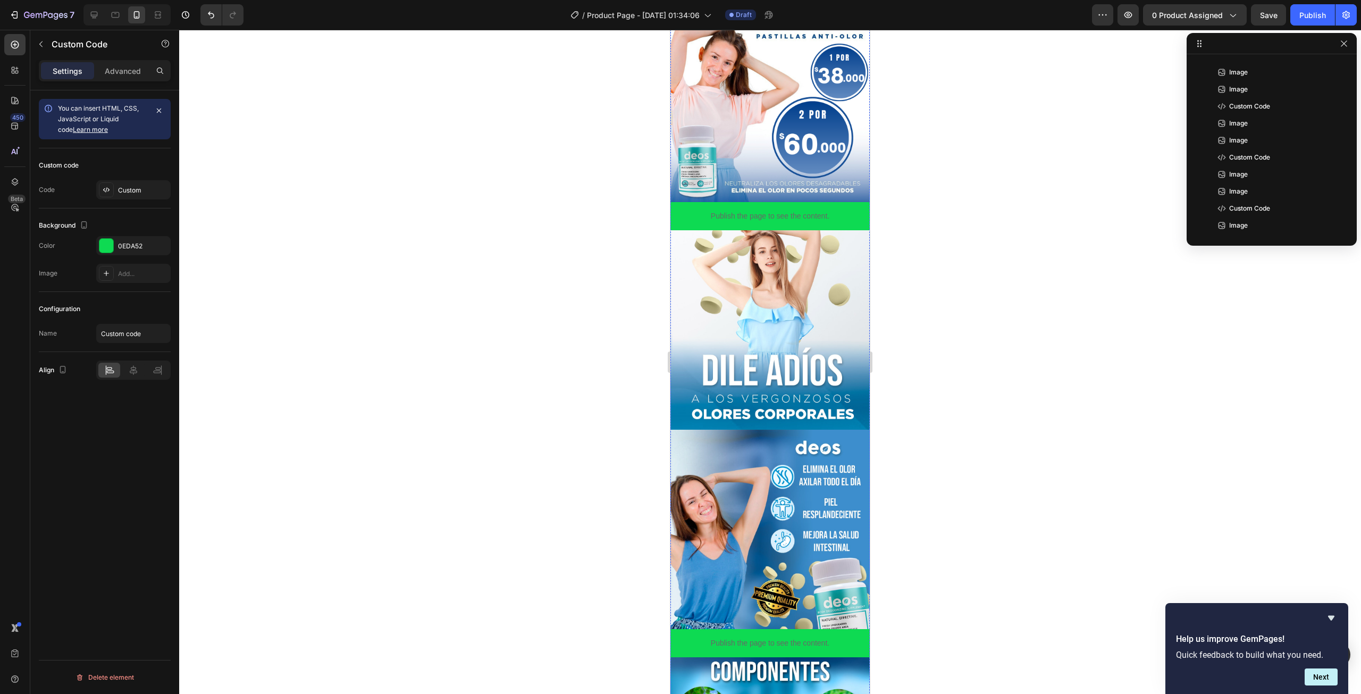
scroll to position [41, 0]
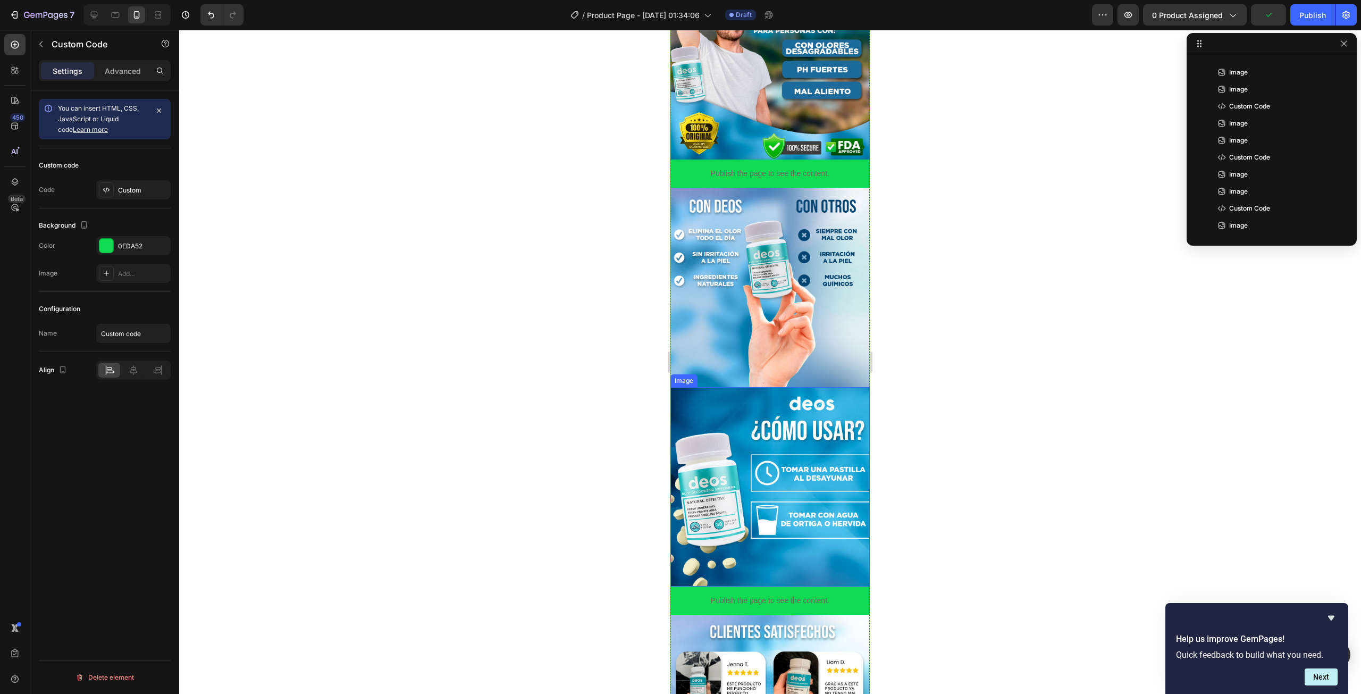
click at [974, 370] on div at bounding box center [770, 362] width 1182 height 664
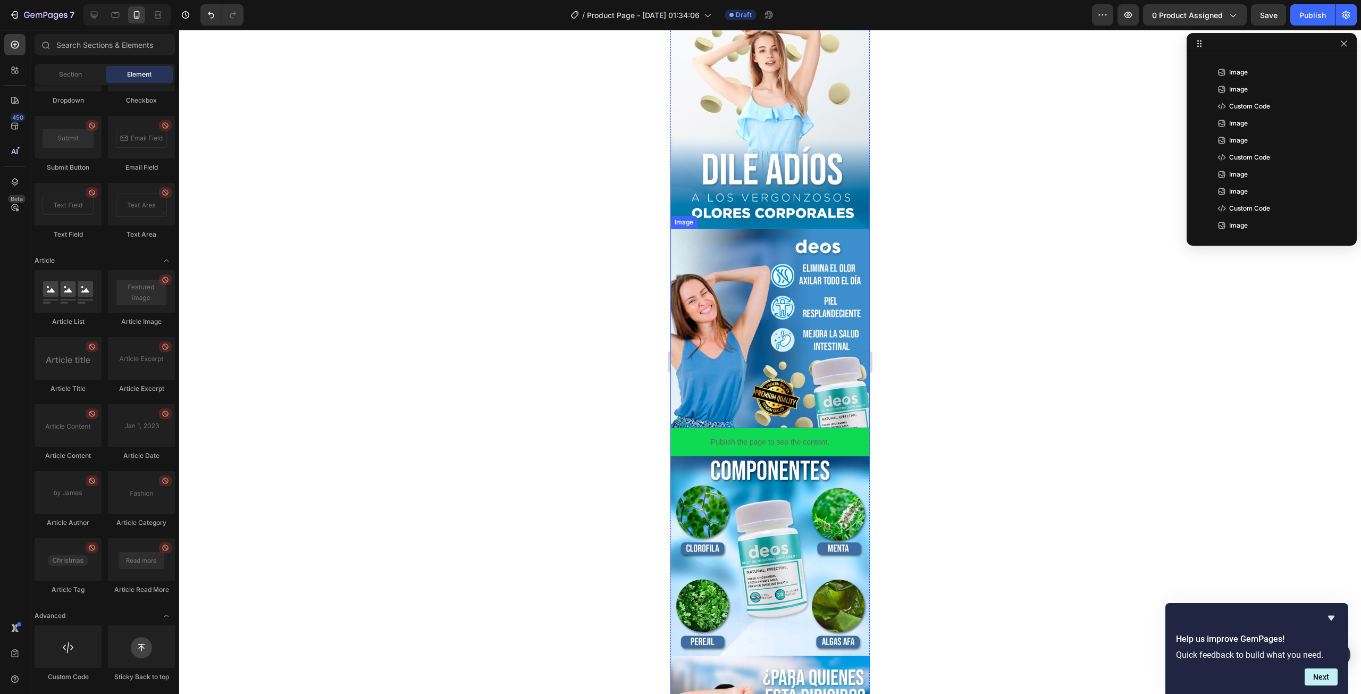
scroll to position [95, 0]
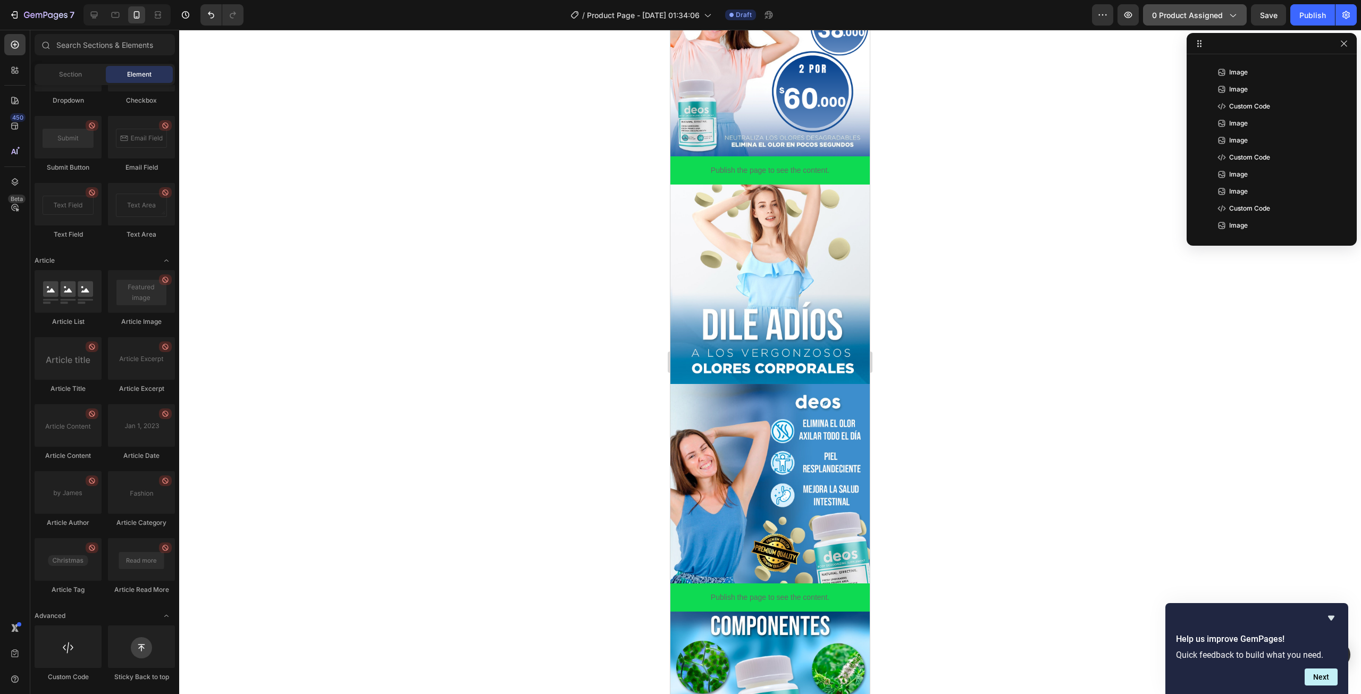
click at [1180, 5] on button "0 product assigned" at bounding box center [1195, 14] width 104 height 21
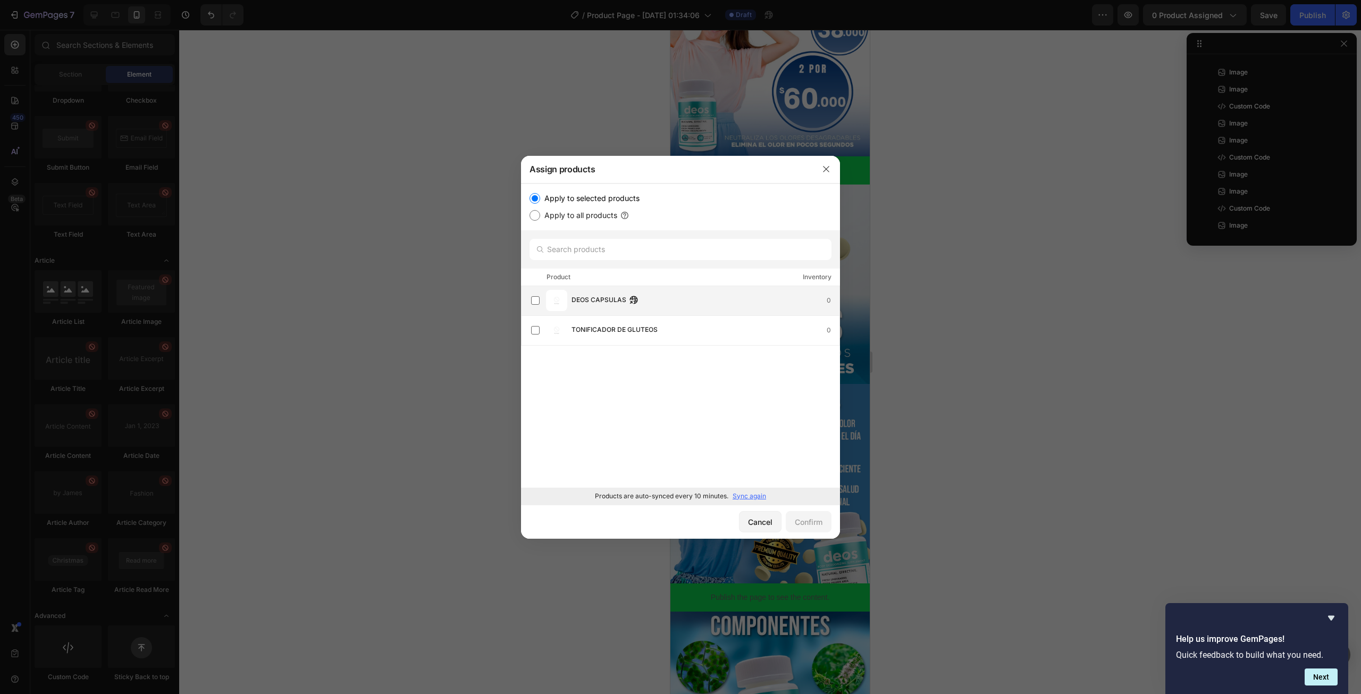
click at [556, 307] on img at bounding box center [556, 300] width 21 height 21
click at [813, 518] on div "Confirm" at bounding box center [809, 521] width 28 height 11
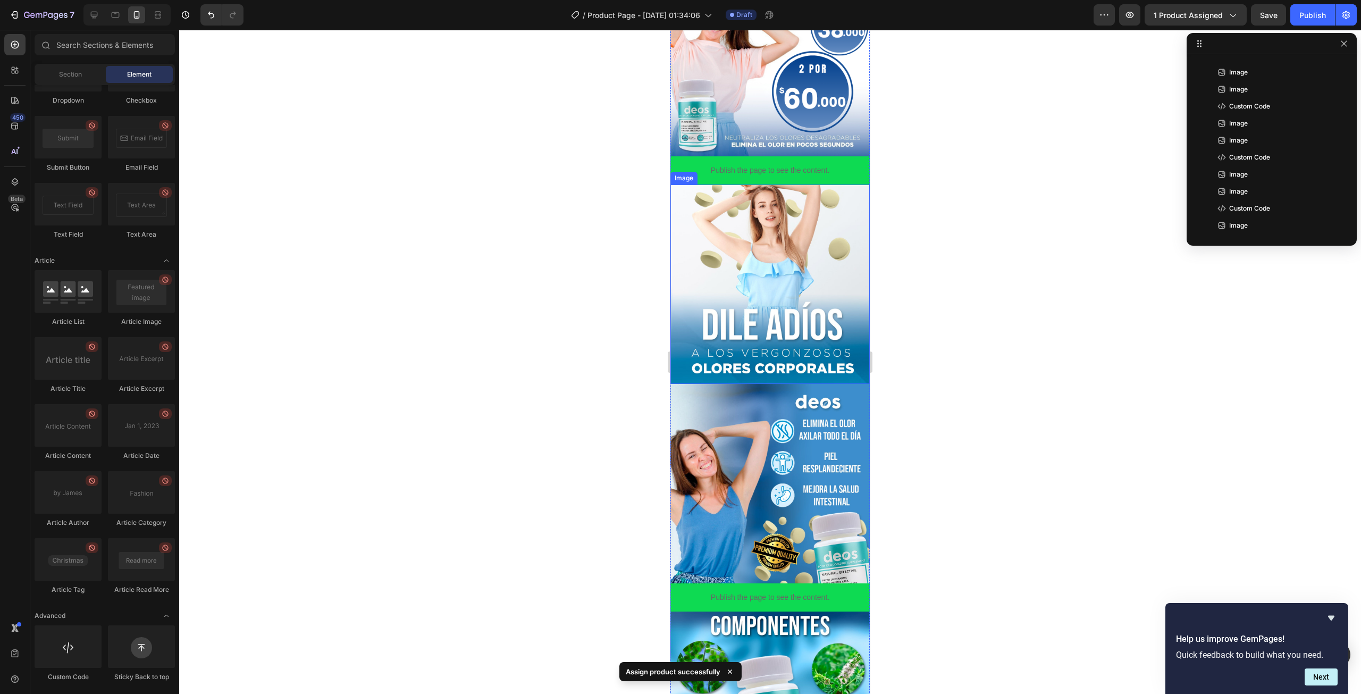
scroll to position [0, 0]
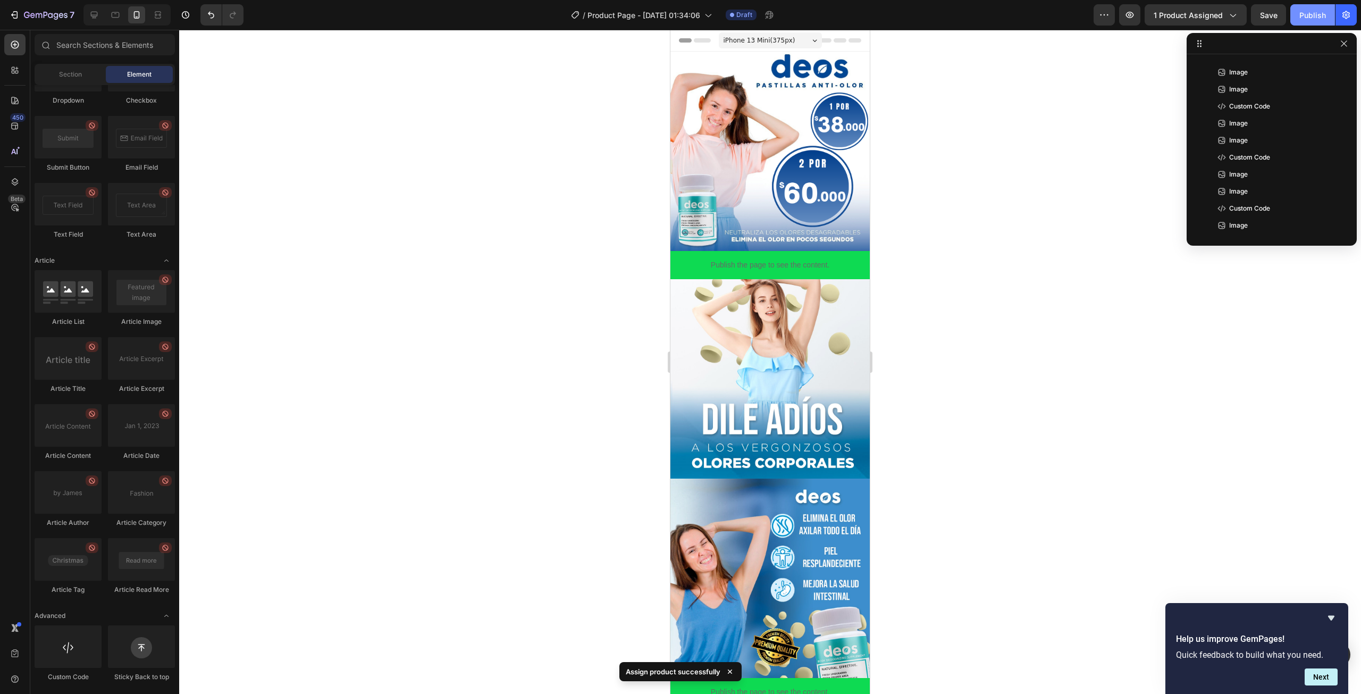
click at [1313, 24] on button "Publish" at bounding box center [1312, 14] width 45 height 21
click at [1314, 22] on button "Publish" at bounding box center [1312, 14] width 45 height 21
click at [1345, 46] on icon "button" at bounding box center [1344, 43] width 9 height 9
